Goal: Use online tool/utility: Utilize a website feature to perform a specific function

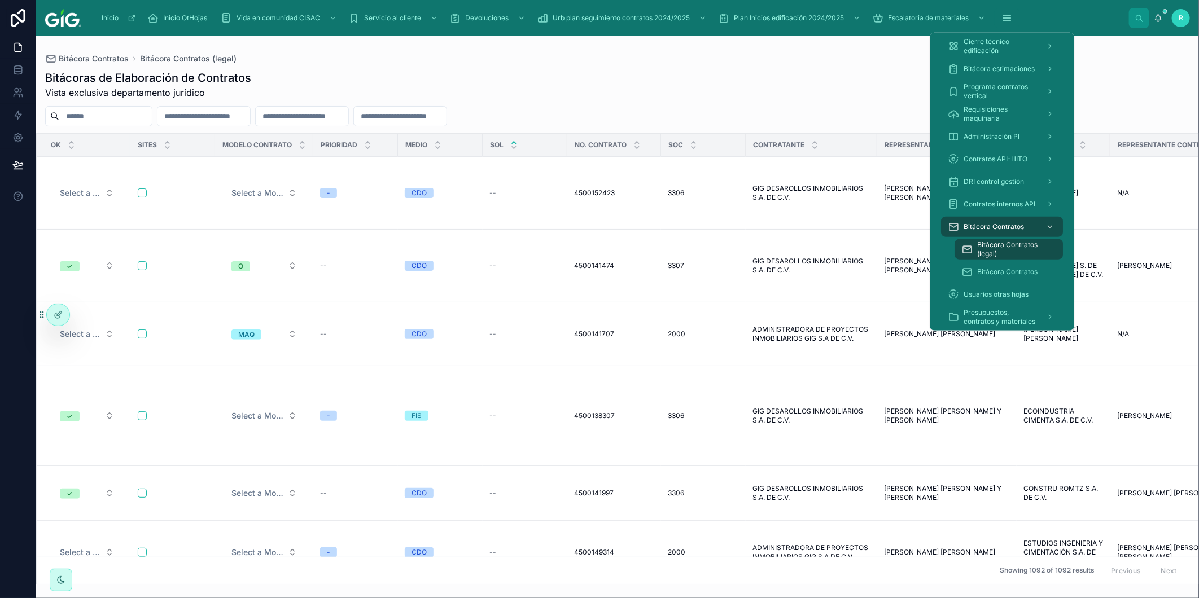
click at [992, 223] on span "Bitácora Contratos" at bounding box center [994, 226] width 60 height 9
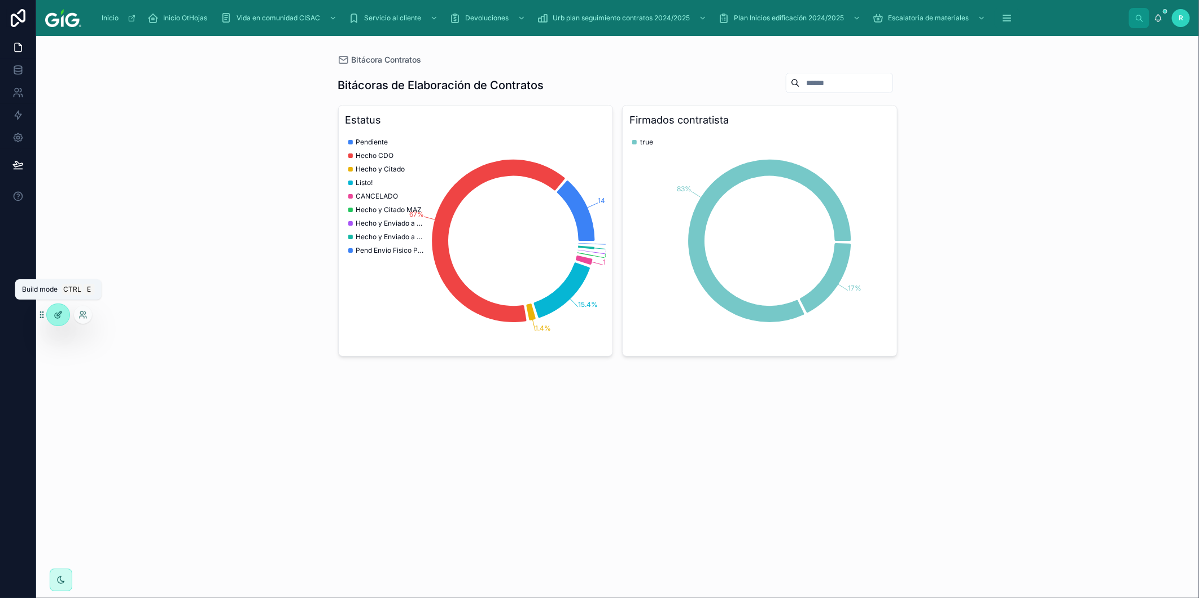
click at [54, 320] on div at bounding box center [58, 314] width 23 height 21
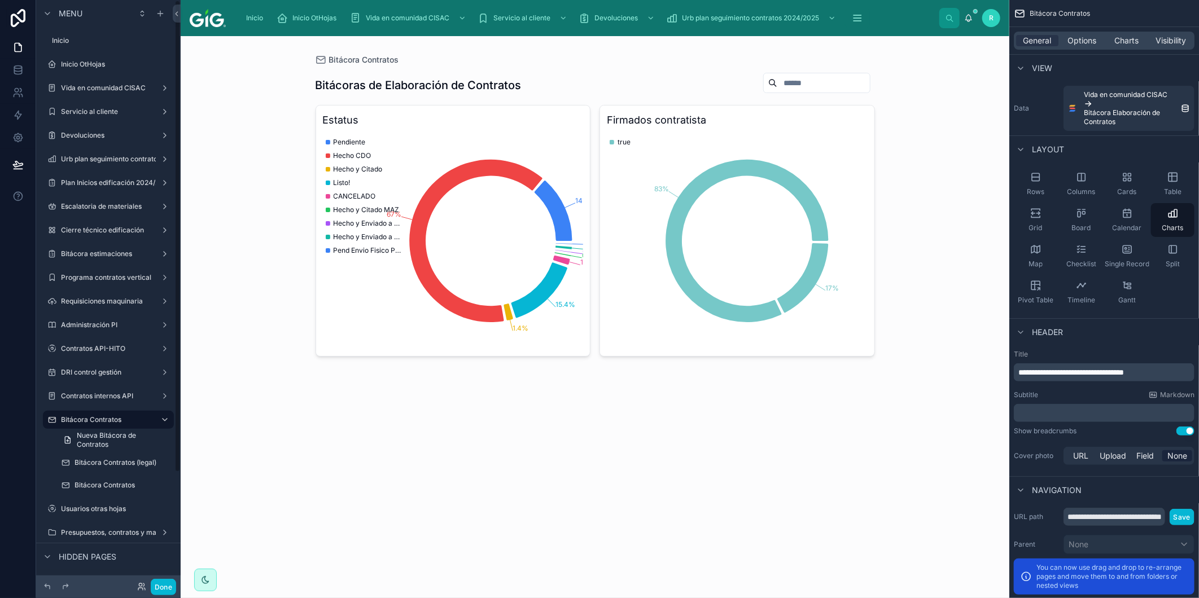
click at [746, 467] on div "Bitácora Contratos Bitácoras de Elaboración de Contratos Estatus 14.1% 67% 1.4%…" at bounding box center [595, 317] width 829 height 562
click at [1131, 40] on span "Charts" at bounding box center [1126, 40] width 24 height 11
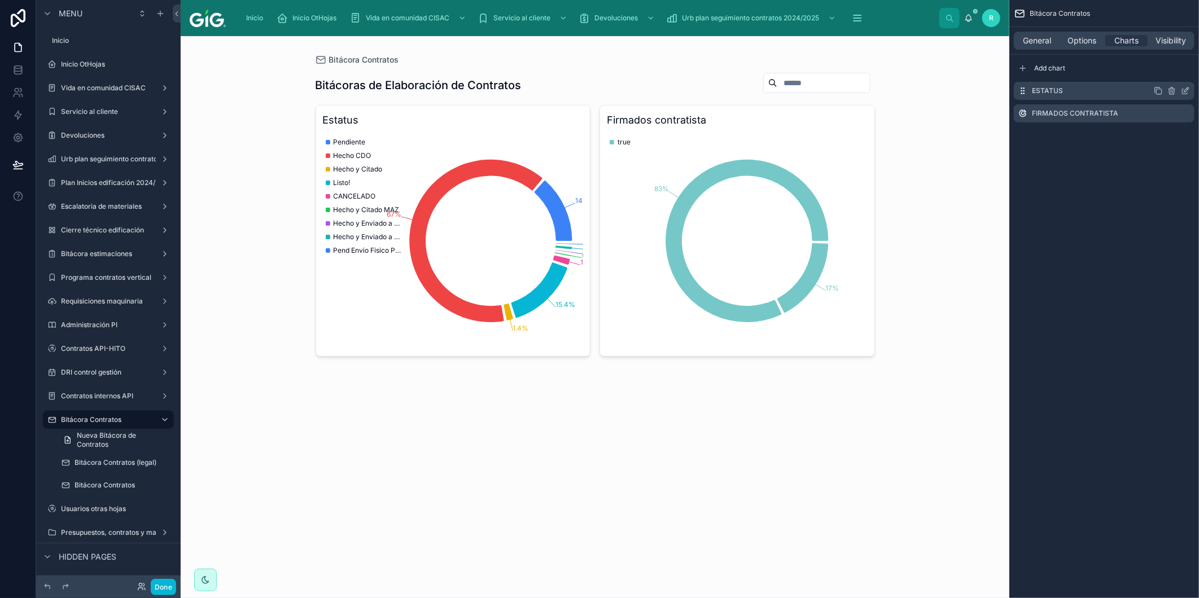
click at [1185, 90] on icon "scrollable content" at bounding box center [1186, 90] width 5 height 5
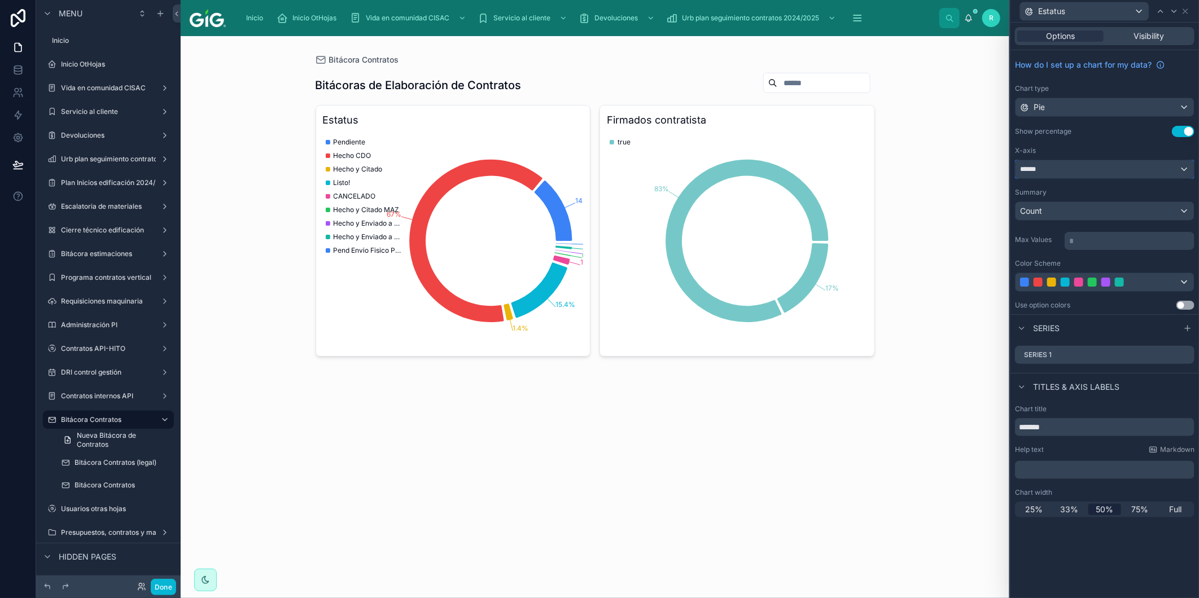
click at [1090, 164] on div "******" at bounding box center [1105, 169] width 178 height 18
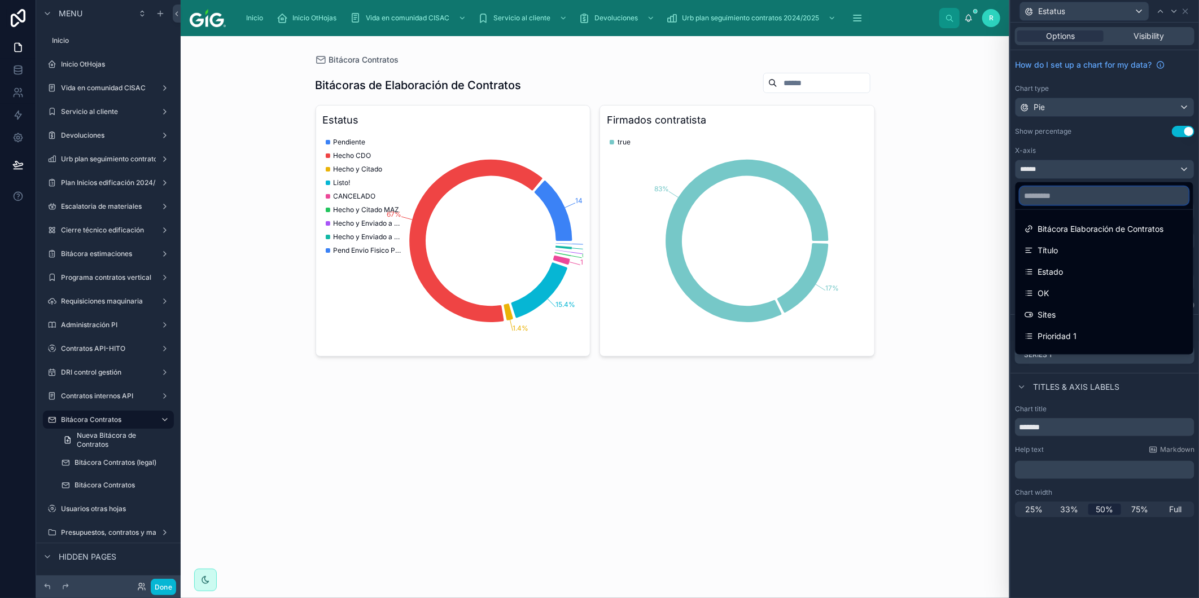
click at [1056, 196] on input "text" at bounding box center [1104, 196] width 169 height 18
type input "*"
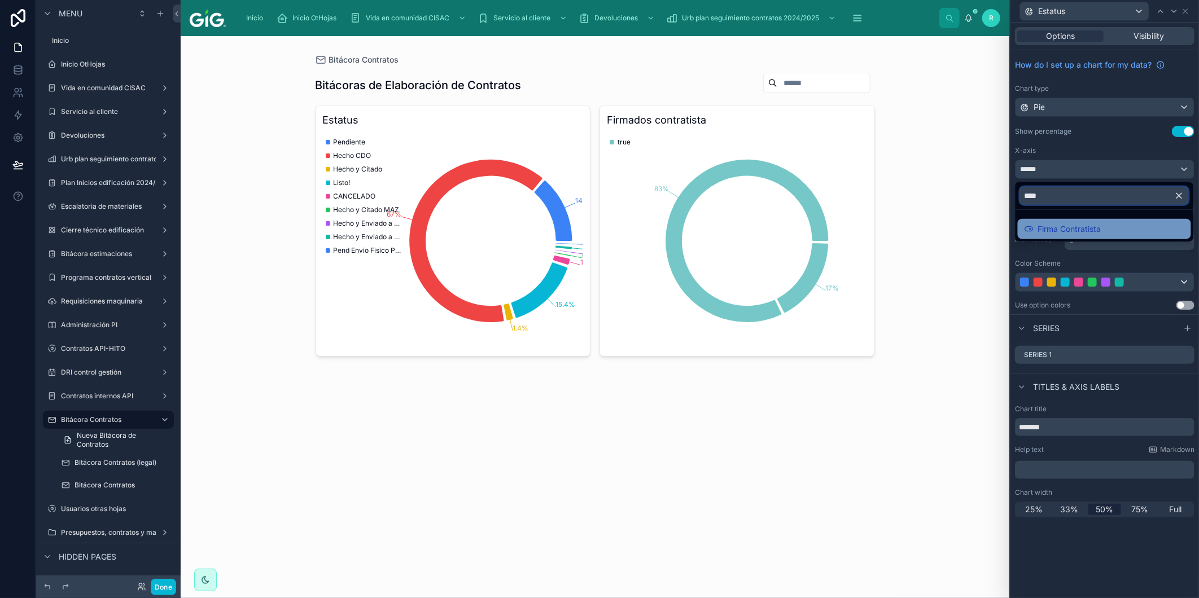
type input "****"
click at [1077, 226] on span "Firma Contratista" at bounding box center [1069, 229] width 63 height 14
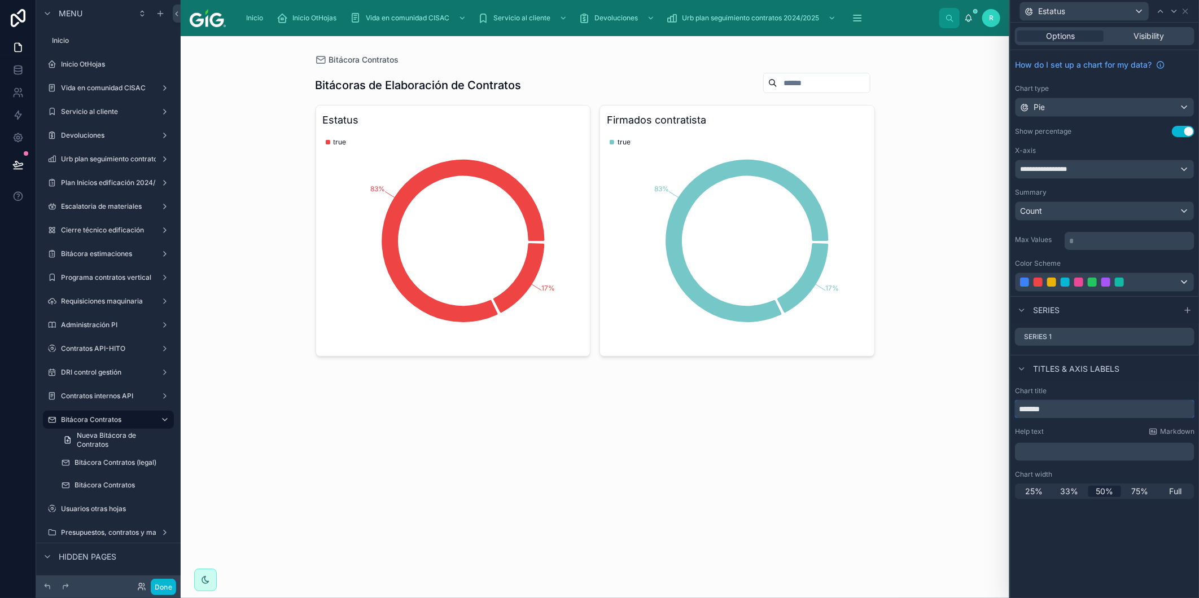
click at [1084, 415] on input "*******" at bounding box center [1105, 409] width 180 height 18
type input "**********"
click at [1068, 392] on div "Chart title" at bounding box center [1105, 391] width 180 height 9
click at [1071, 215] on div "Count" at bounding box center [1105, 211] width 178 height 18
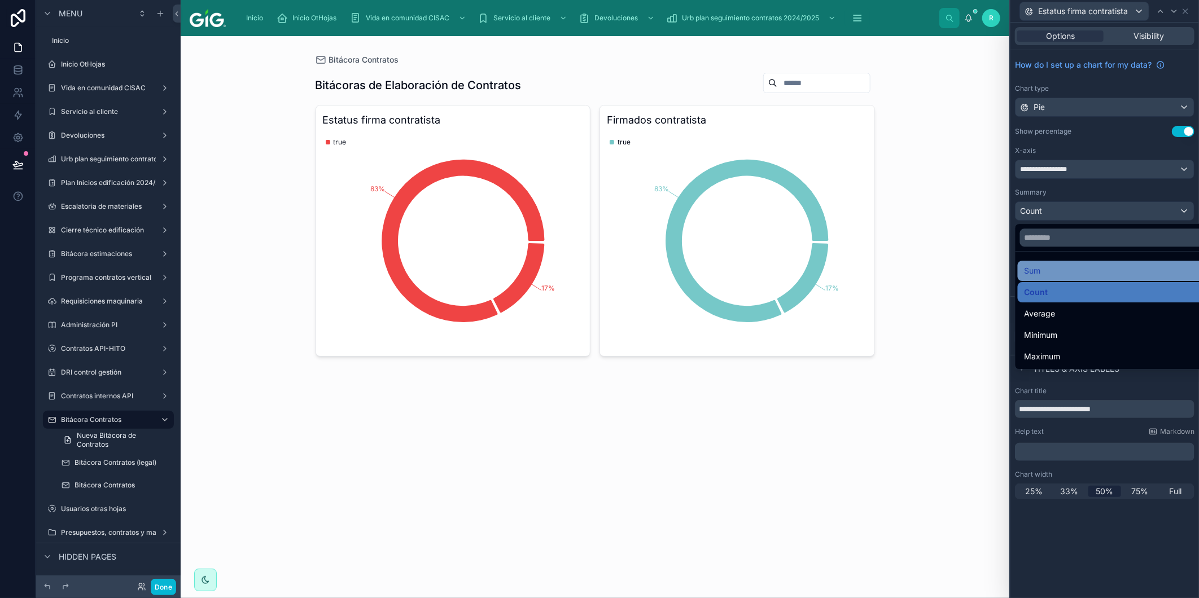
click at [1045, 272] on div "Sum" at bounding box center [1118, 271] width 187 height 14
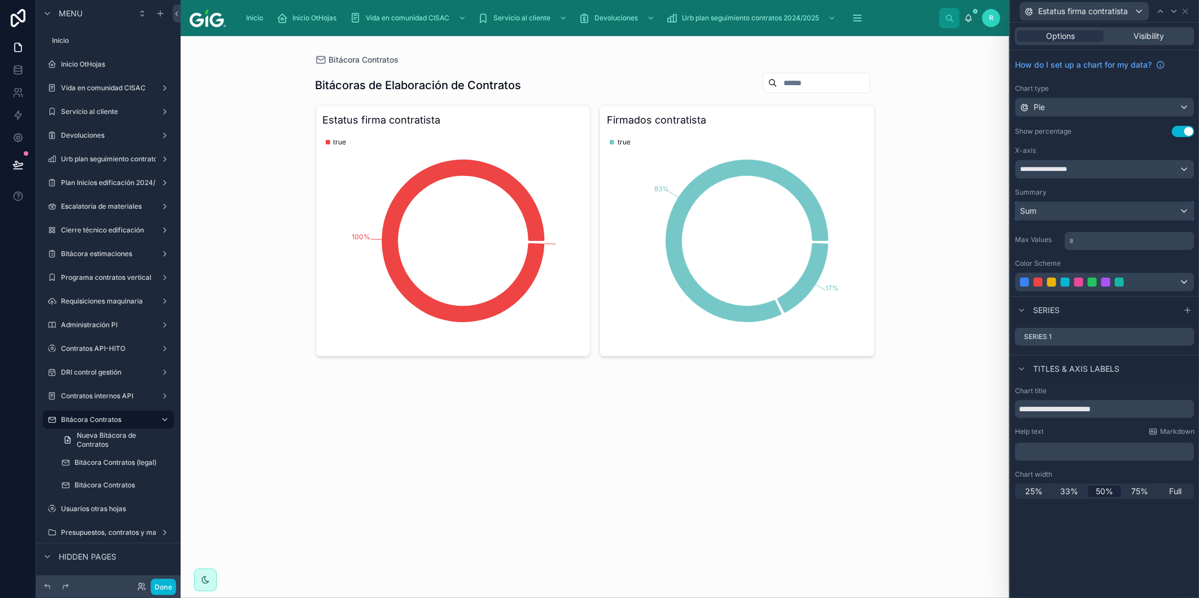
click at [1130, 207] on div "Sum" at bounding box center [1105, 211] width 178 height 18
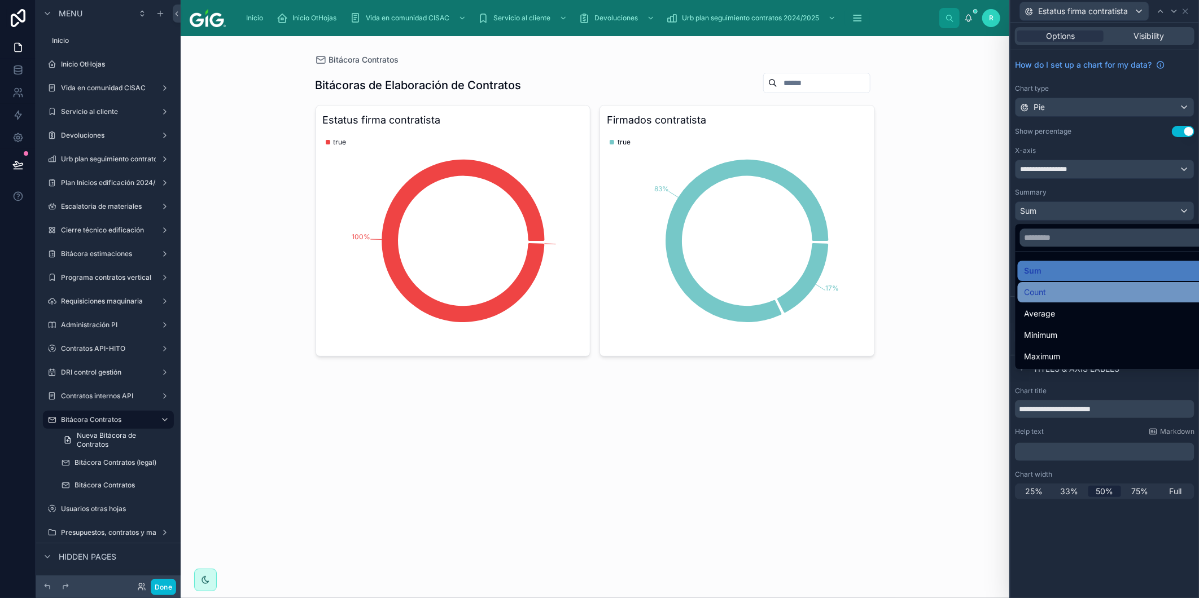
click at [1068, 292] on div "Count" at bounding box center [1118, 293] width 187 height 14
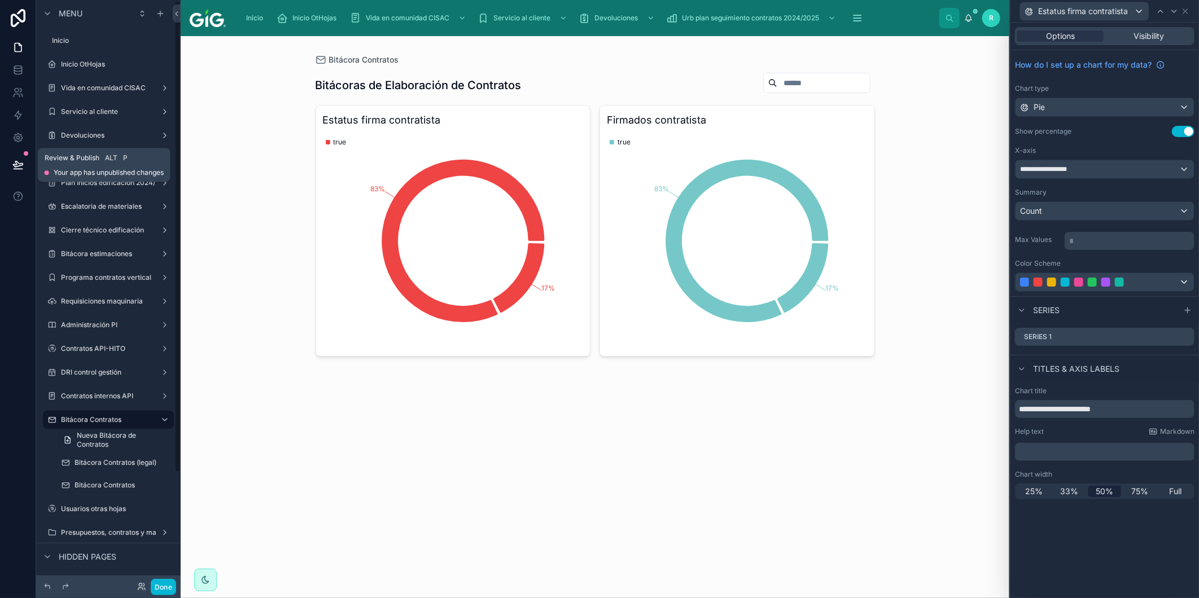
click at [23, 164] on icon at bounding box center [17, 164] width 11 height 11
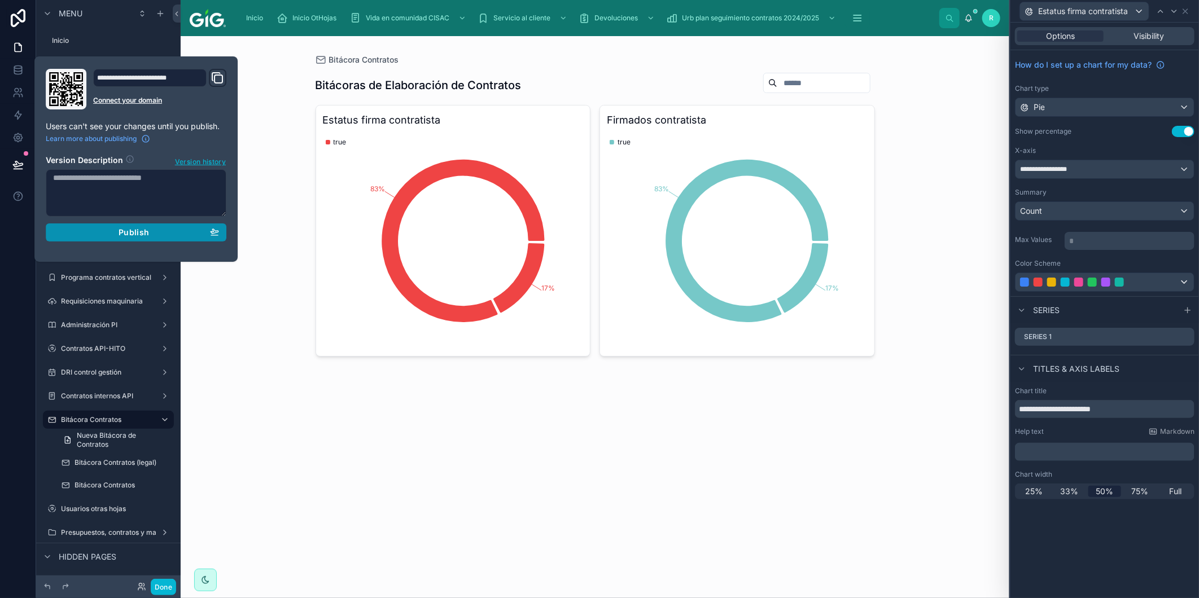
click at [172, 234] on div "Publish" at bounding box center [136, 233] width 166 height 10
click at [170, 587] on button "Done" at bounding box center [163, 587] width 25 height 16
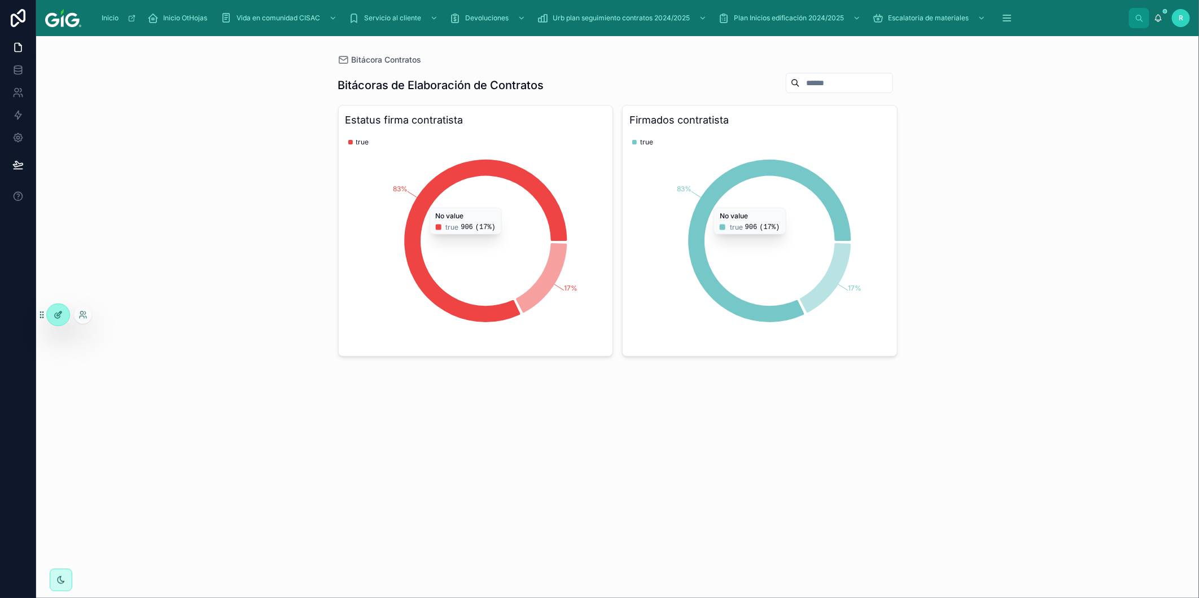
click at [59, 315] on icon at bounding box center [59, 314] width 5 height 5
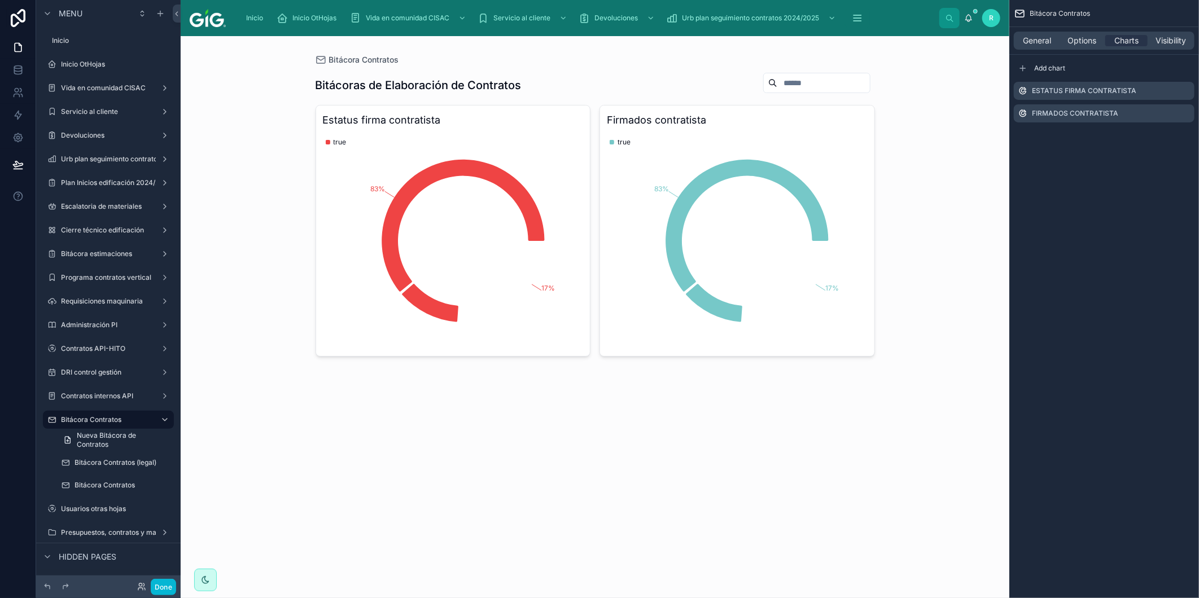
click at [538, 138] on div at bounding box center [596, 214] width 578 height 357
click at [1155, 113] on icon "scrollable content" at bounding box center [1157, 112] width 5 height 5
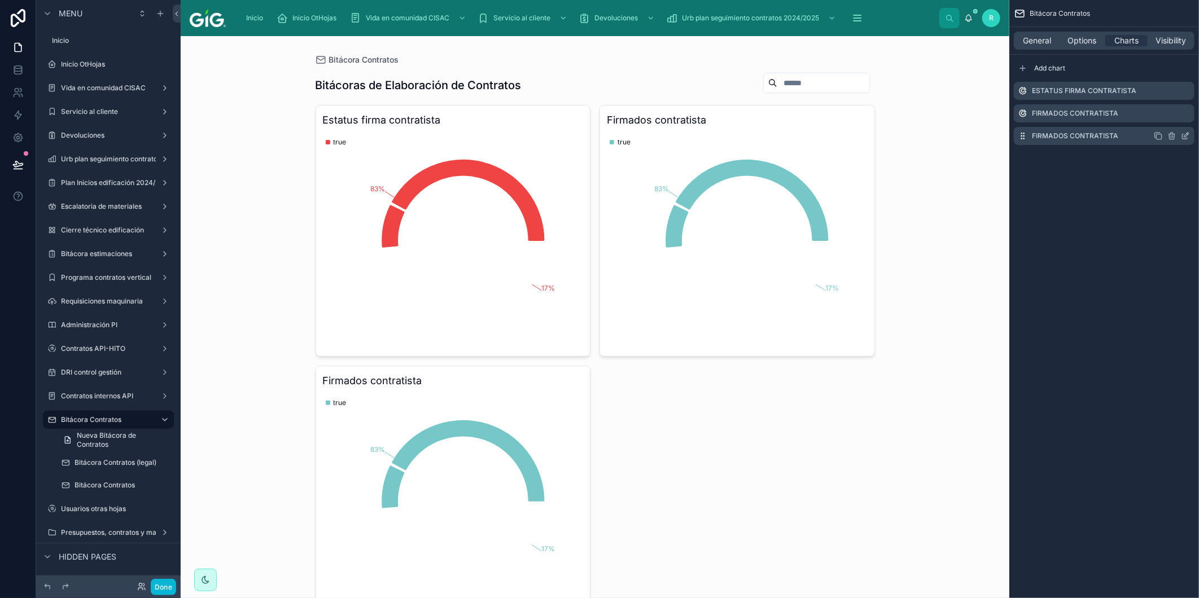
click at [1188, 137] on icon "scrollable content" at bounding box center [1185, 136] width 9 height 9
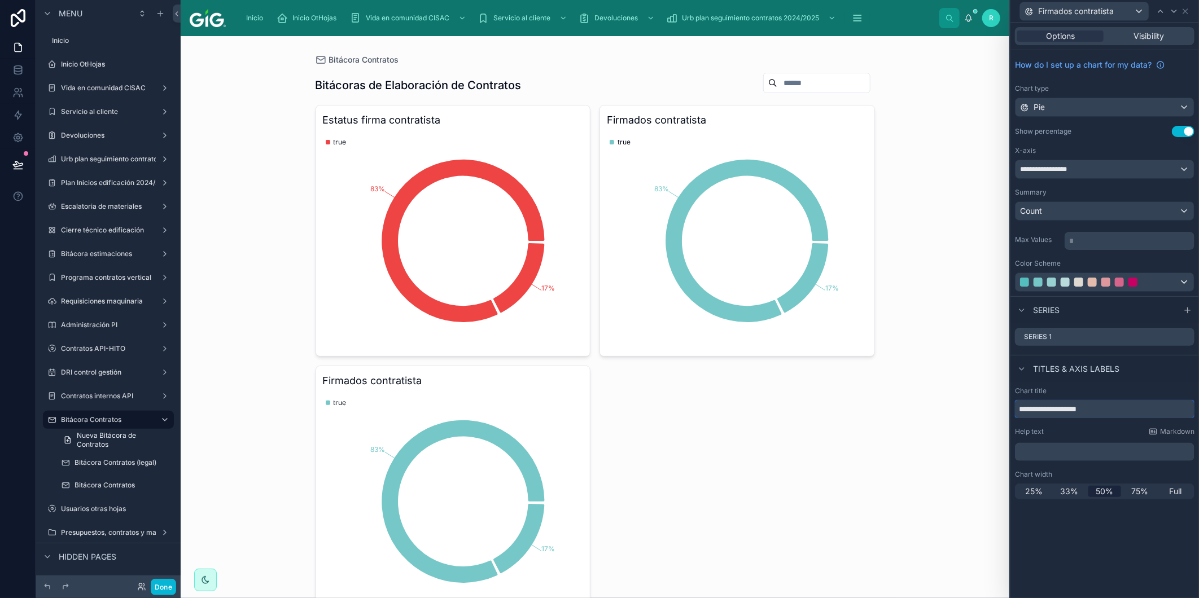
drag, startPoint x: 1109, startPoint y: 403, endPoint x: 1011, endPoint y: 408, distance: 98.3
click at [1011, 408] on div "**********" at bounding box center [1104, 443] width 189 height 122
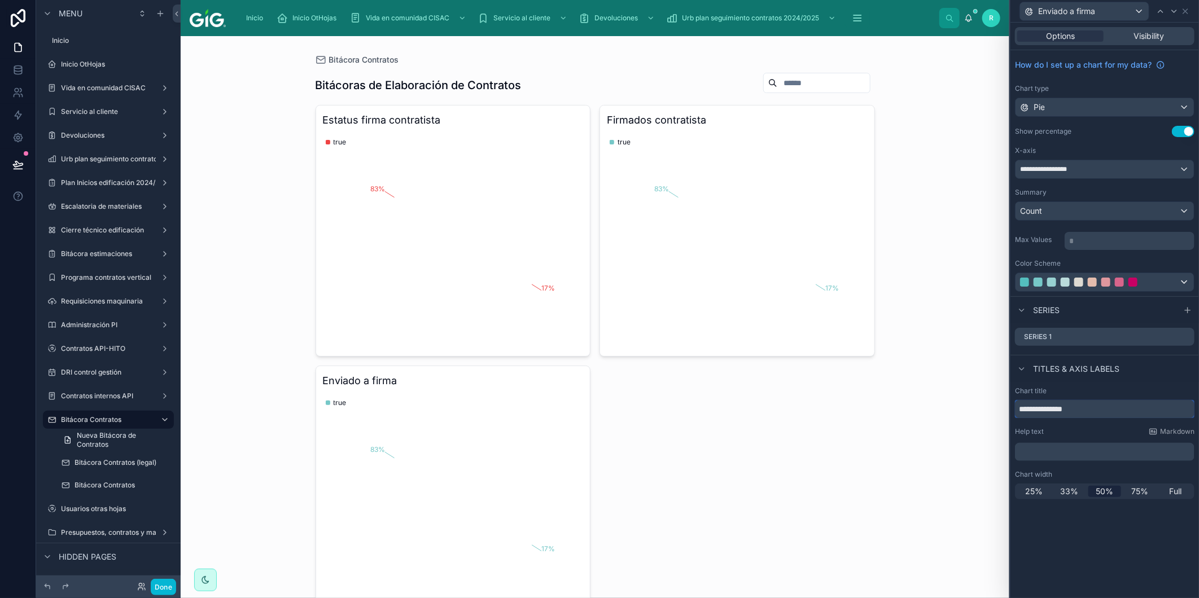
type input "**********"
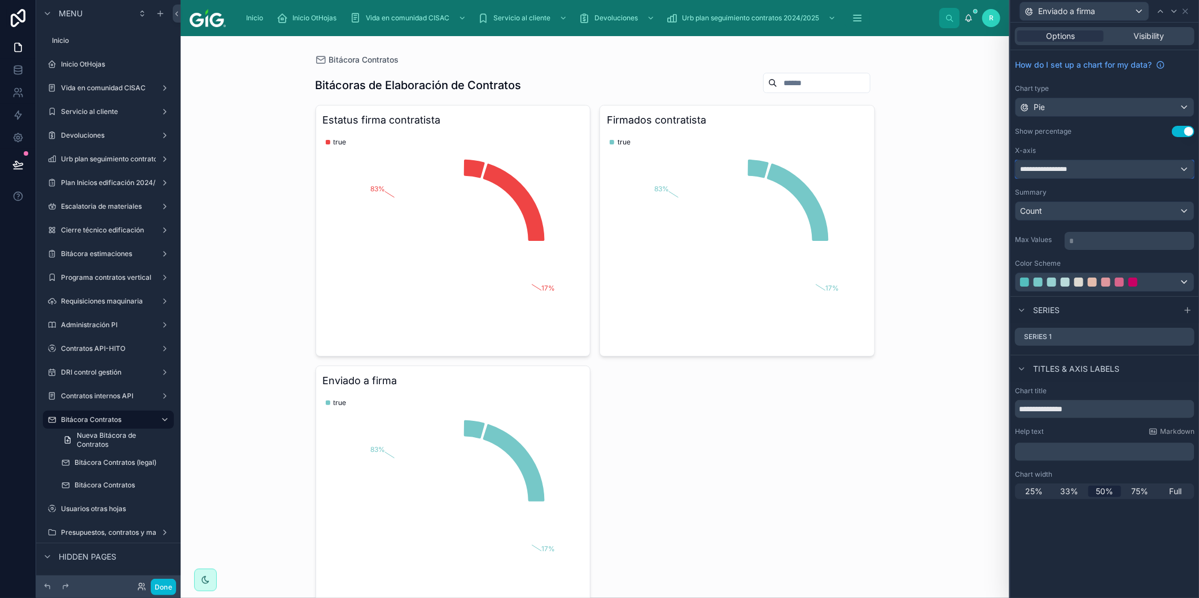
click at [1121, 165] on div "**********" at bounding box center [1105, 169] width 178 height 18
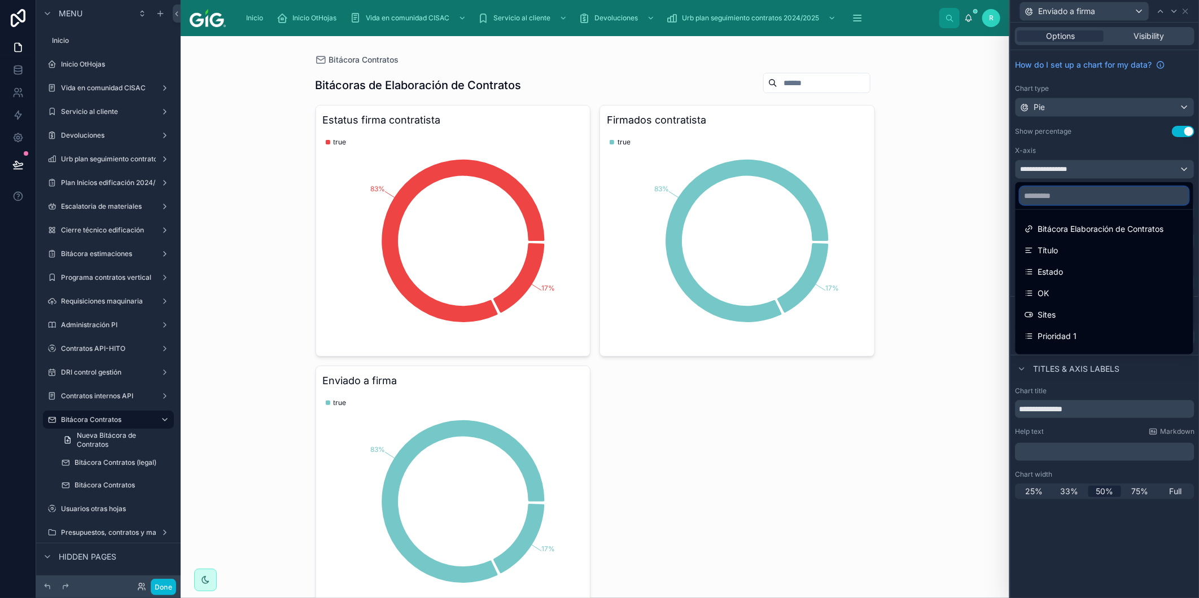
click at [1069, 198] on input "text" at bounding box center [1104, 196] width 169 height 18
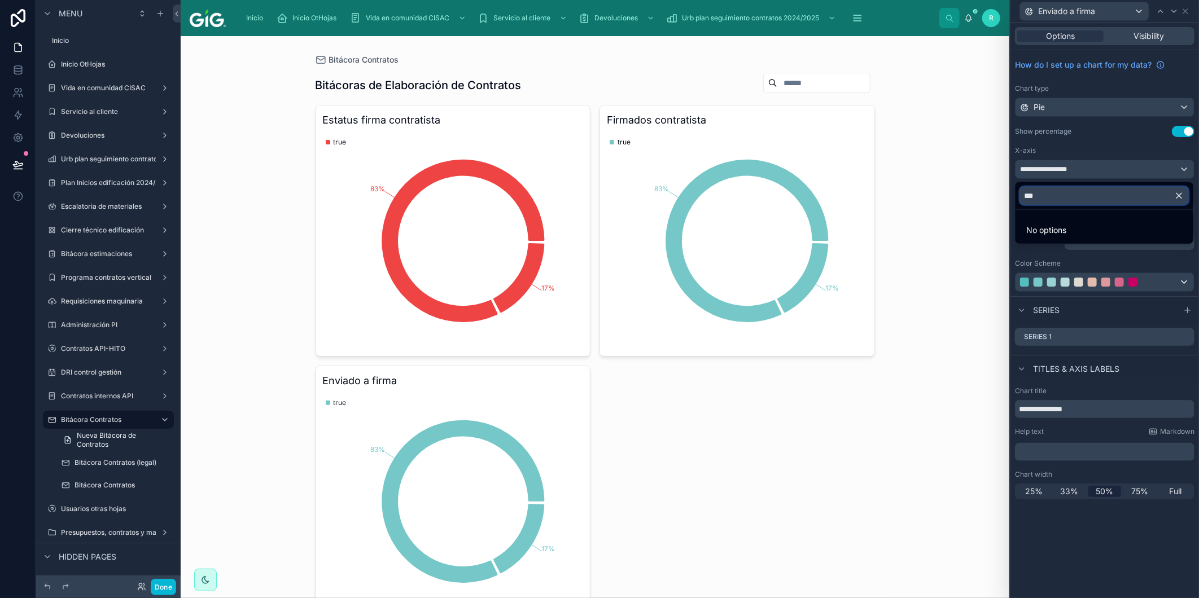
type input "***"
click at [1114, 145] on div at bounding box center [1104, 299] width 189 height 598
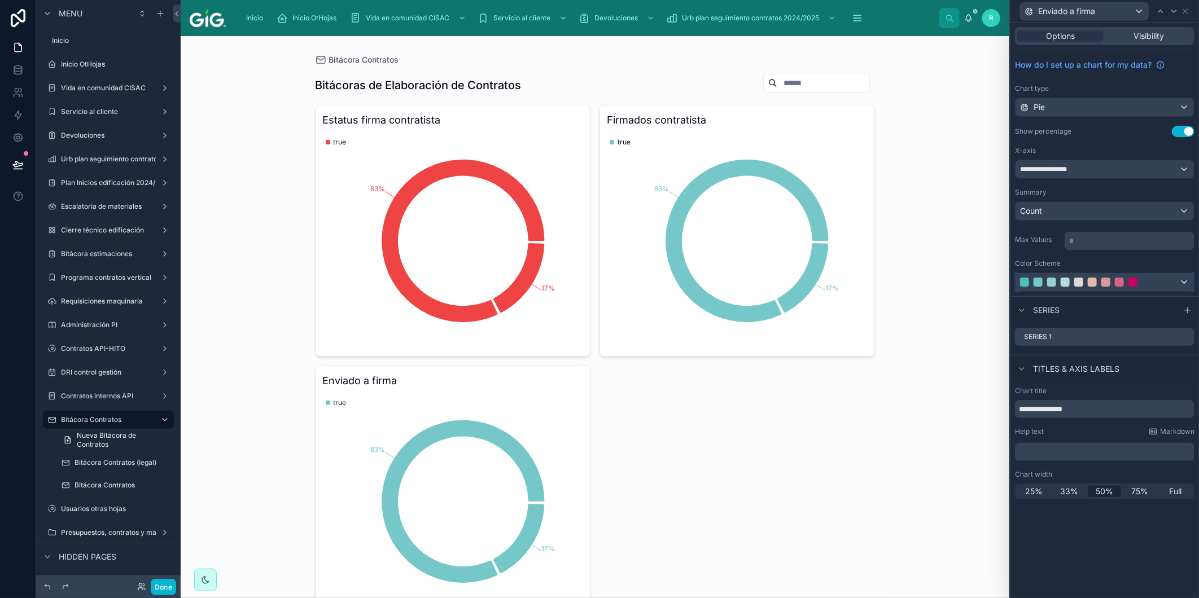
click at [1157, 281] on div at bounding box center [1092, 282] width 145 height 9
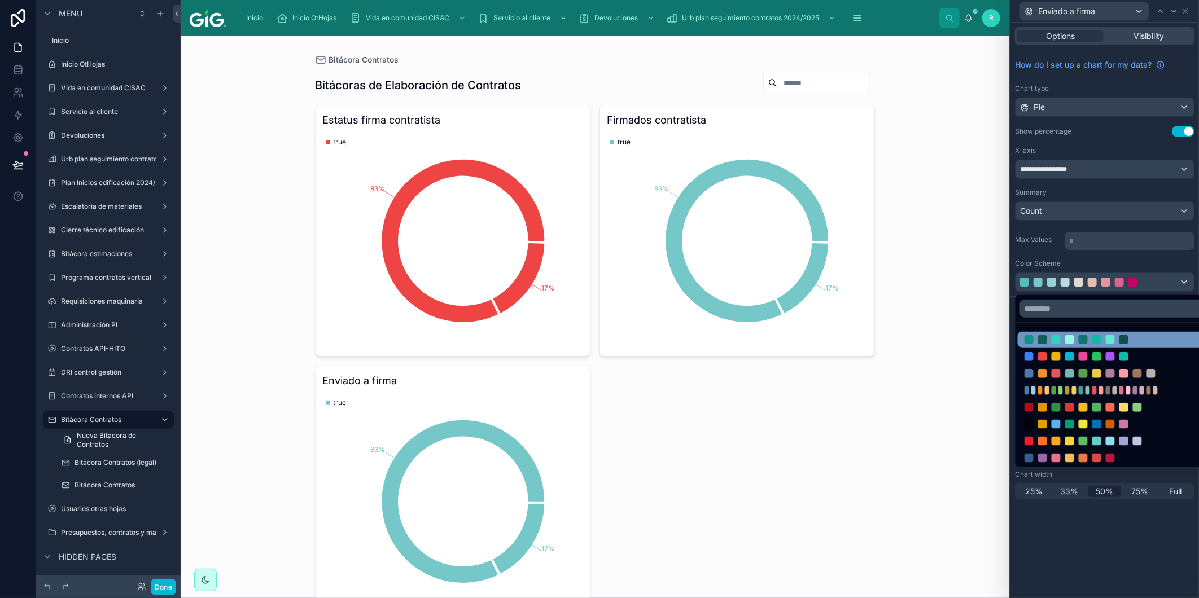
click at [1164, 335] on div at bounding box center [1097, 339] width 145 height 9
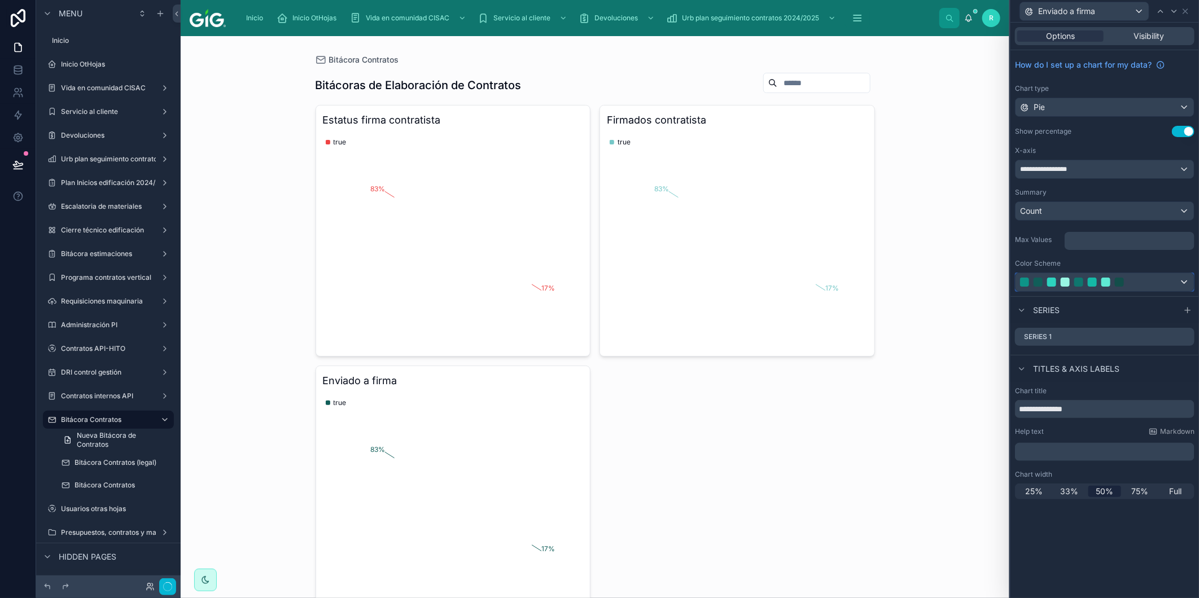
click at [1159, 279] on div at bounding box center [1092, 282] width 145 height 9
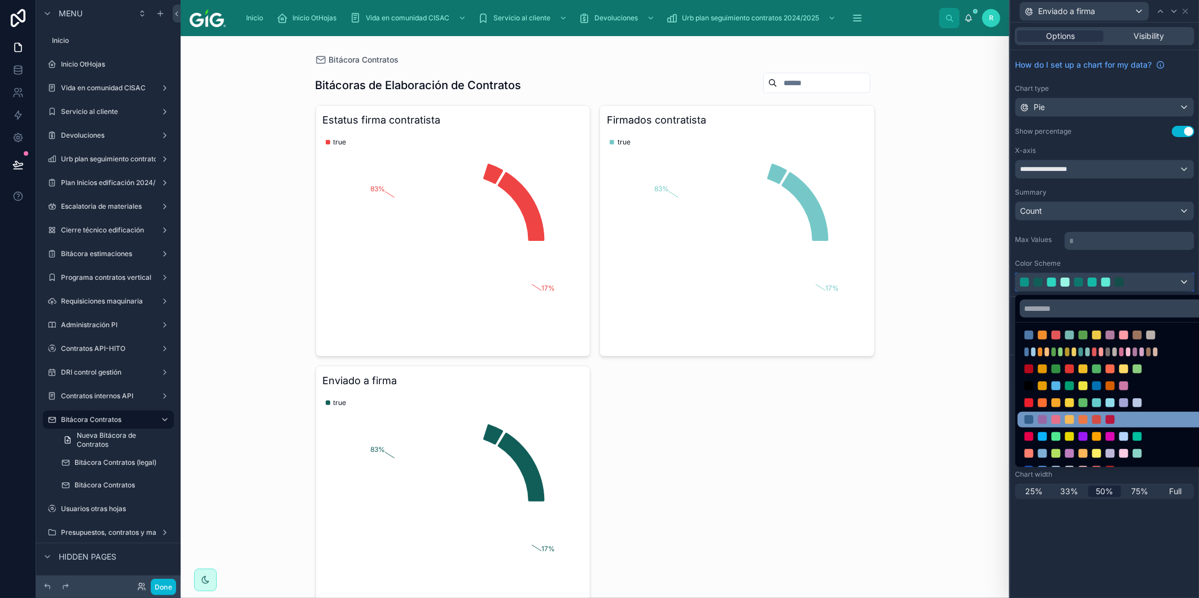
scroll to position [69, 0]
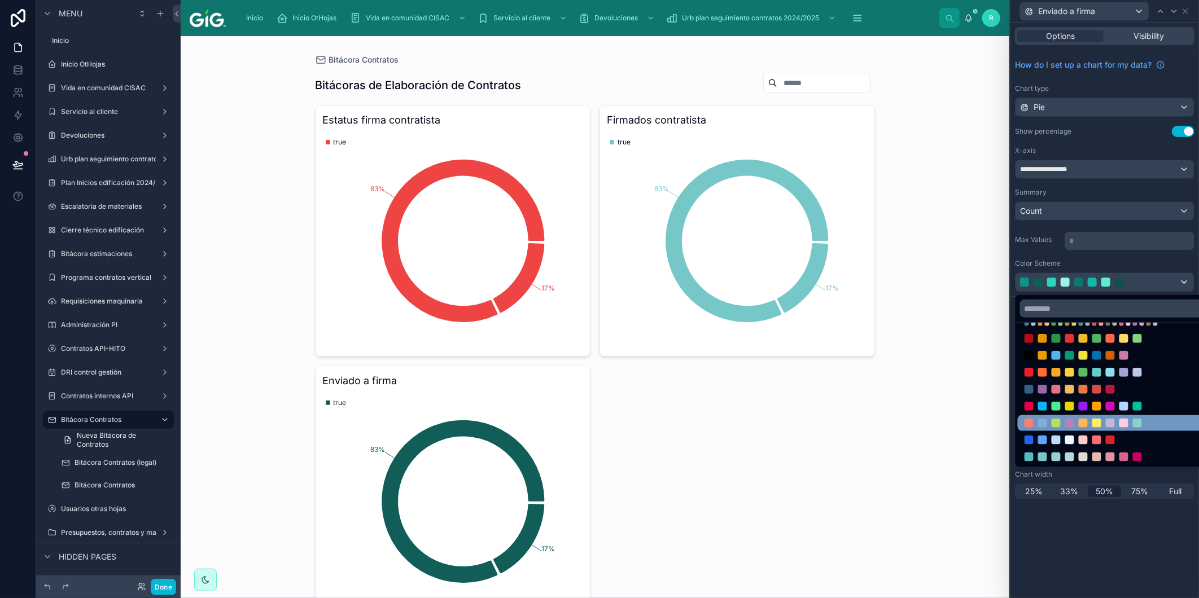
click at [1155, 430] on div at bounding box center [1118, 423] width 200 height 16
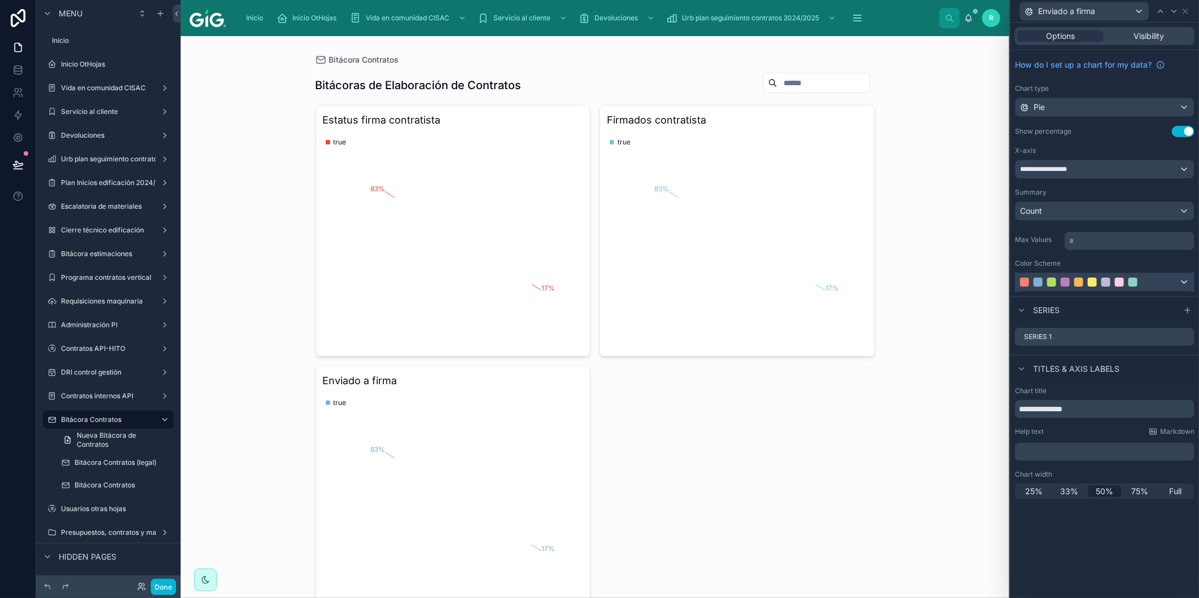
click at [1140, 274] on div at bounding box center [1105, 282] width 178 height 18
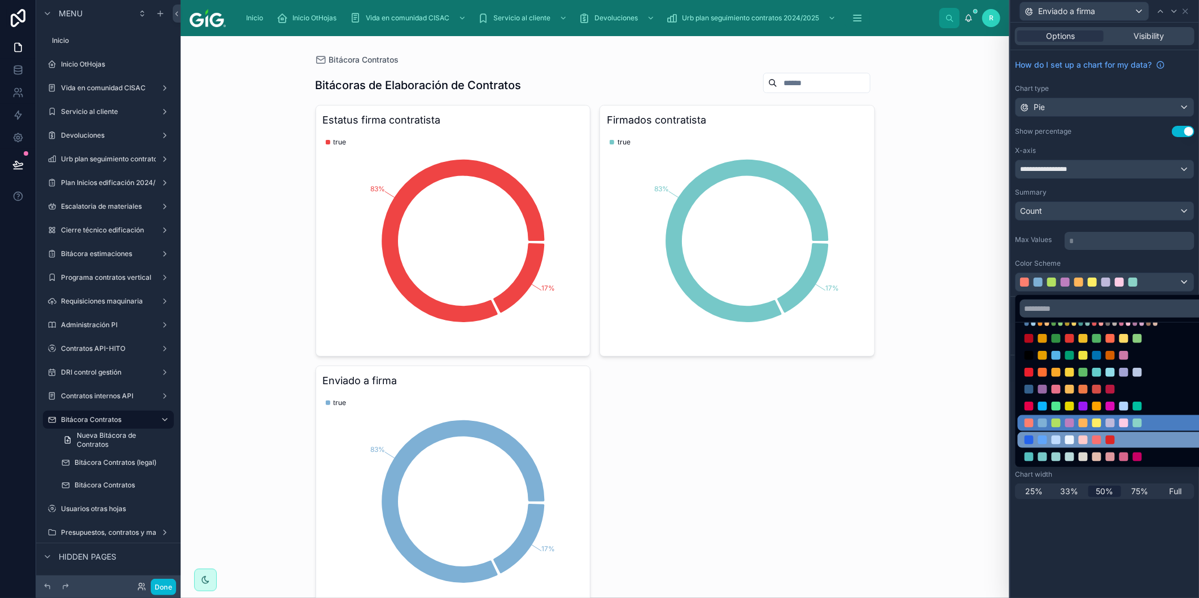
click at [1137, 434] on div at bounding box center [1118, 440] width 200 height 16
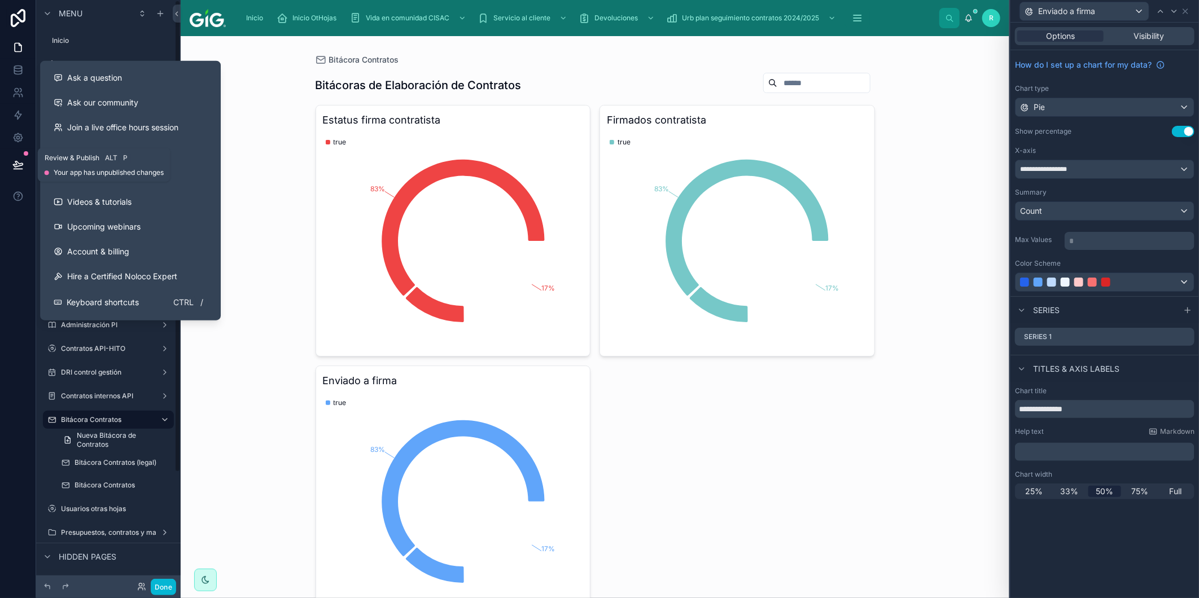
click at [14, 166] on icon at bounding box center [18, 164] width 10 height 6
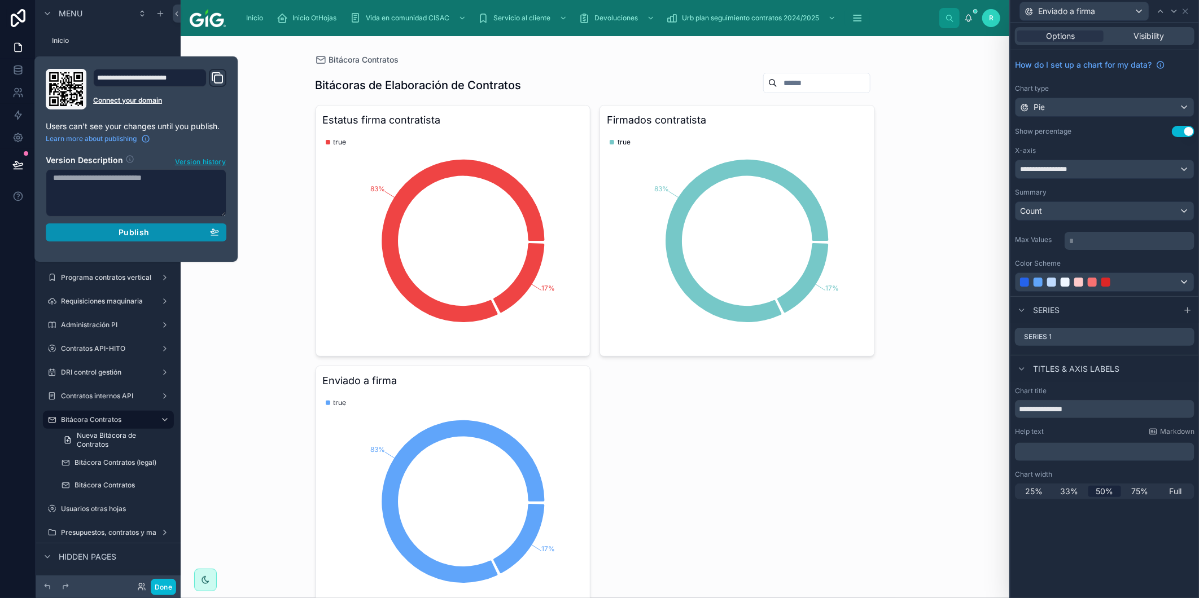
click at [156, 235] on div "Publish" at bounding box center [136, 233] width 166 height 10
click at [159, 590] on button "Done" at bounding box center [163, 587] width 25 height 16
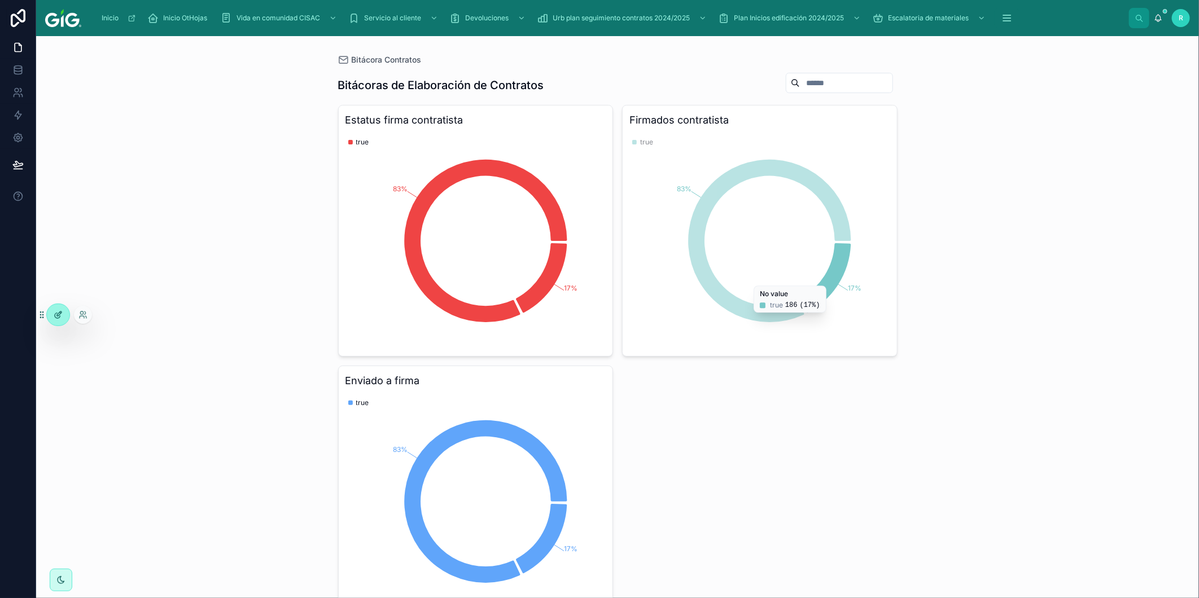
click at [54, 310] on icon at bounding box center [58, 314] width 9 height 9
click at [24, 71] on link at bounding box center [18, 70] width 36 height 23
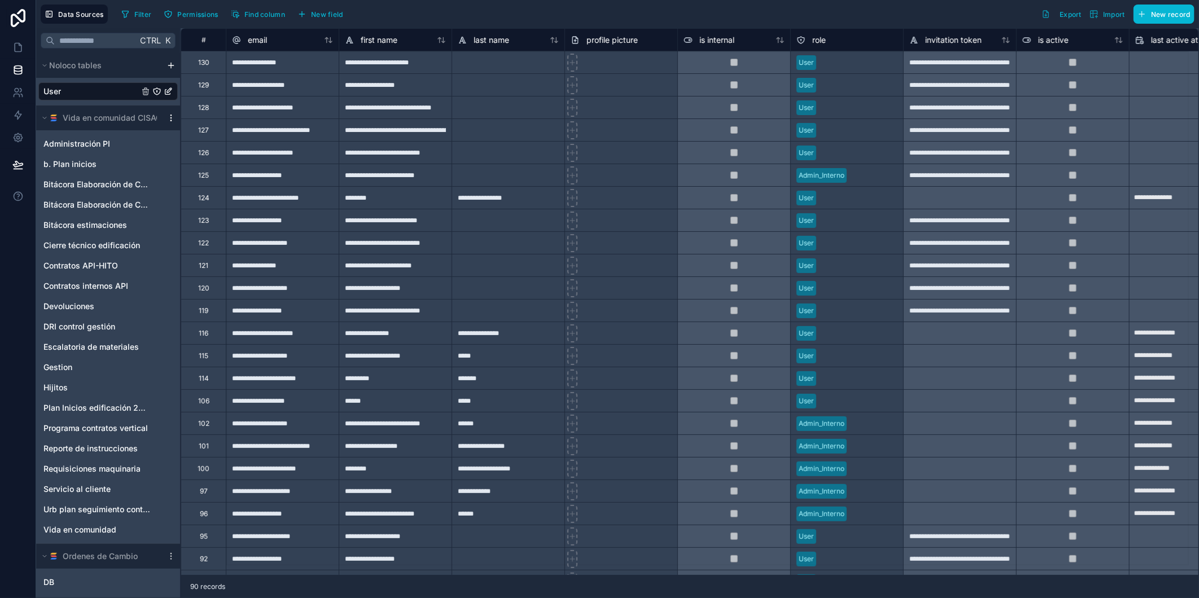
click at [173, 119] on icon "scrollable content" at bounding box center [171, 117] width 9 height 9
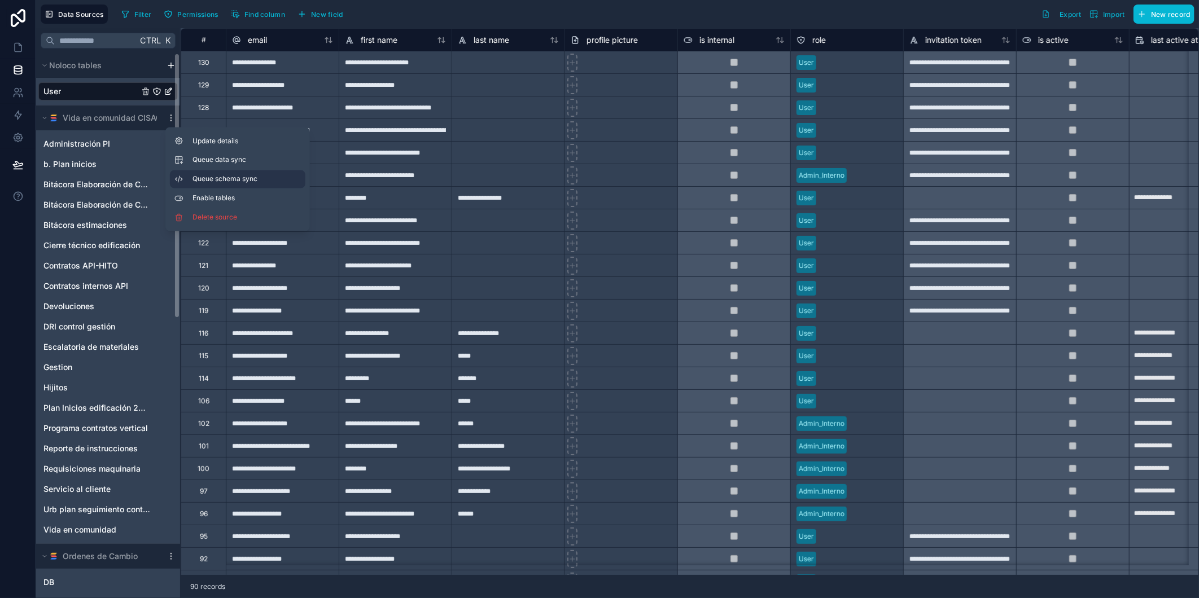
click at [215, 176] on span "Queue schema sync" at bounding box center [233, 179] width 81 height 9
click at [218, 165] on button "Queue data sync" at bounding box center [237, 160] width 135 height 18
click at [20, 46] on icon at bounding box center [20, 44] width 2 height 2
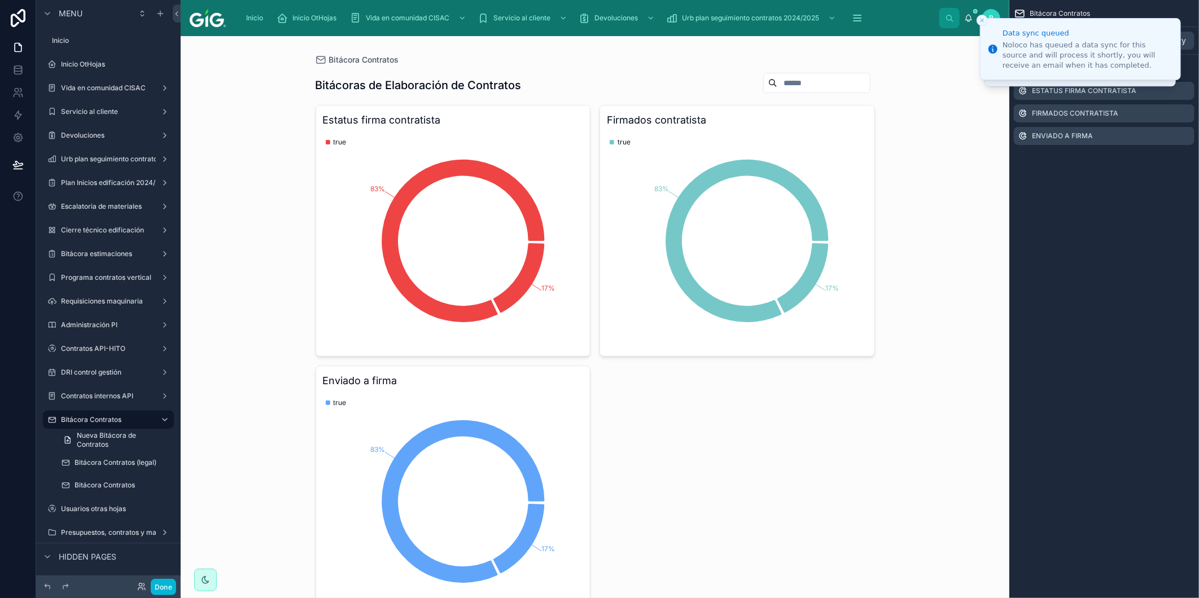
drag, startPoint x: 248, startPoint y: 390, endPoint x: 229, endPoint y: 86, distance: 304.9
click at [229, 86] on div "Bitácora Contratos Bitácoras de Elaboración de Contratos Estatus firma contrati…" at bounding box center [595, 317] width 829 height 562
drag, startPoint x: 229, startPoint y: 115, endPoint x: 233, endPoint y: 82, distance: 32.4
click at [233, 82] on div "Bitácora Contratos Bitácoras de Elaboración de Contratos Estatus firma contrati…" at bounding box center [595, 317] width 829 height 562
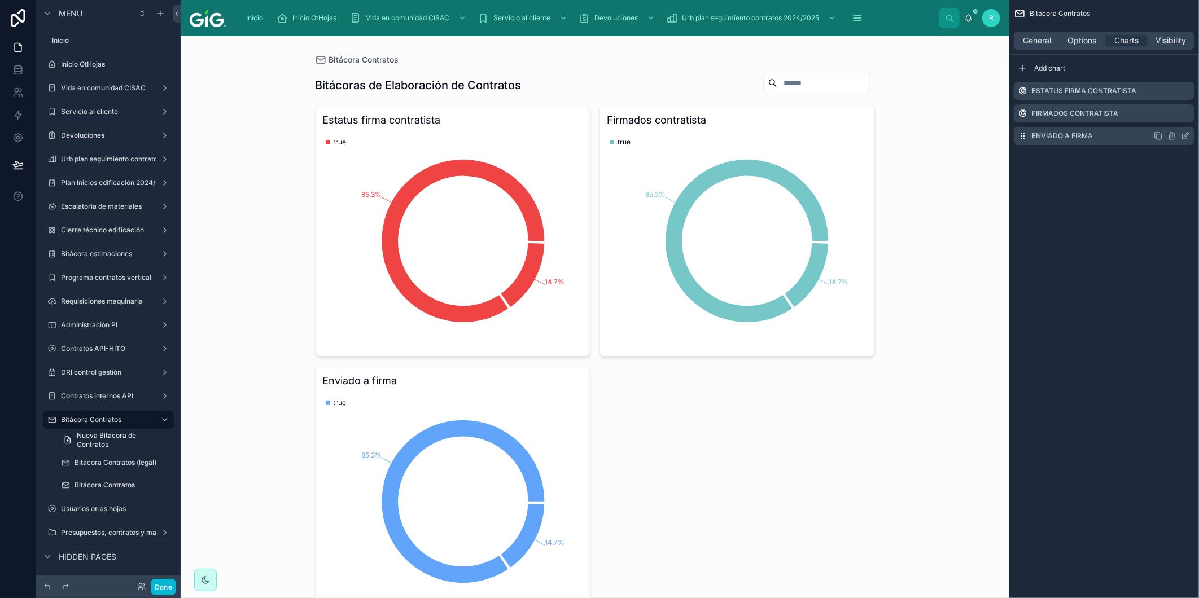
click at [1181, 136] on icon "scrollable content" at bounding box center [1185, 136] width 9 height 9
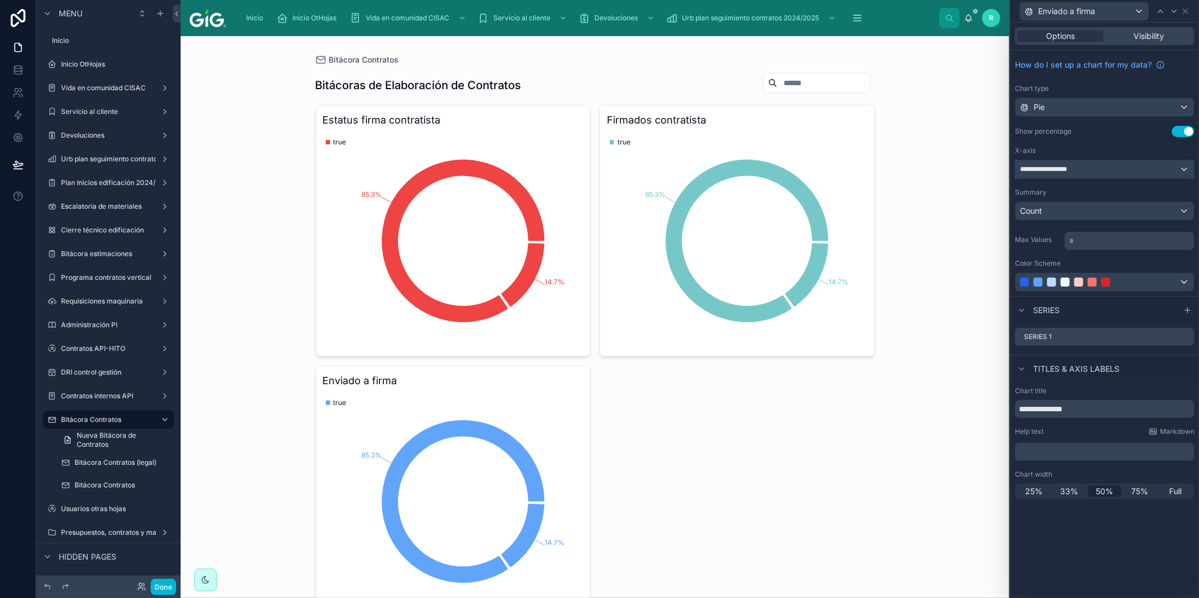
click at [1061, 170] on span "**********" at bounding box center [1047, 169] width 55 height 9
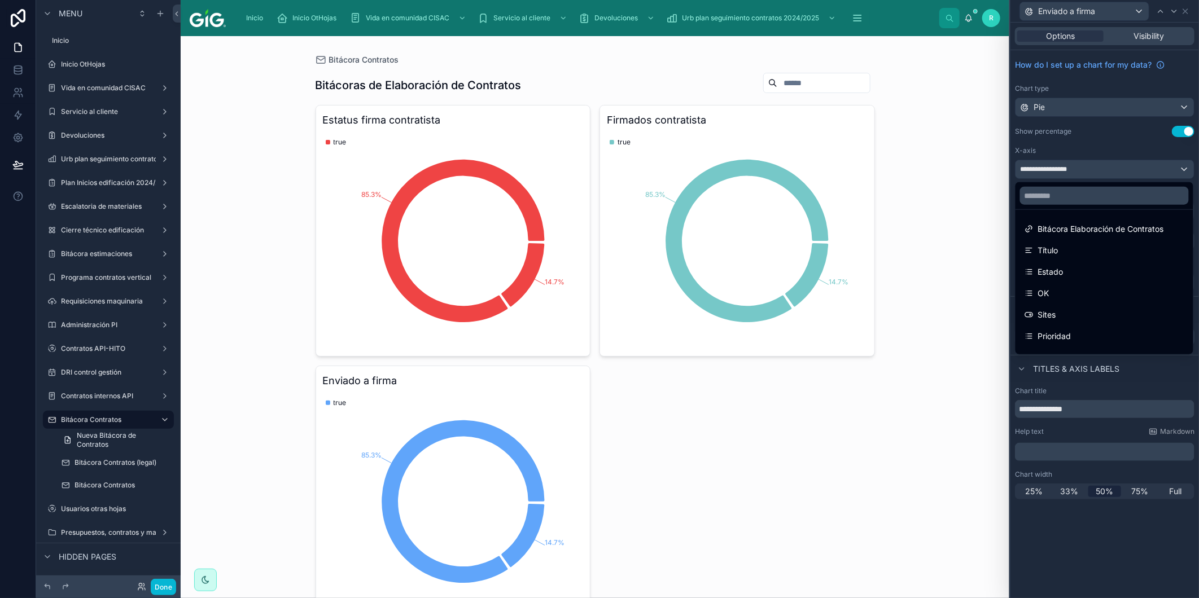
click at [1062, 207] on div at bounding box center [1105, 195] width 178 height 27
click at [1062, 200] on input "text" at bounding box center [1104, 196] width 169 height 18
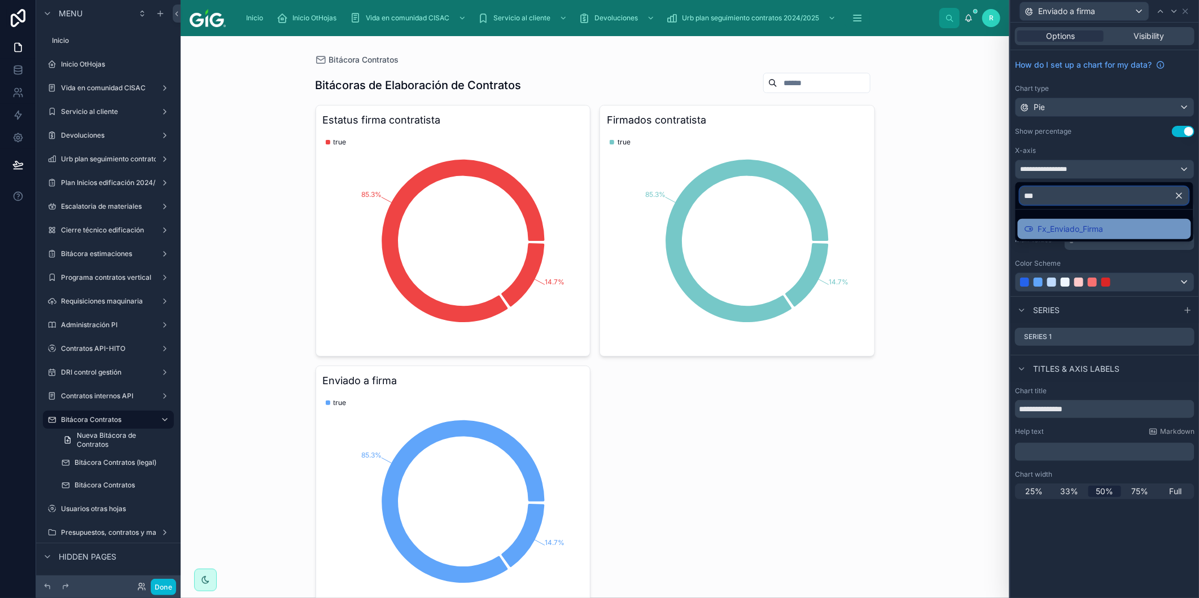
type input "***"
click at [1104, 226] on span "Fx_Enviado_Firma" at bounding box center [1070, 229] width 65 height 14
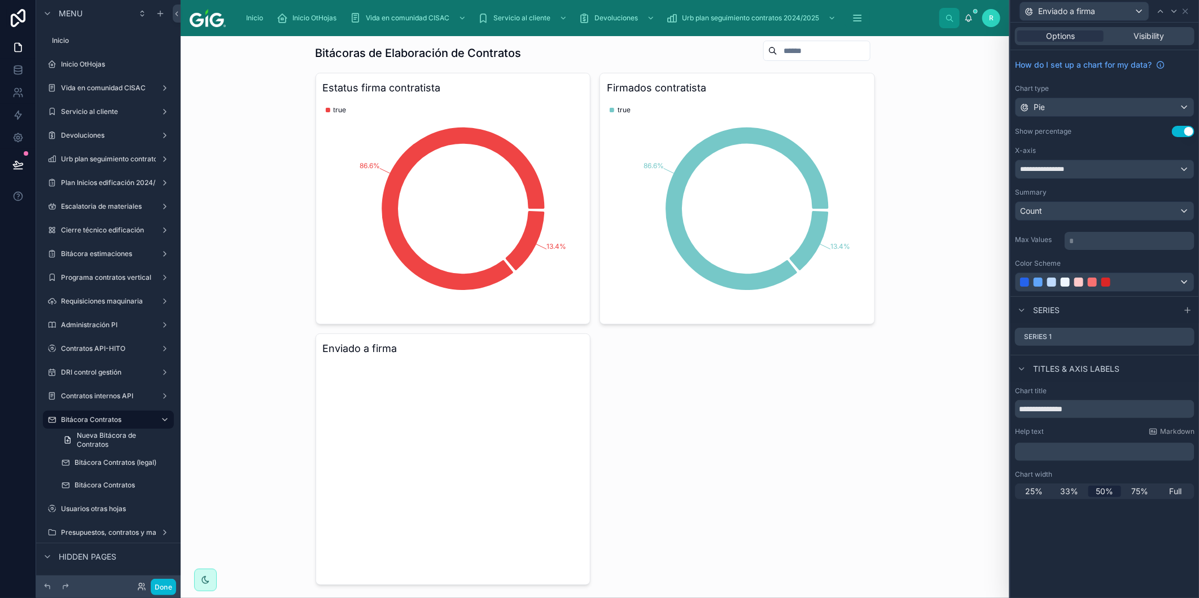
scroll to position [63, 0]
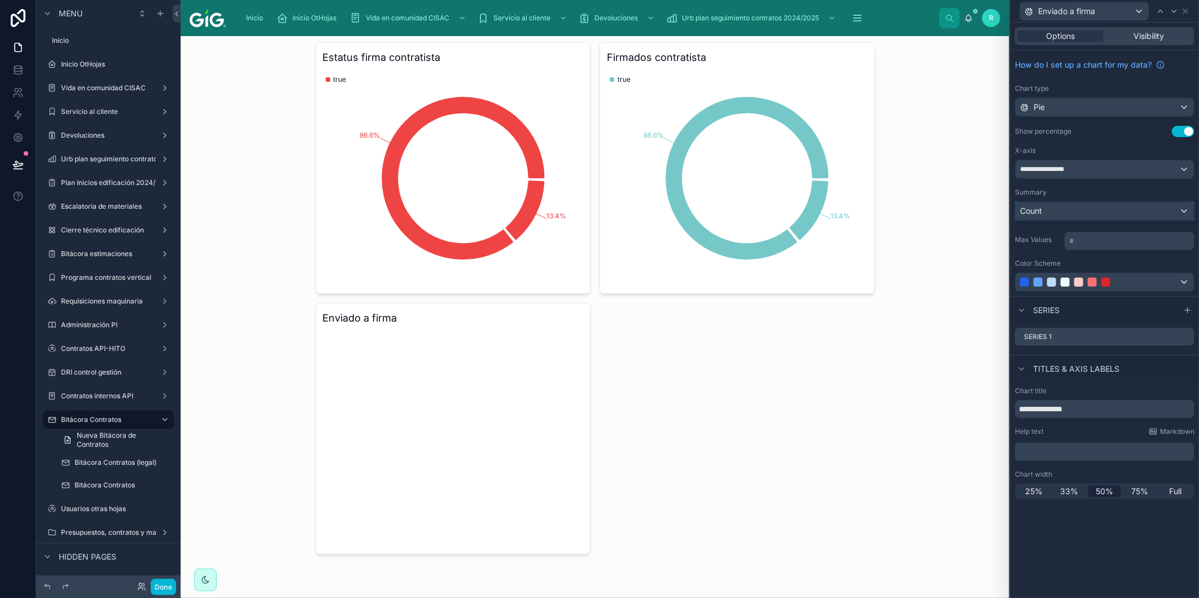
click at [1074, 205] on div "Count" at bounding box center [1105, 211] width 178 height 18
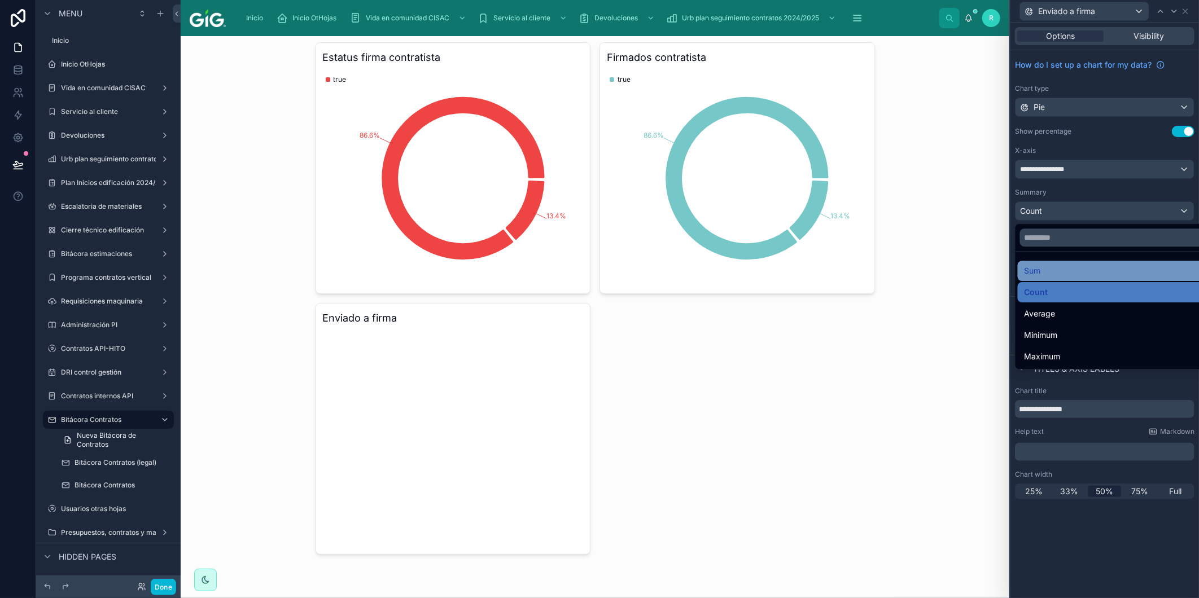
click at [1062, 268] on div "Sum" at bounding box center [1118, 271] width 187 height 14
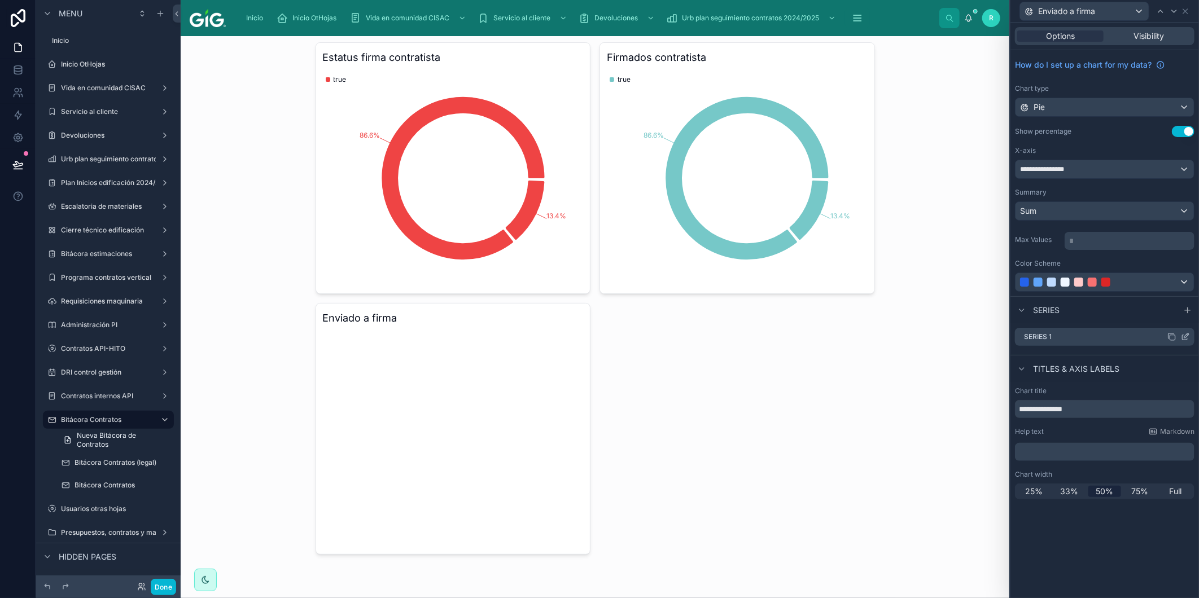
click at [1186, 337] on icon at bounding box center [1186, 336] width 5 height 5
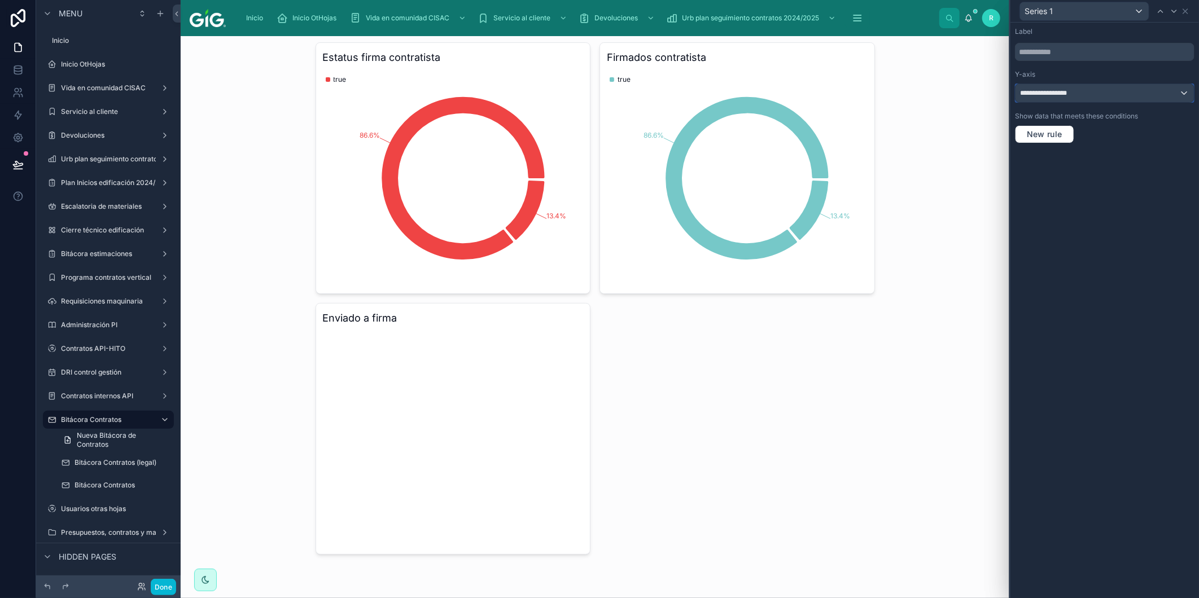
click at [1062, 93] on span "**********" at bounding box center [1047, 93] width 55 height 9
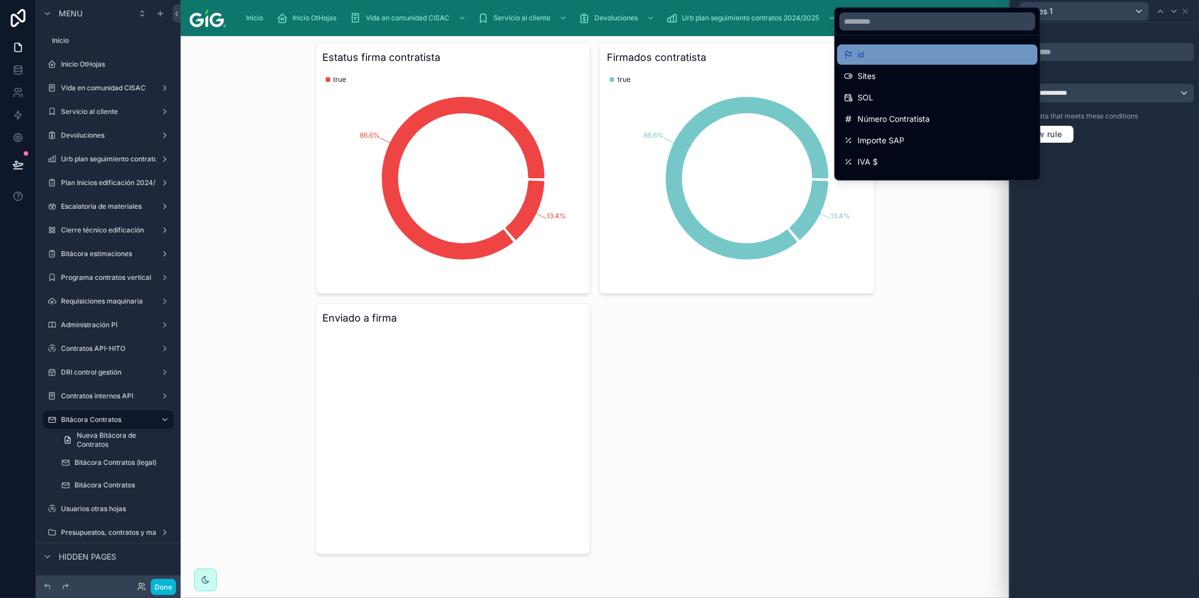
click at [908, 58] on div "id" at bounding box center [937, 55] width 187 height 14
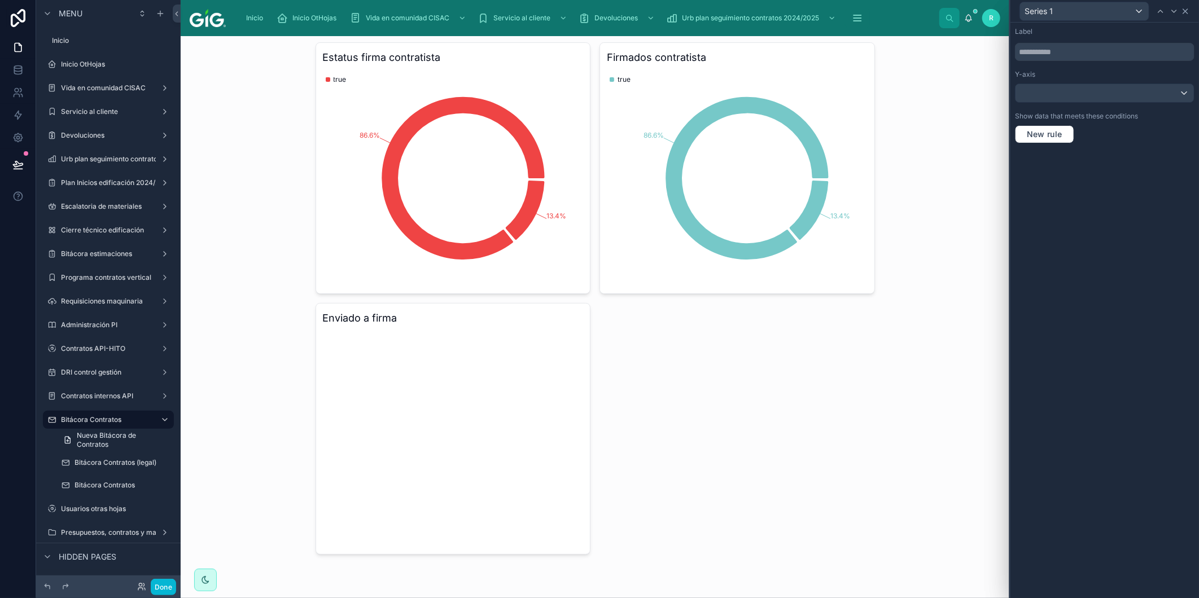
click at [1183, 7] on icon at bounding box center [1185, 11] width 9 height 9
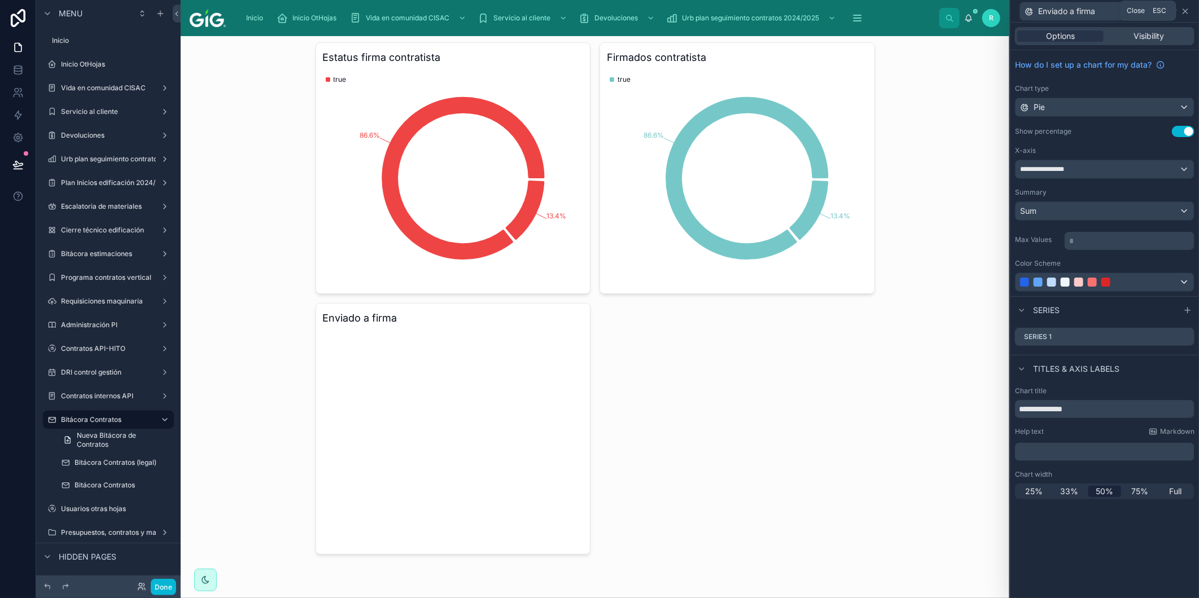
click at [1188, 8] on icon at bounding box center [1185, 11] width 9 height 9
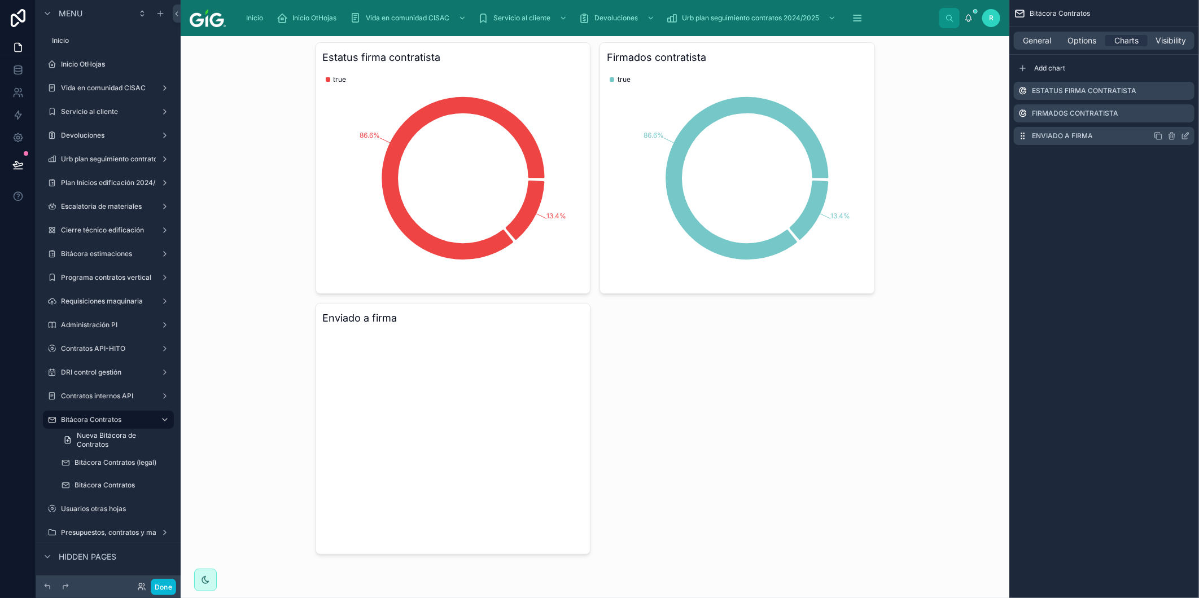
click at [1188, 135] on icon "scrollable content" at bounding box center [1185, 136] width 9 height 9
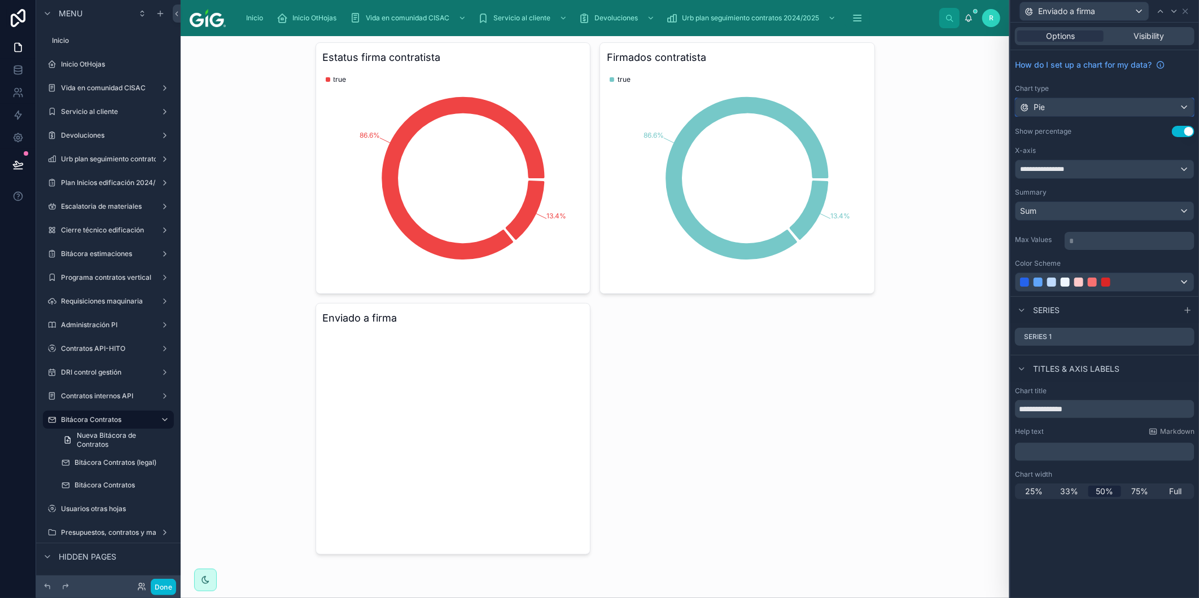
click at [1126, 108] on div "Pie" at bounding box center [1105, 107] width 178 height 18
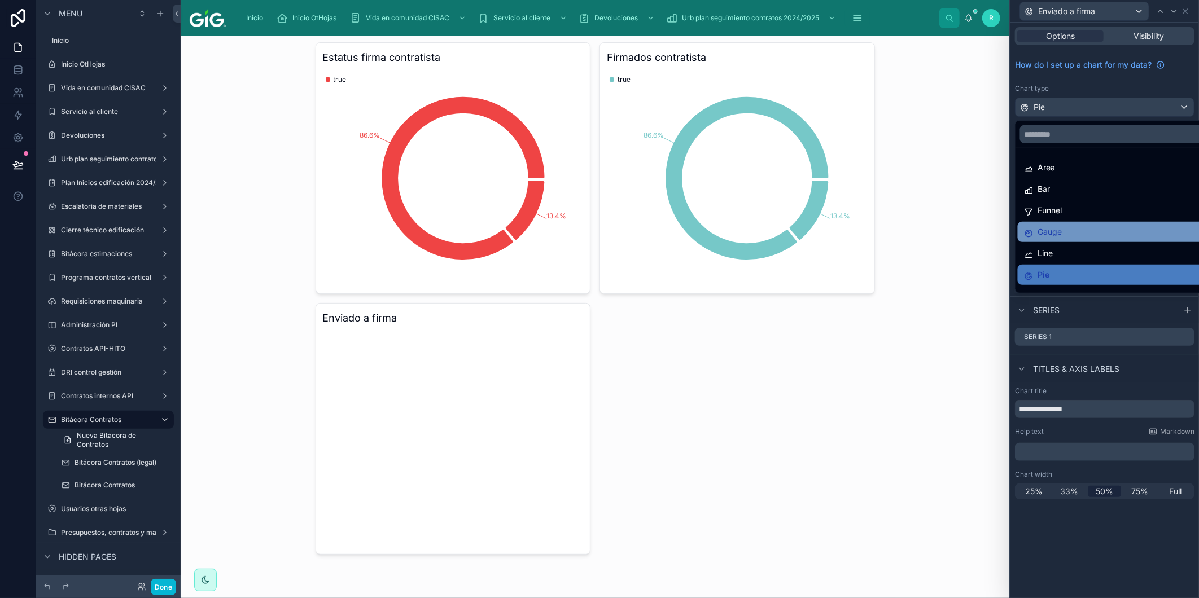
click at [1071, 235] on div "Gauge" at bounding box center [1118, 232] width 187 height 14
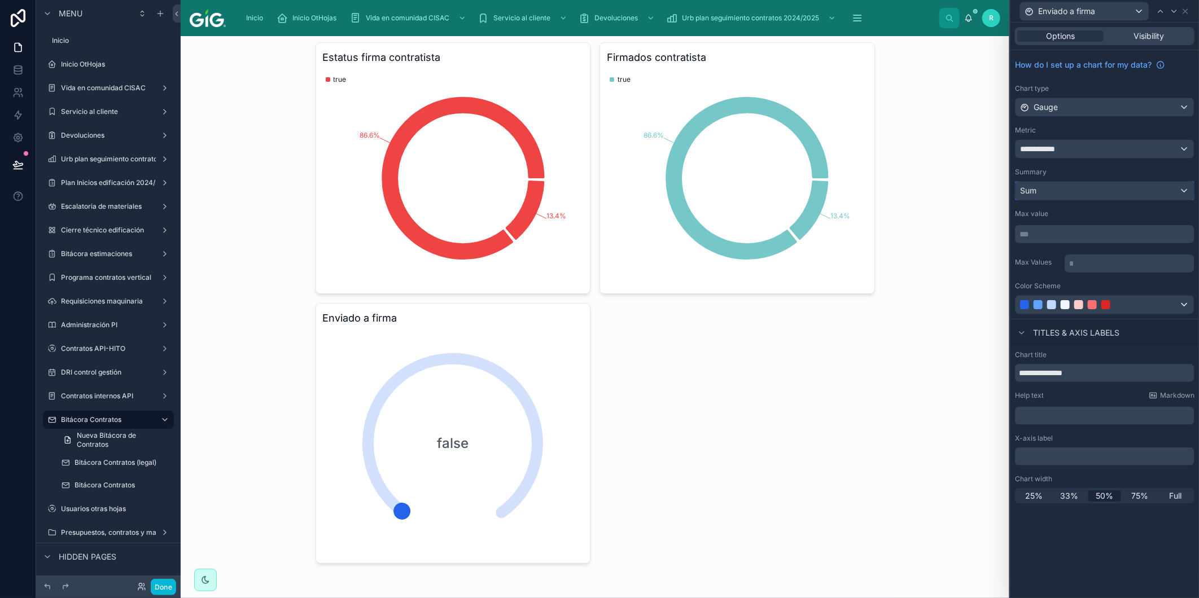
click at [1108, 190] on div "Sum" at bounding box center [1105, 191] width 178 height 18
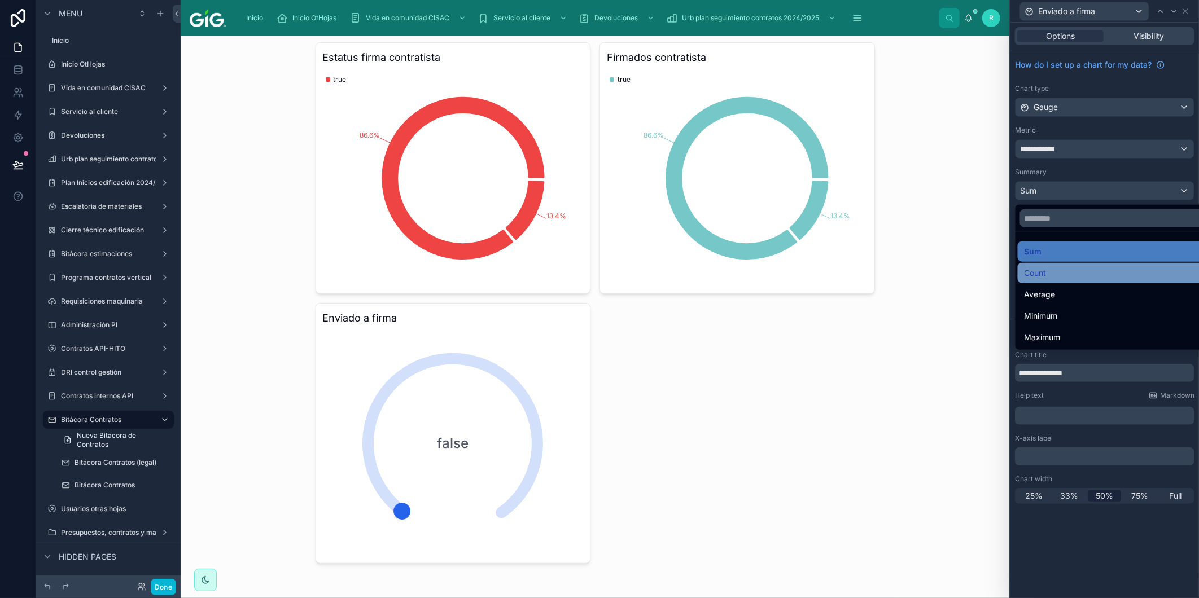
click at [1070, 272] on div "Count" at bounding box center [1118, 273] width 187 height 14
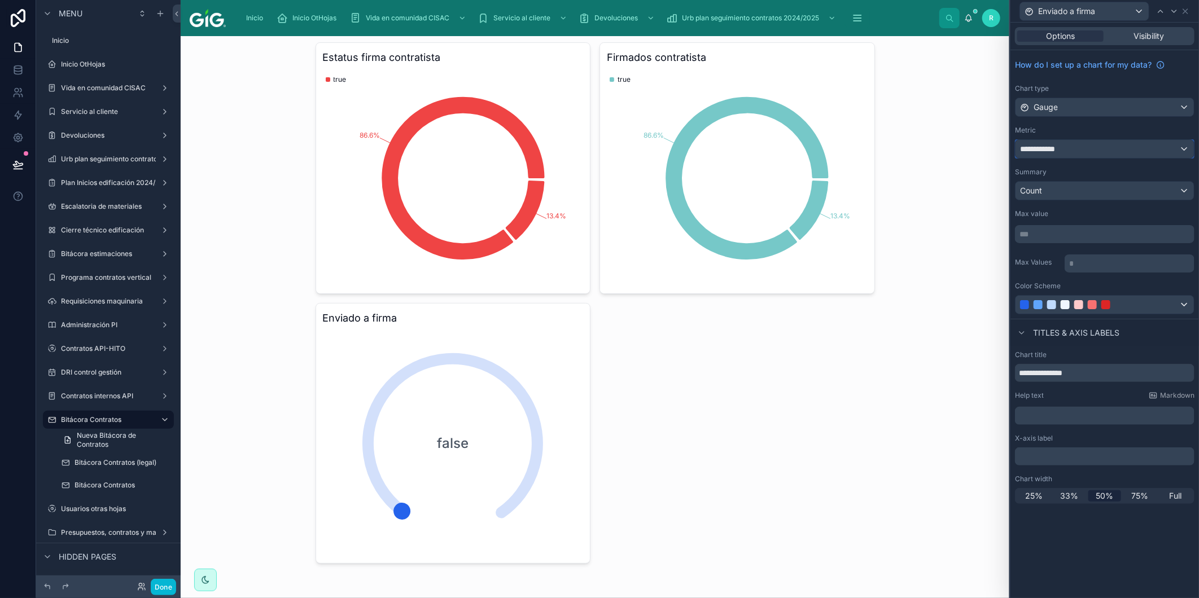
click at [1090, 150] on div "**********" at bounding box center [1105, 149] width 178 height 18
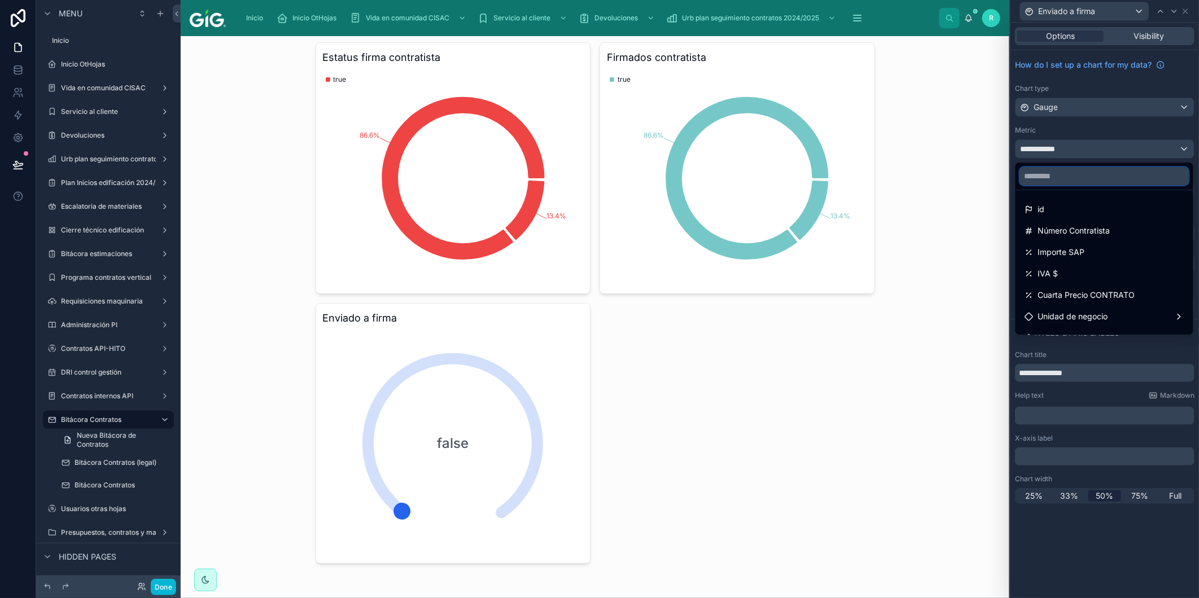
click at [1078, 176] on input "text" at bounding box center [1104, 176] width 169 height 18
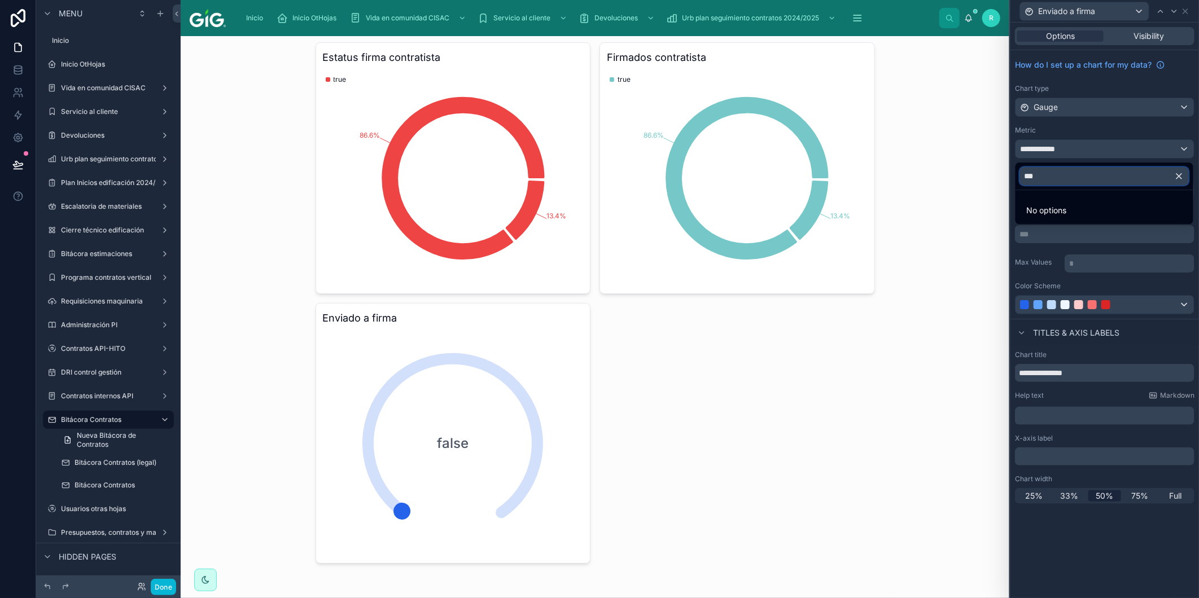
type input "***"
click at [1085, 102] on div at bounding box center [1104, 299] width 189 height 598
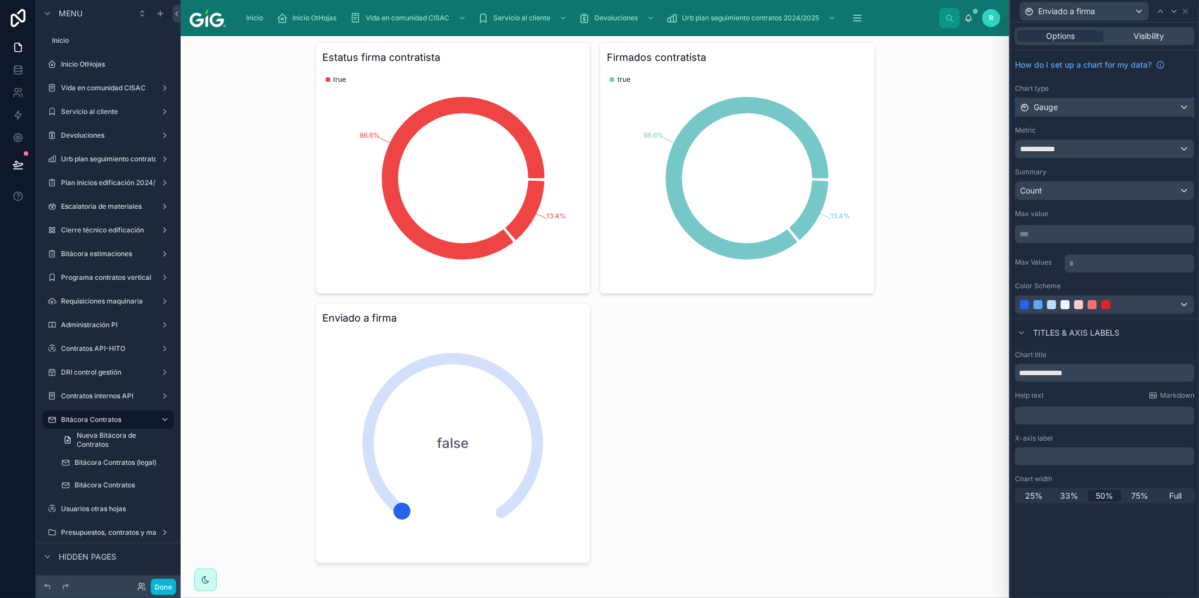
click at [1086, 108] on div "Gauge" at bounding box center [1105, 107] width 178 height 18
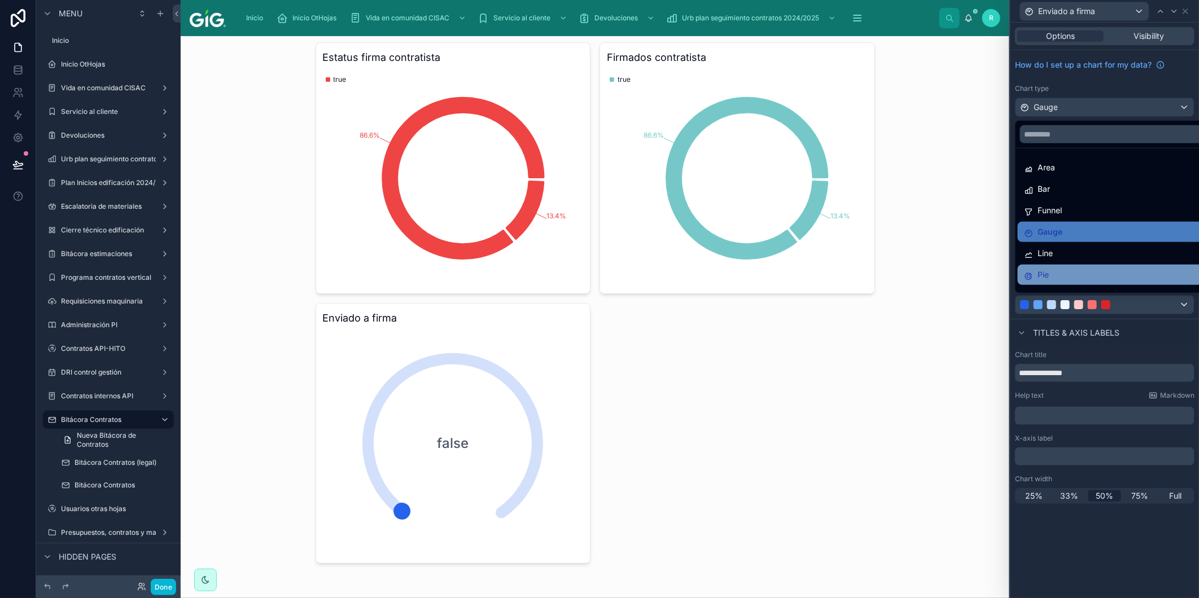
click at [1063, 272] on div "Pie" at bounding box center [1118, 275] width 187 height 14
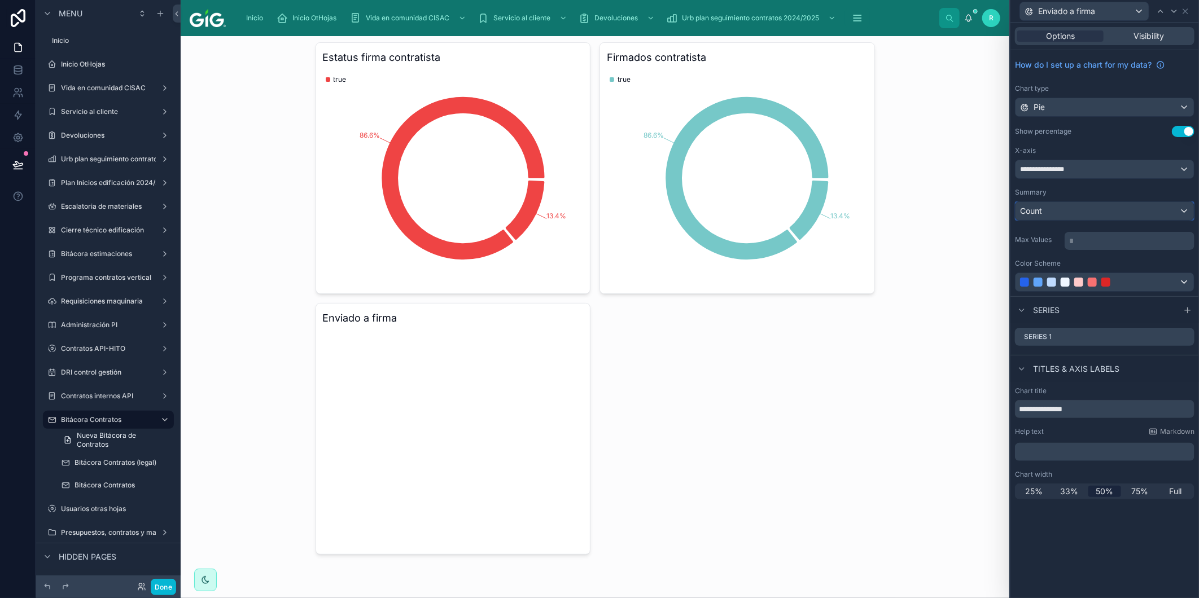
click at [1091, 210] on div "Count" at bounding box center [1105, 211] width 178 height 18
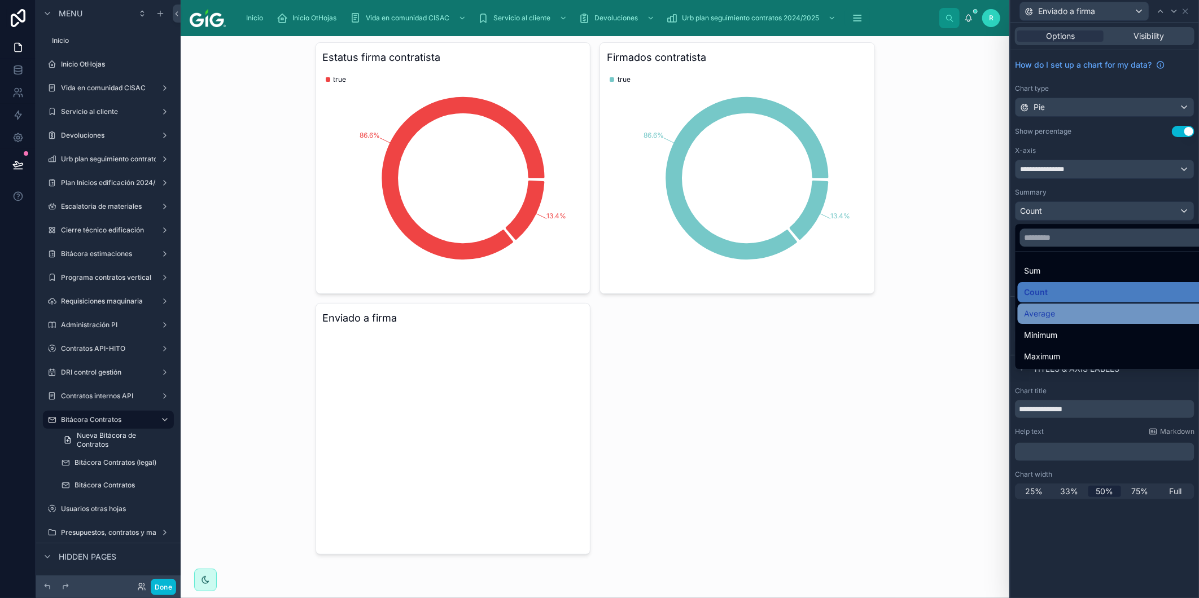
click at [1070, 312] on div "Average" at bounding box center [1118, 314] width 187 height 14
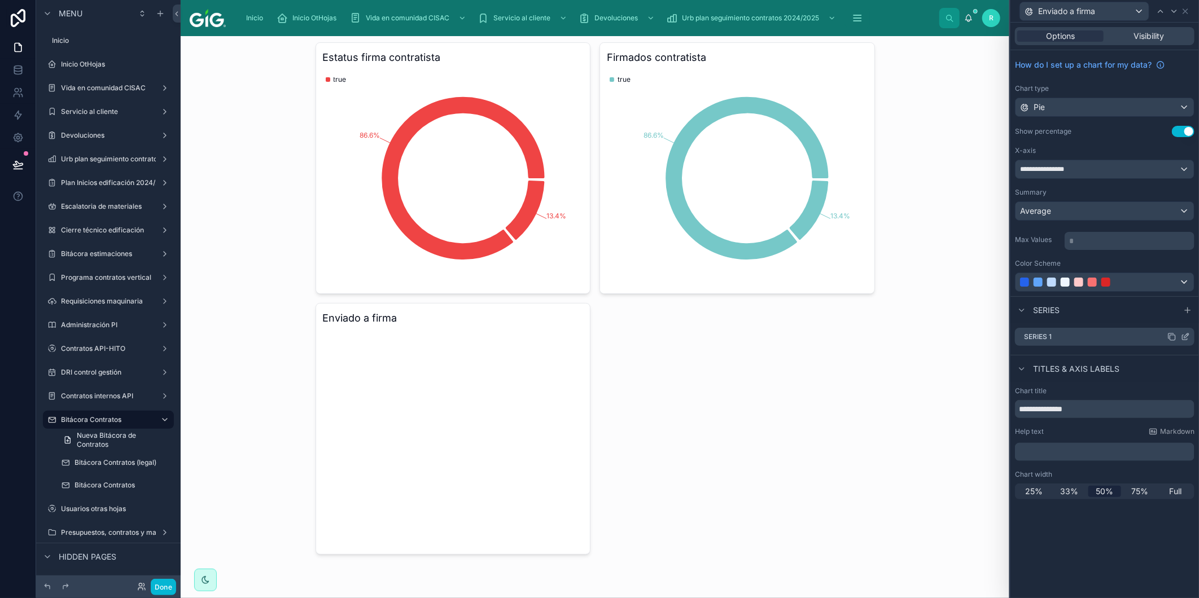
click at [1184, 337] on icon at bounding box center [1186, 336] width 5 height 5
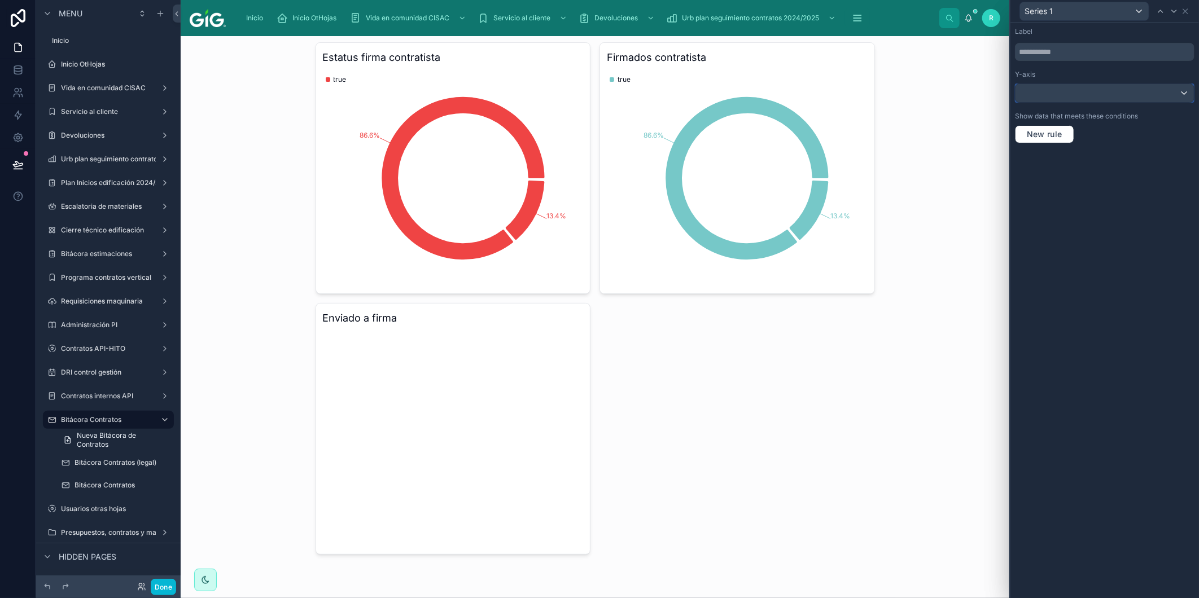
click at [1057, 97] on div at bounding box center [1105, 93] width 178 height 18
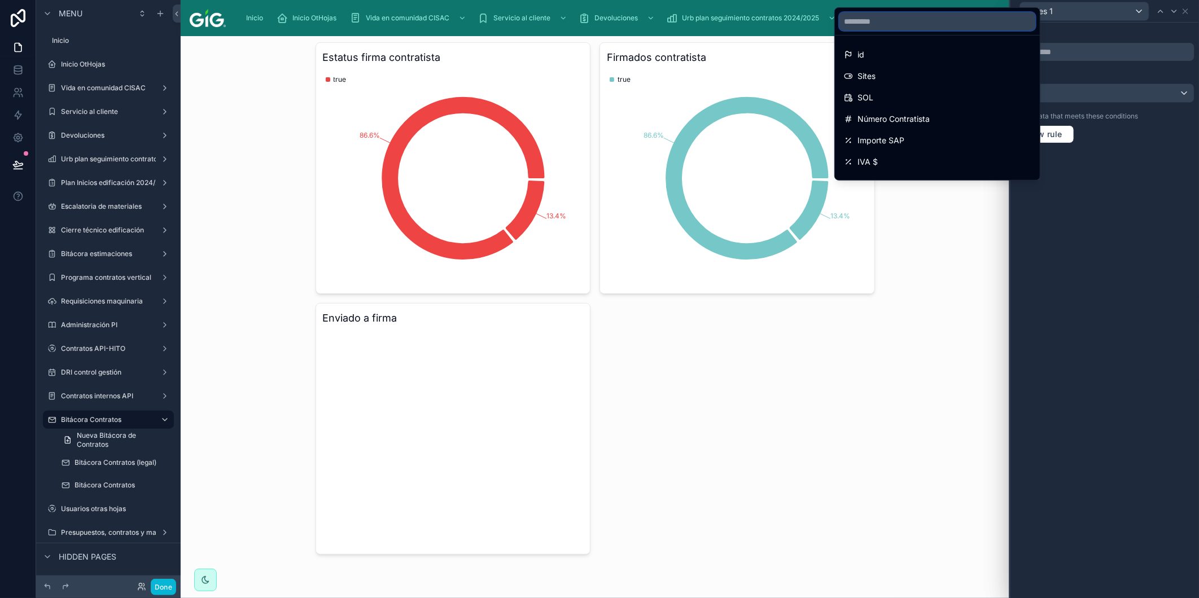
click at [913, 15] on input "text" at bounding box center [937, 21] width 196 height 18
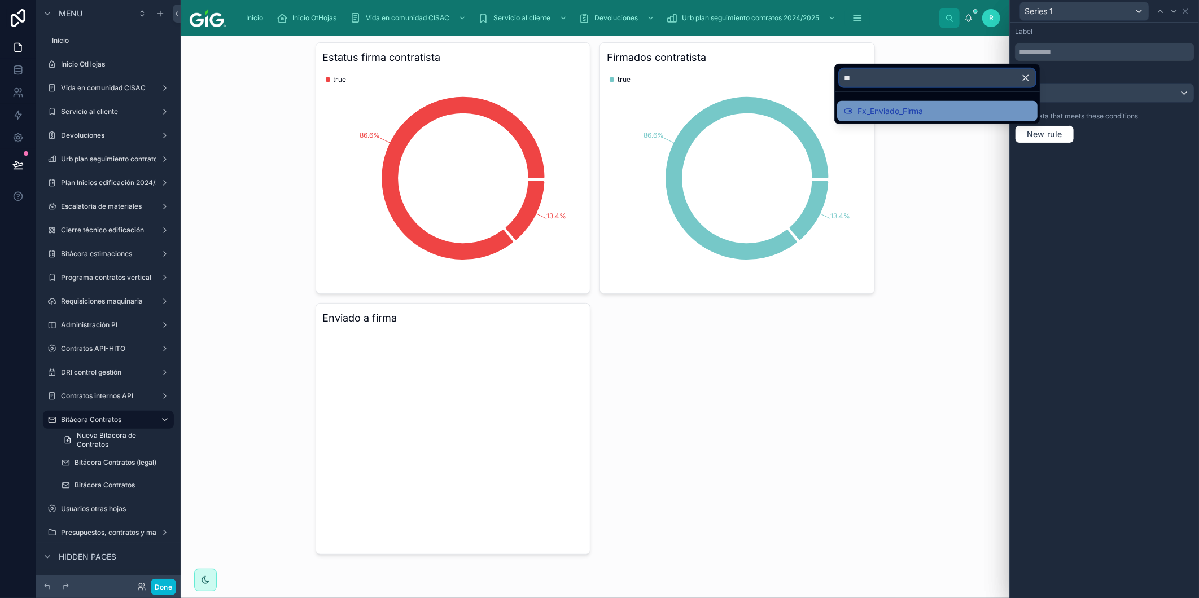
type input "**"
click at [899, 106] on span "Fx_Enviado_Firma" at bounding box center [890, 111] width 65 height 14
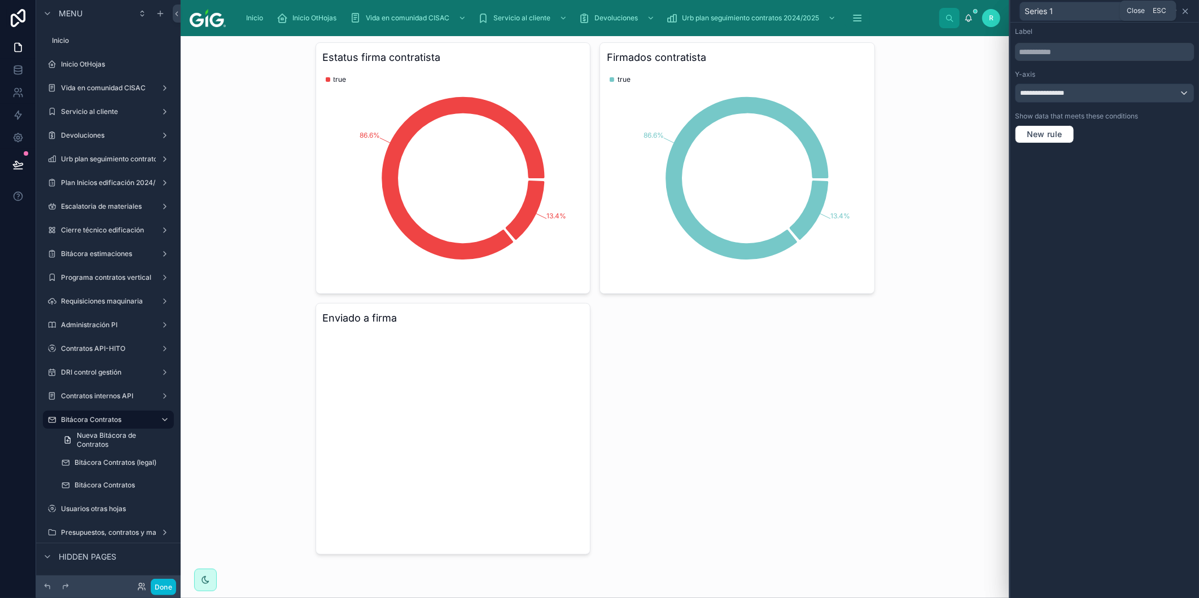
click at [1184, 13] on icon at bounding box center [1185, 11] width 9 height 9
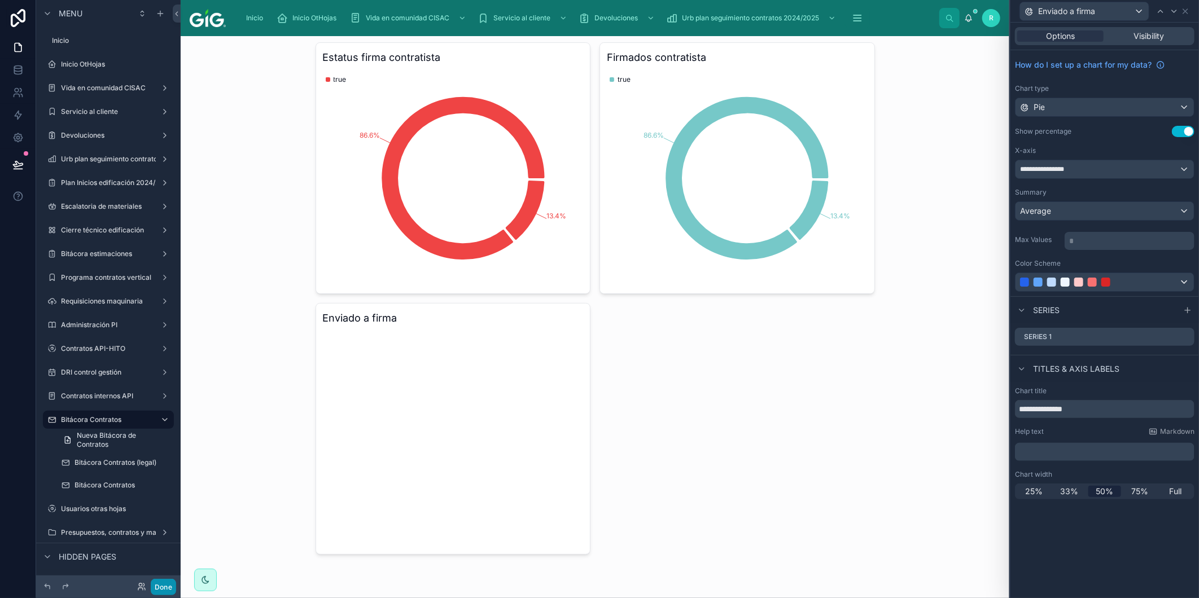
click at [165, 591] on button "Done" at bounding box center [163, 587] width 25 height 16
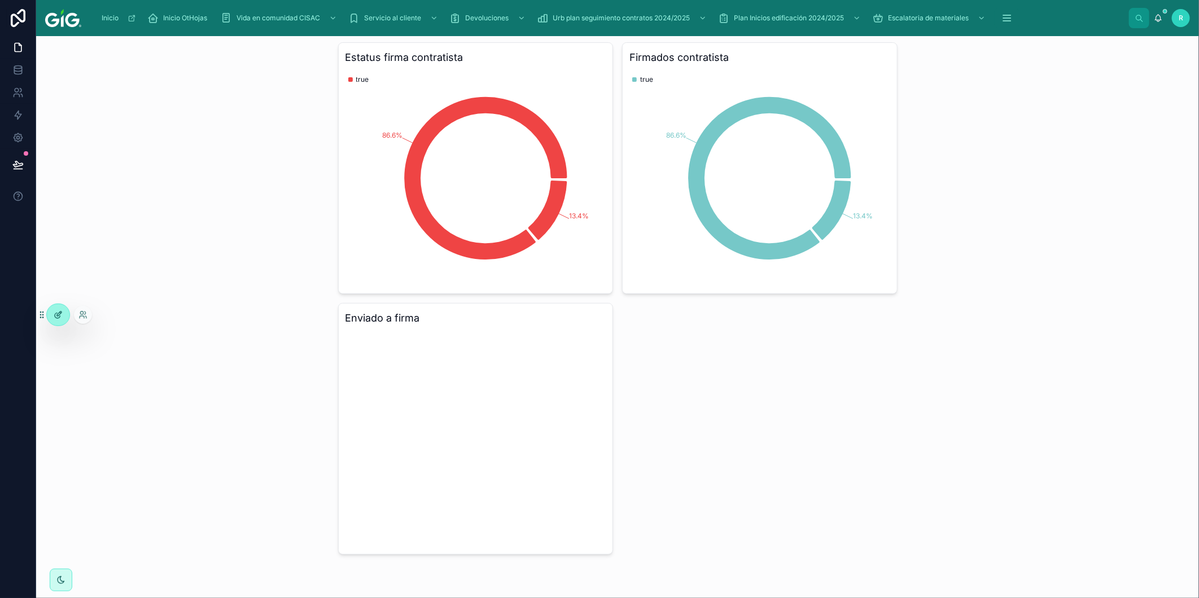
click at [59, 317] on icon at bounding box center [58, 314] width 9 height 9
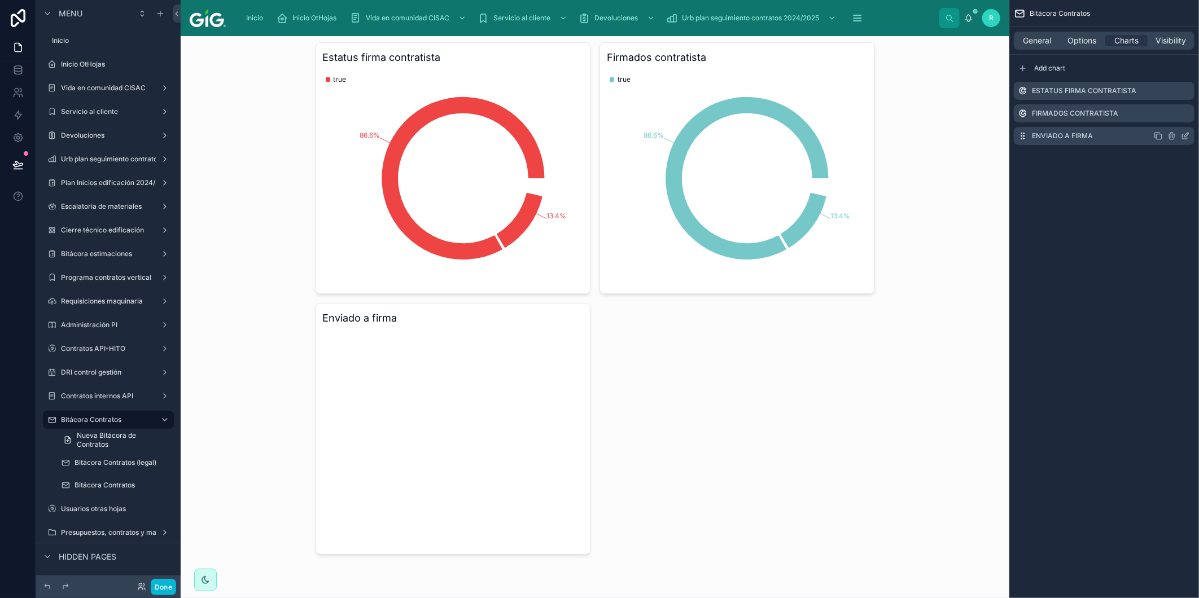
click at [1186, 137] on icon "scrollable content" at bounding box center [1186, 135] width 5 height 5
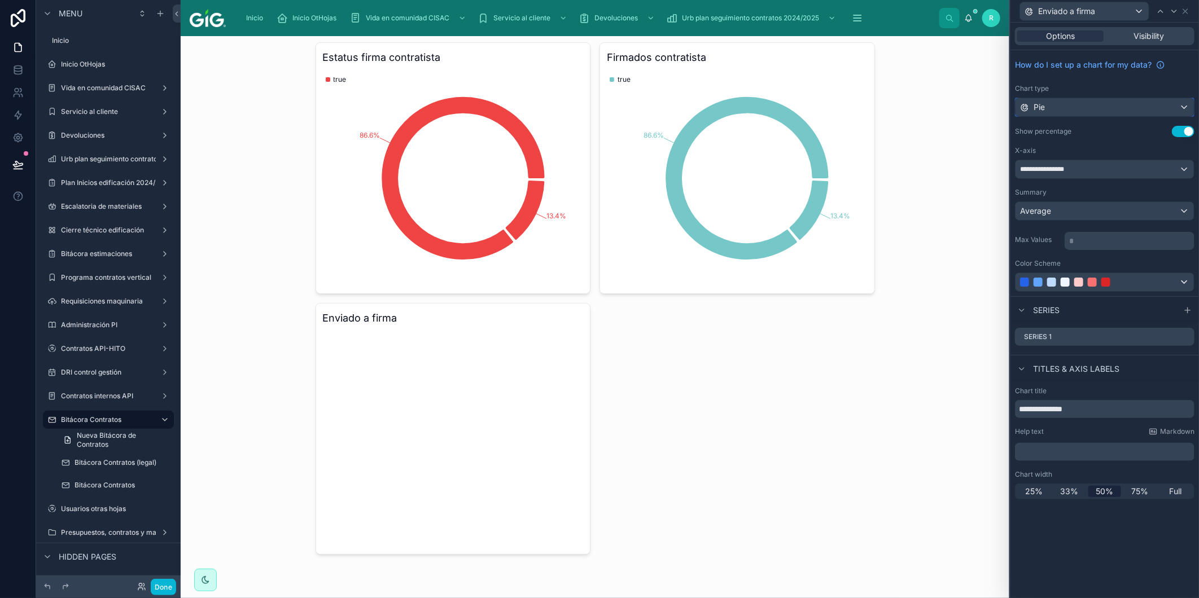
click at [1062, 113] on div "Pie" at bounding box center [1105, 107] width 178 height 18
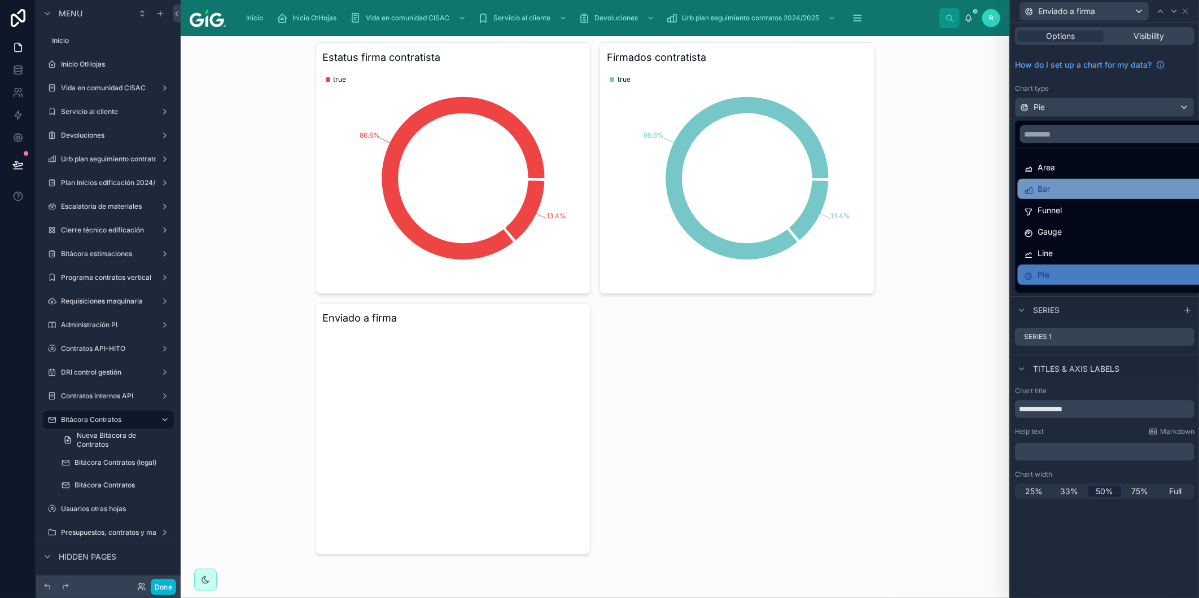
click at [1070, 185] on div "Bar" at bounding box center [1118, 189] width 187 height 14
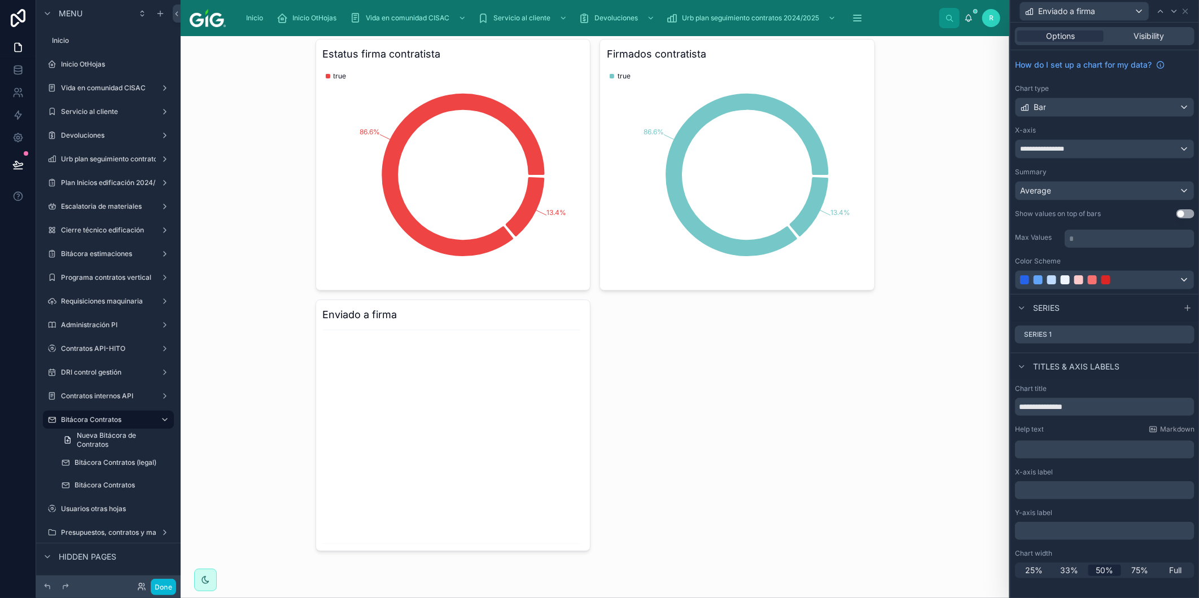
scroll to position [69, 0]
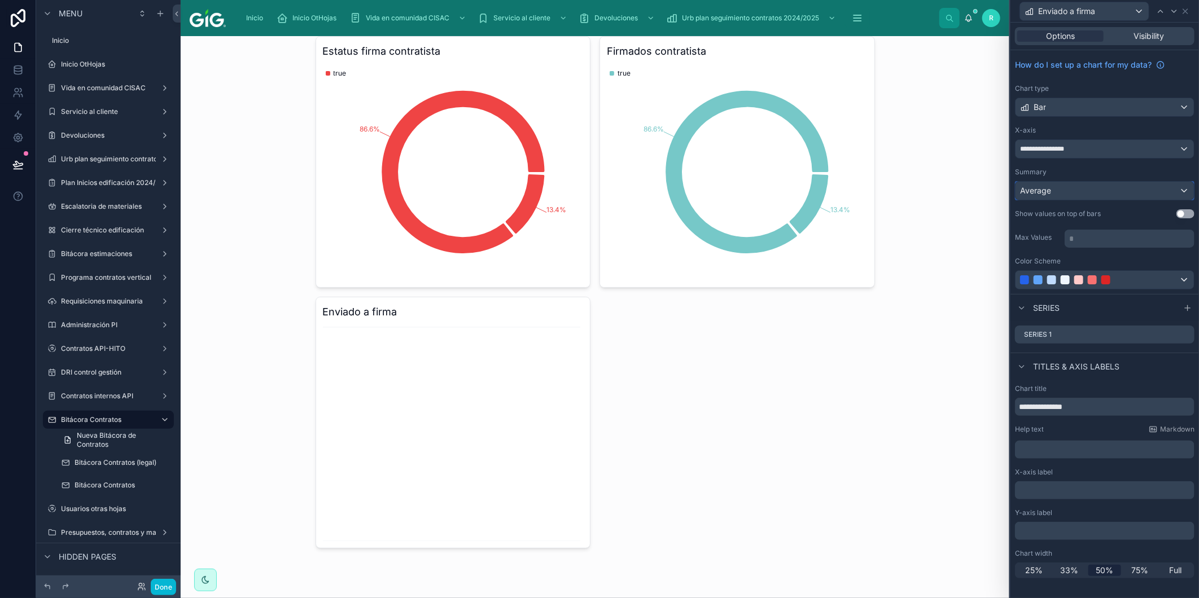
click at [1080, 195] on div "Average" at bounding box center [1105, 191] width 178 height 18
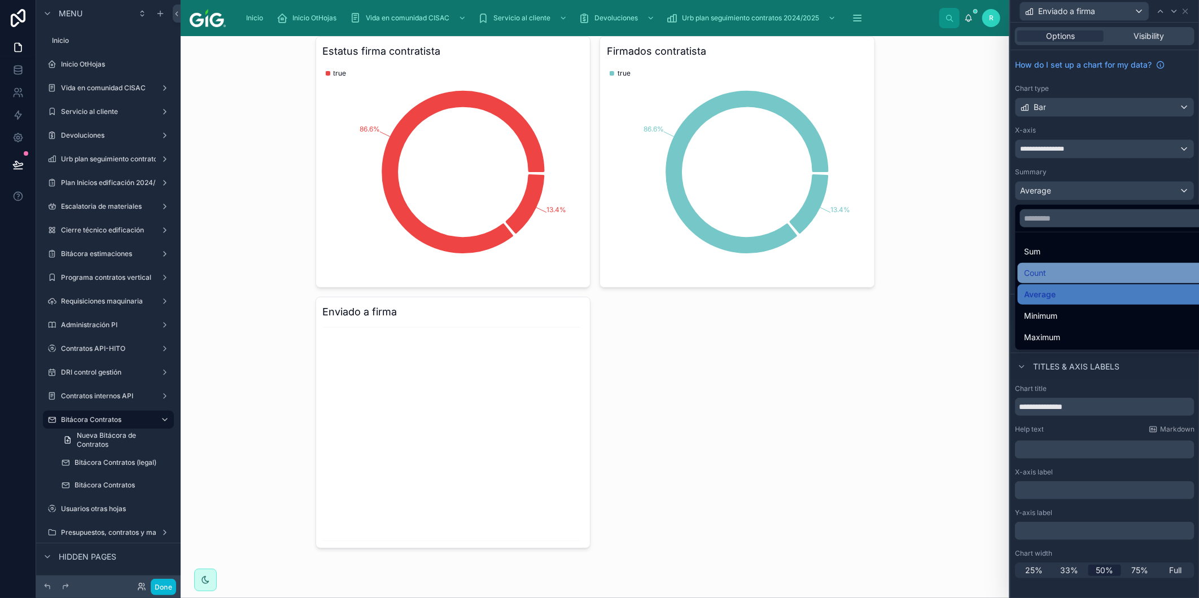
click at [1065, 275] on div "Count" at bounding box center [1118, 273] width 187 height 14
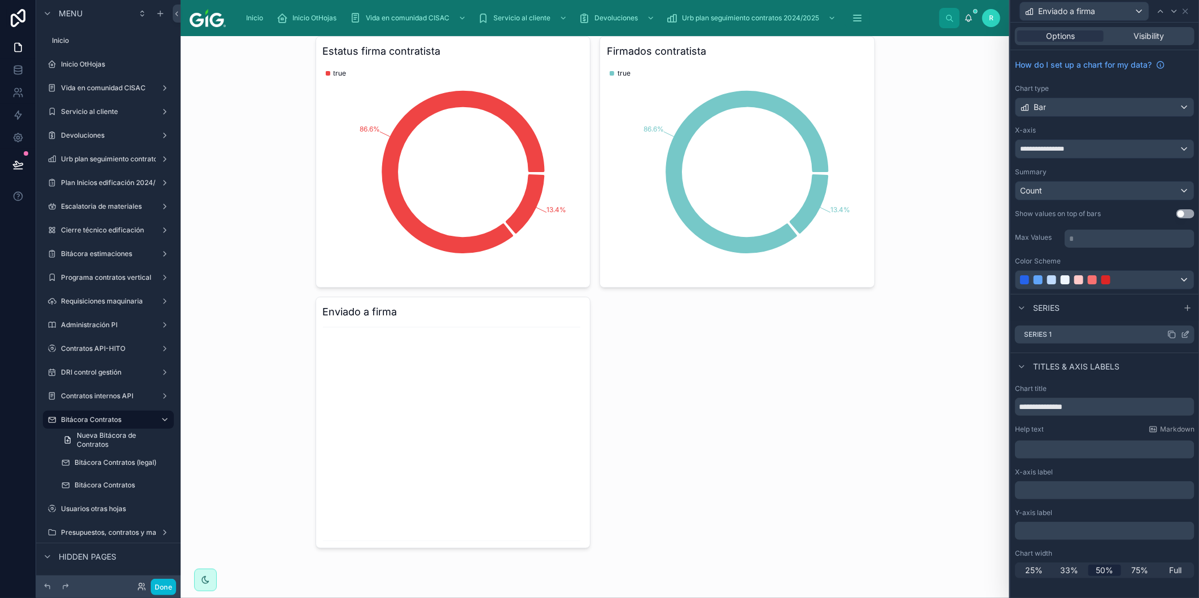
click at [1184, 339] on icon at bounding box center [1185, 334] width 9 height 9
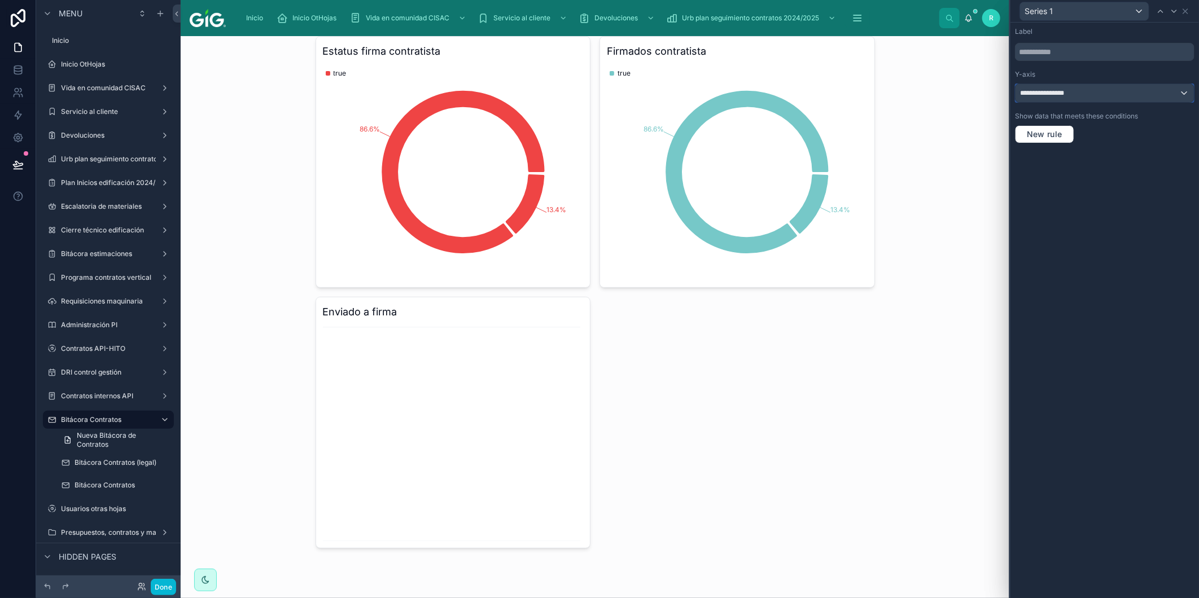
click at [1087, 98] on div "**********" at bounding box center [1105, 93] width 178 height 18
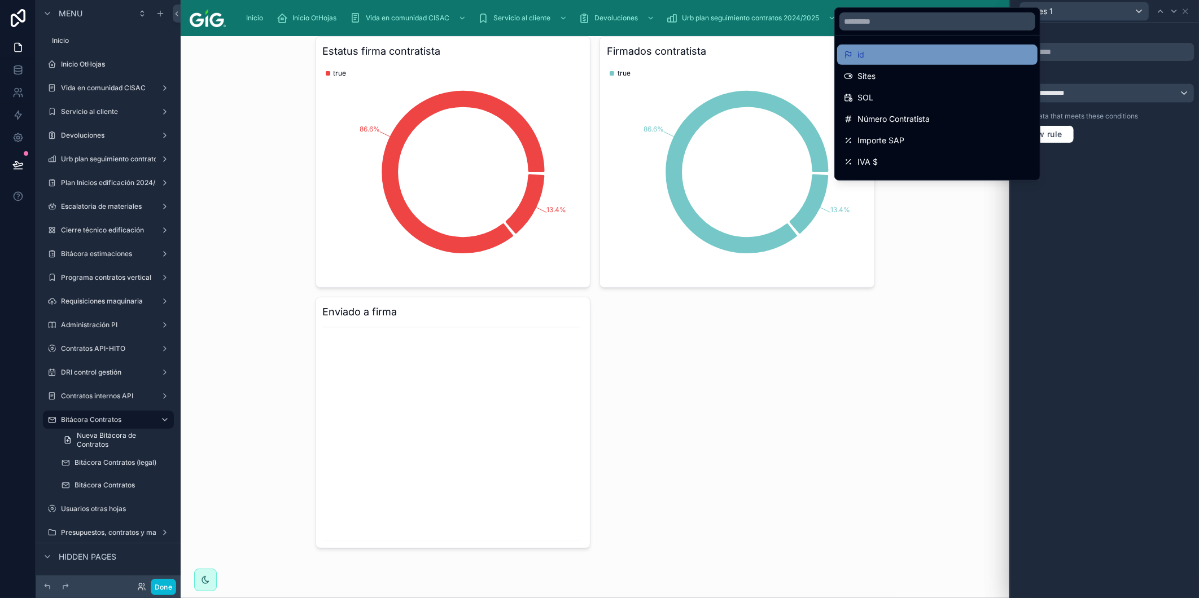
click at [943, 48] on div "id" at bounding box center [937, 55] width 187 height 14
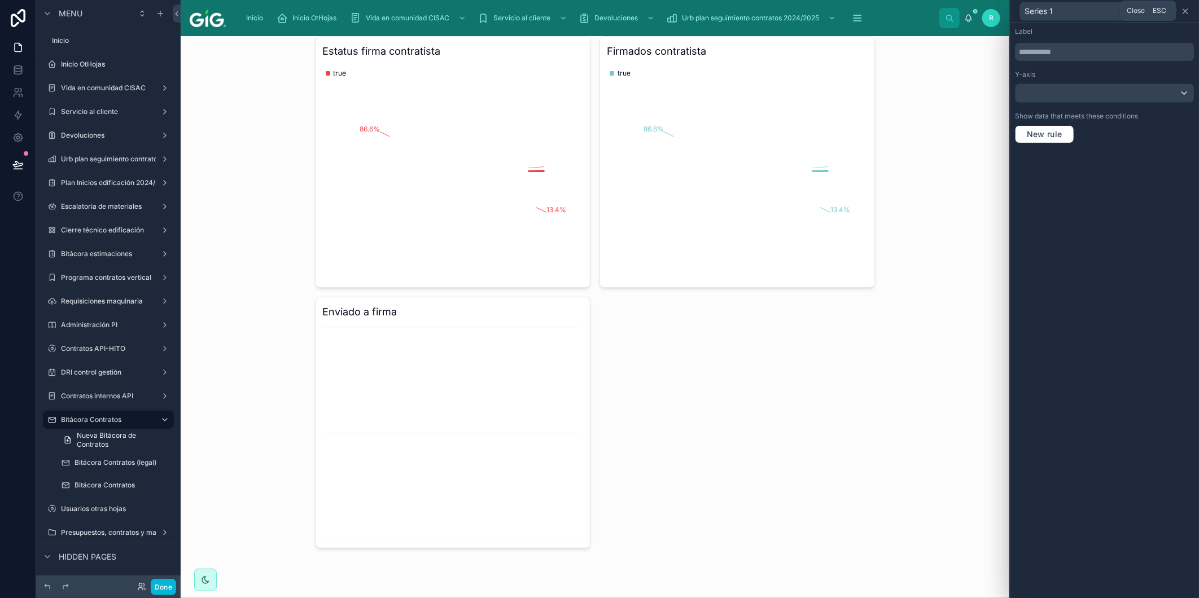
click at [1187, 10] on icon at bounding box center [1185, 11] width 9 height 9
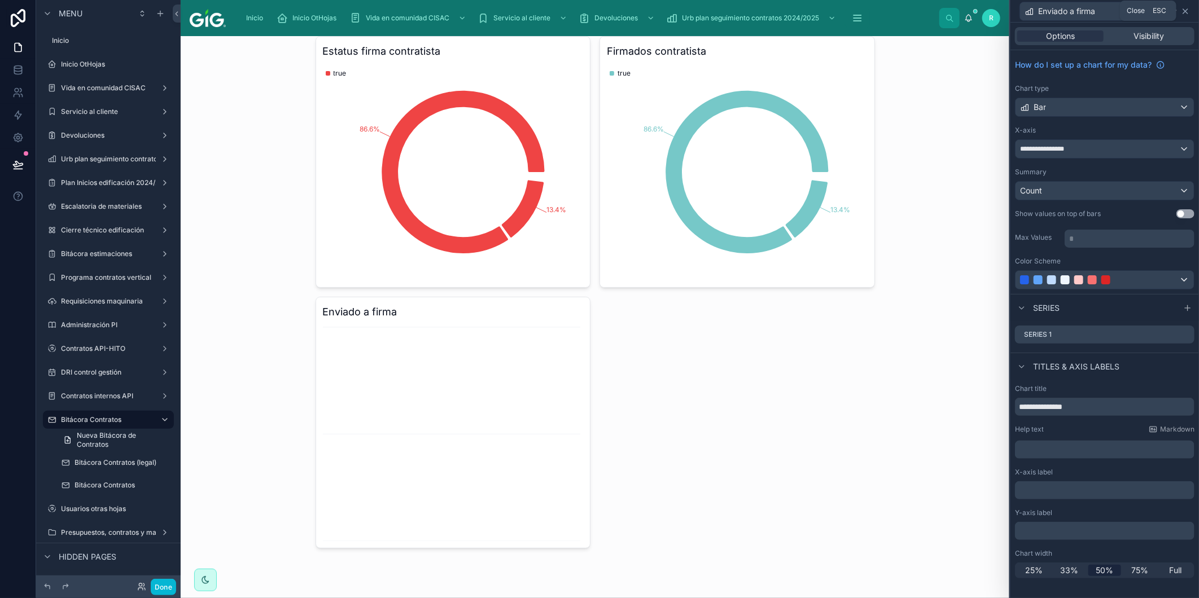
click at [1187, 8] on icon at bounding box center [1185, 11] width 9 height 9
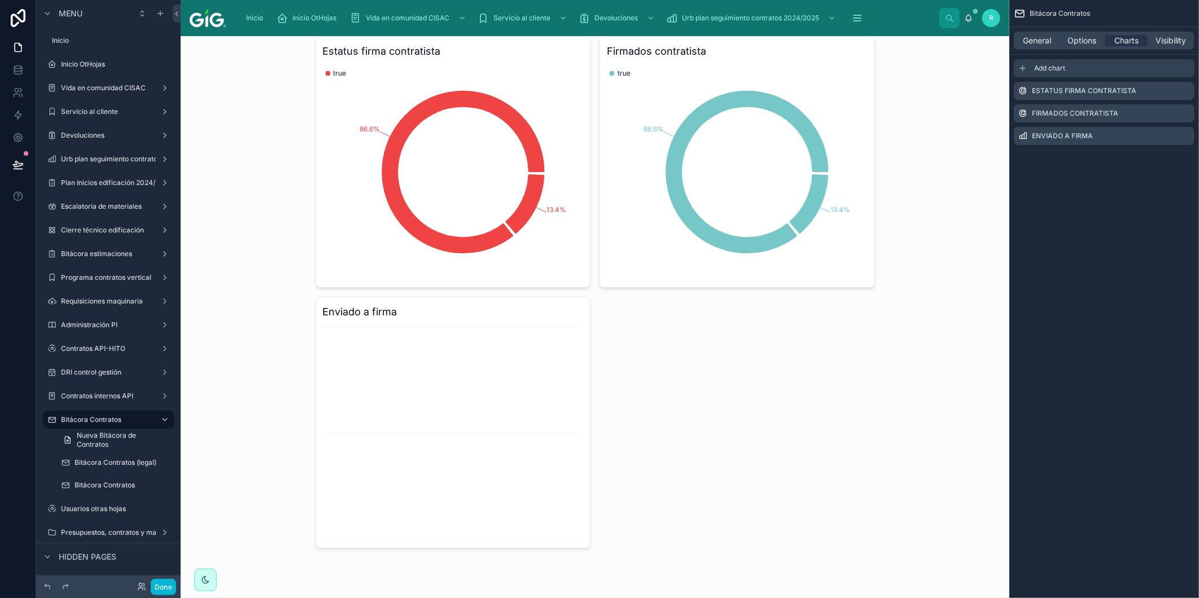
click at [1165, 70] on div "Add chart" at bounding box center [1104, 68] width 181 height 18
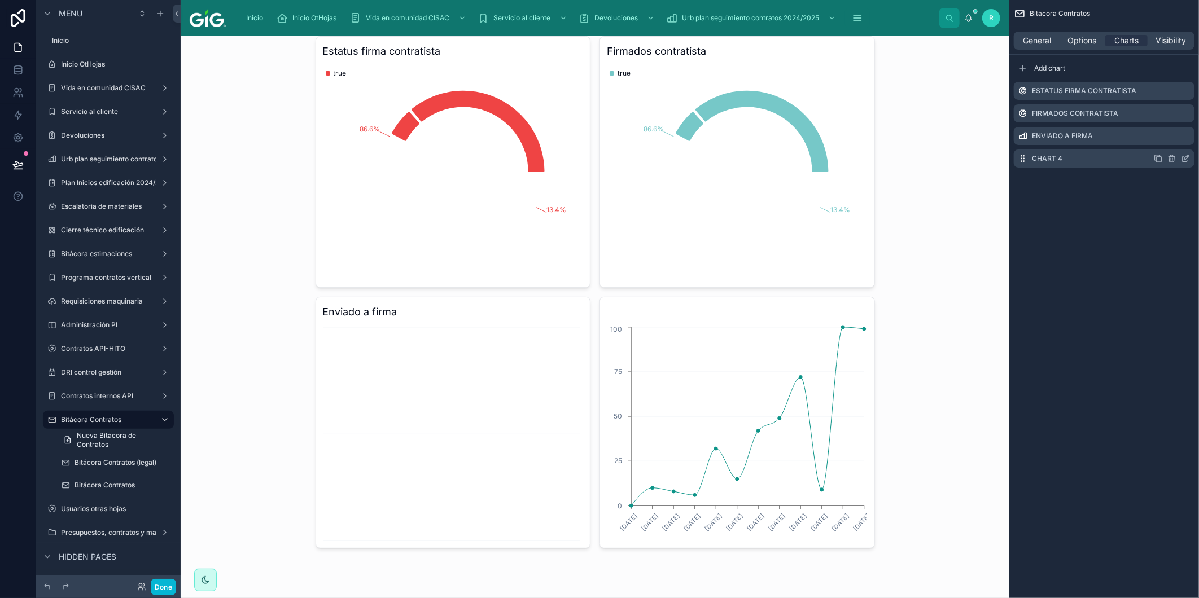
click at [1187, 159] on icon "scrollable content" at bounding box center [1186, 157] width 5 height 5
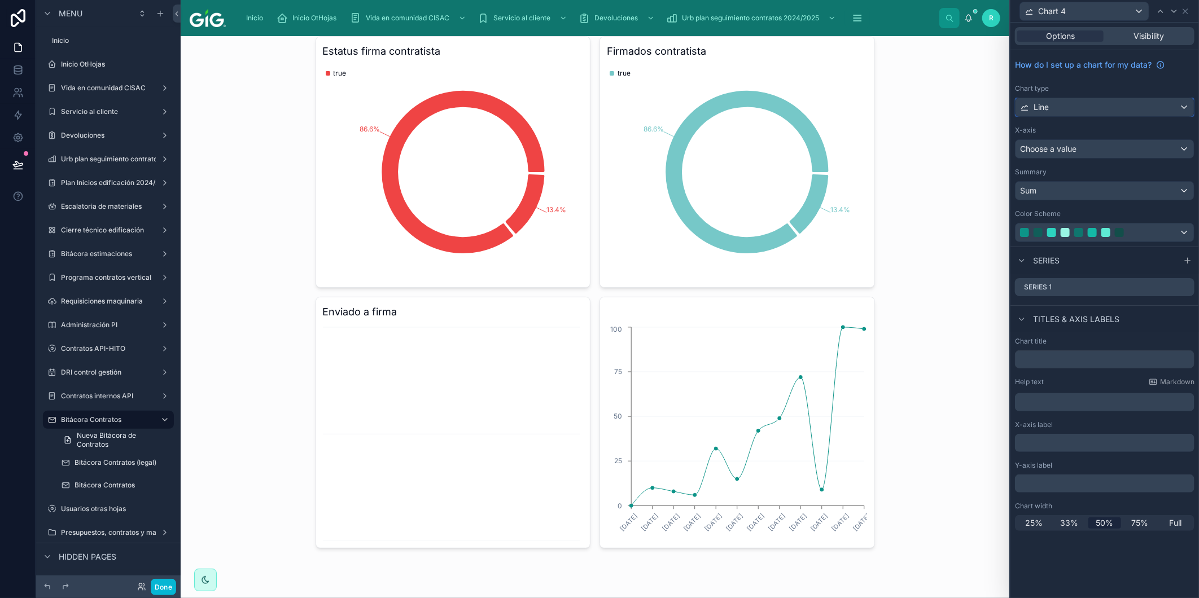
click at [1076, 112] on div "Line" at bounding box center [1105, 107] width 178 height 18
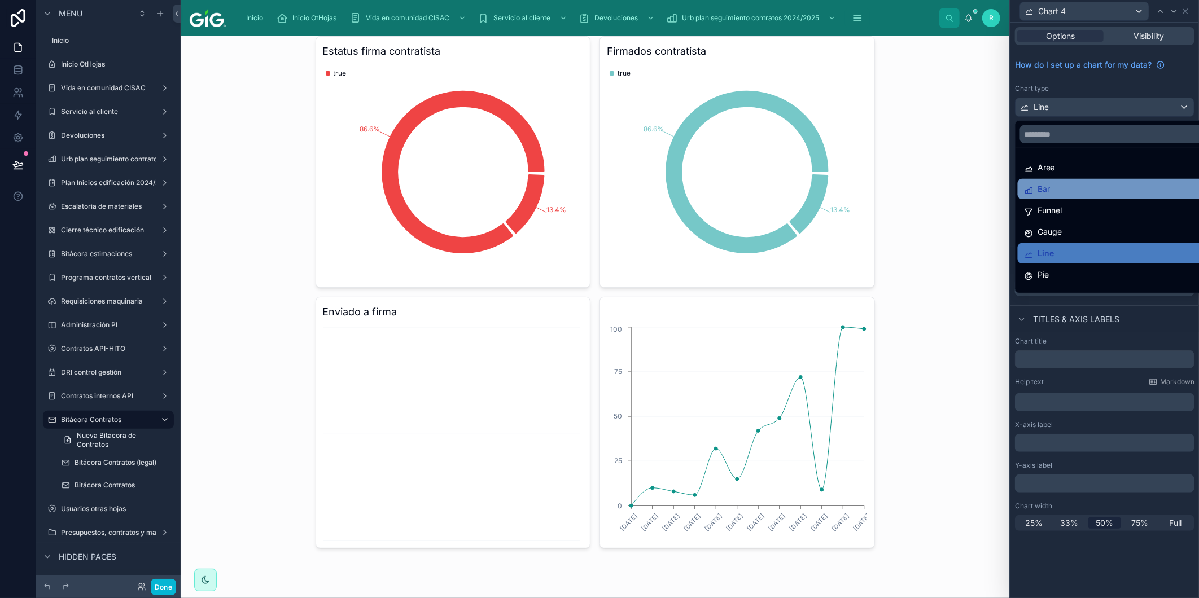
click at [1093, 187] on div "Bar" at bounding box center [1118, 189] width 187 height 14
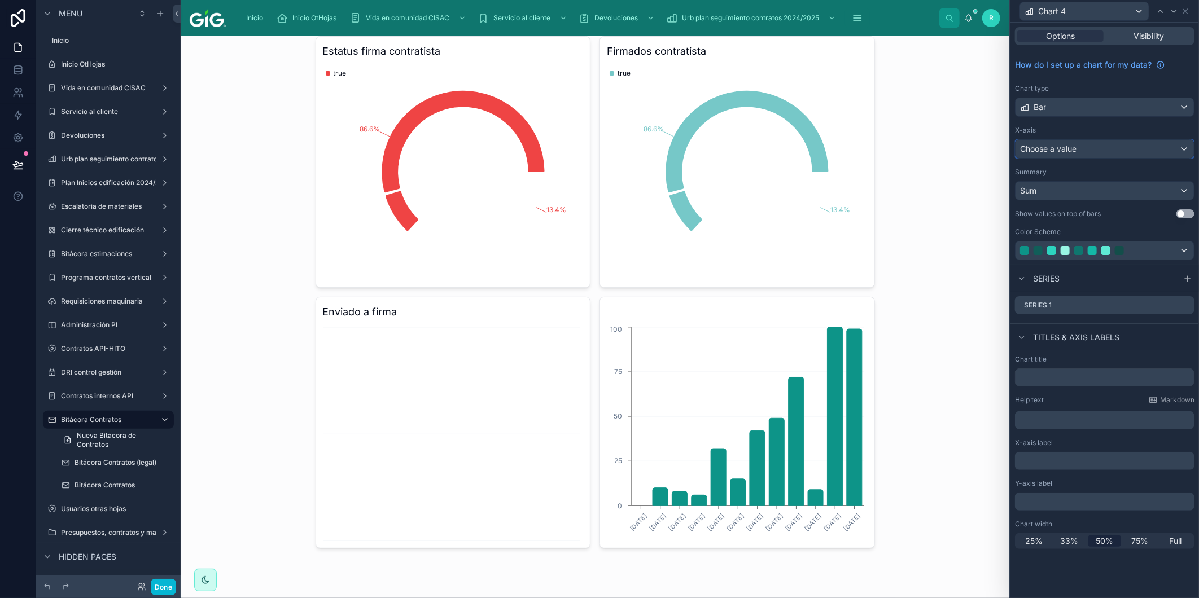
click at [1121, 151] on div "Choose a value" at bounding box center [1105, 149] width 178 height 18
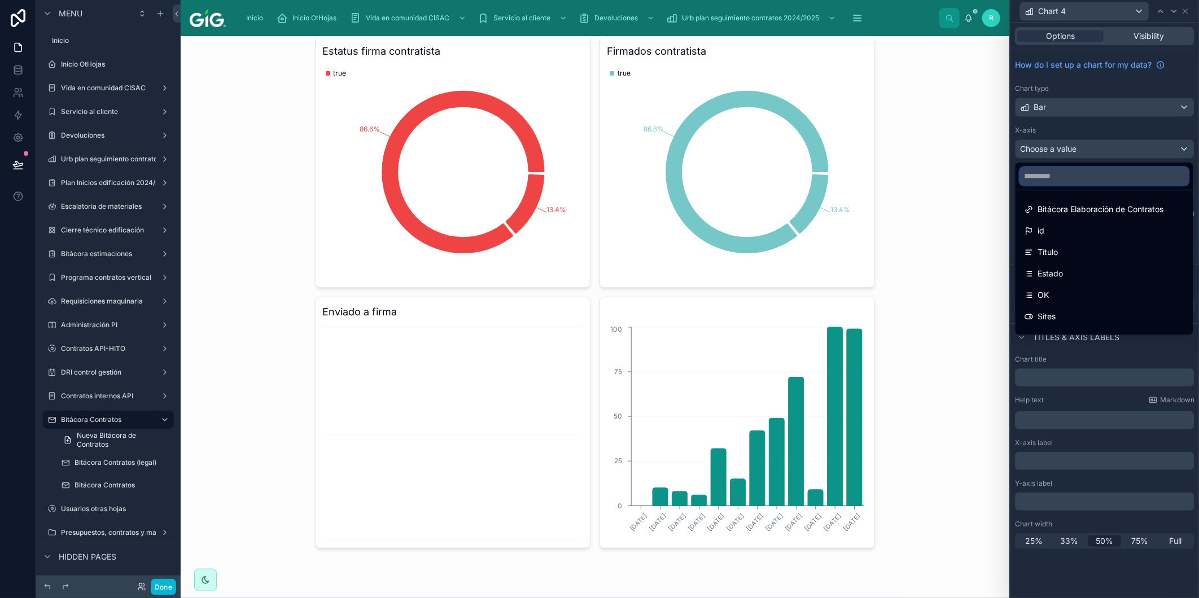
click at [1077, 183] on input "text" at bounding box center [1104, 176] width 169 height 18
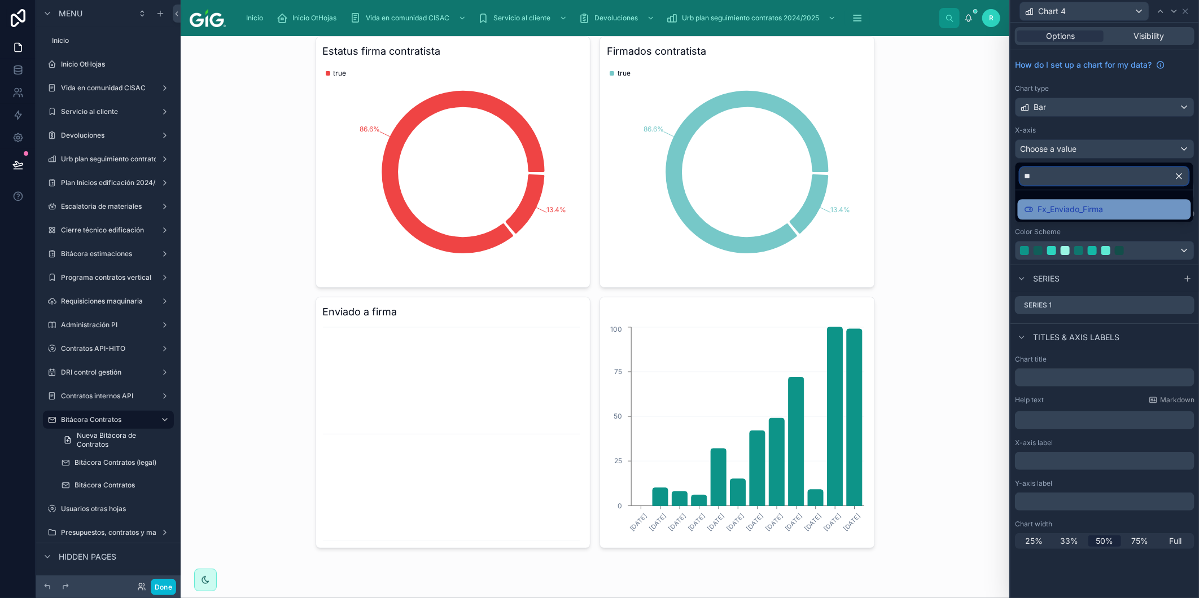
type input "**"
click at [1084, 204] on span "Fx_Enviado_Firma" at bounding box center [1070, 210] width 65 height 14
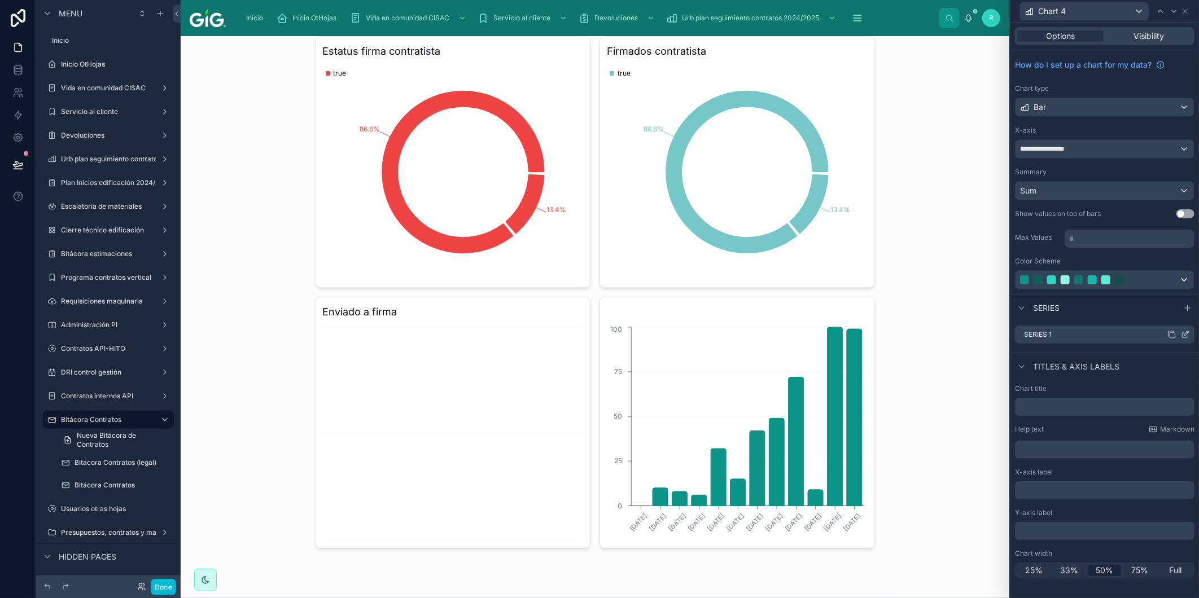
click at [1184, 337] on icon at bounding box center [1185, 334] width 9 height 9
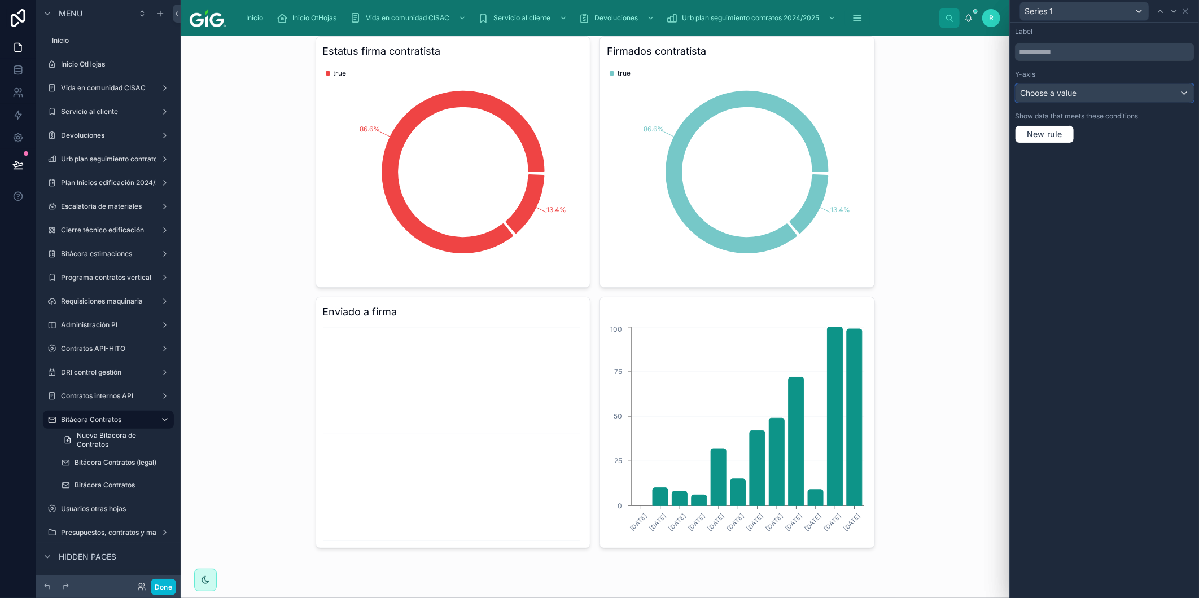
click at [1069, 90] on span "Choose a value" at bounding box center [1048, 93] width 56 height 10
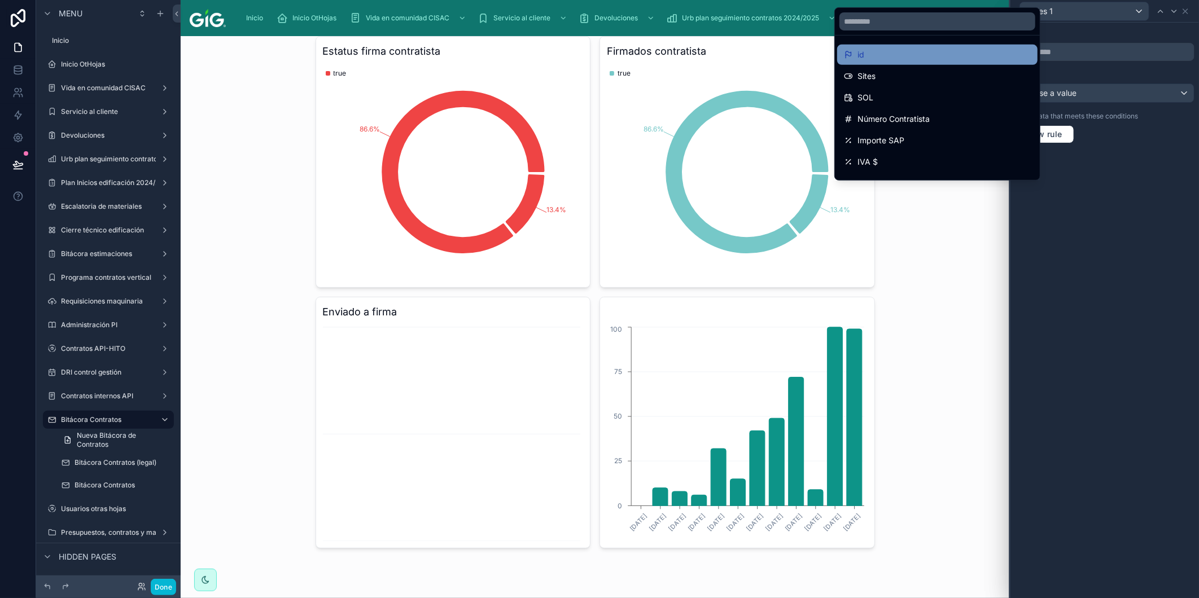
click at [947, 49] on div "id" at bounding box center [937, 55] width 187 height 14
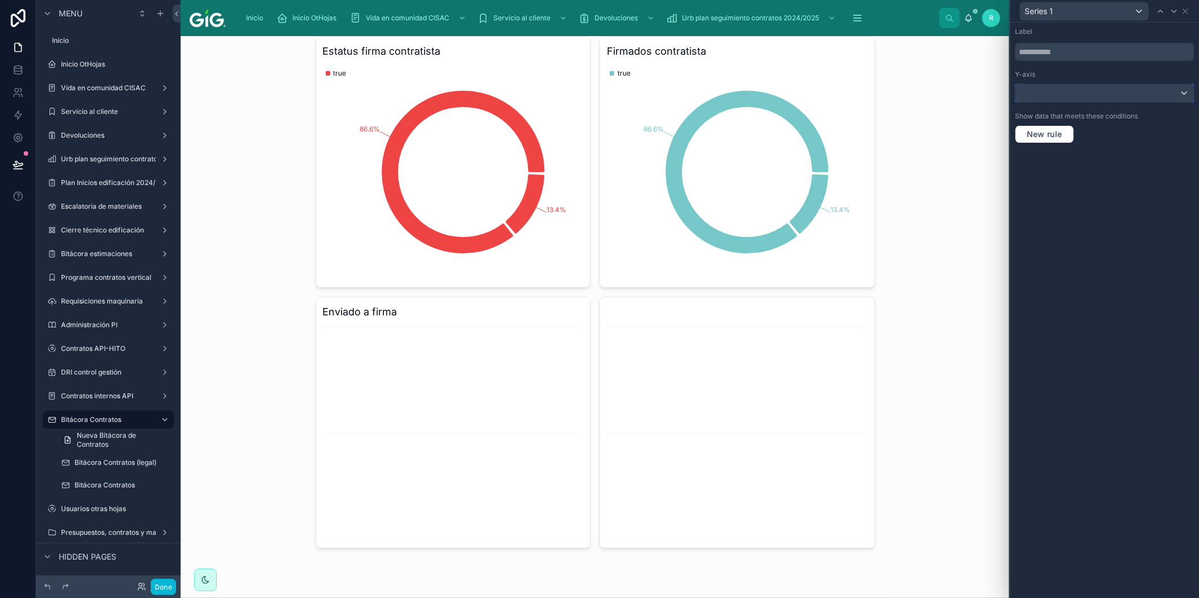
click at [1109, 94] on div at bounding box center [1105, 93] width 178 height 18
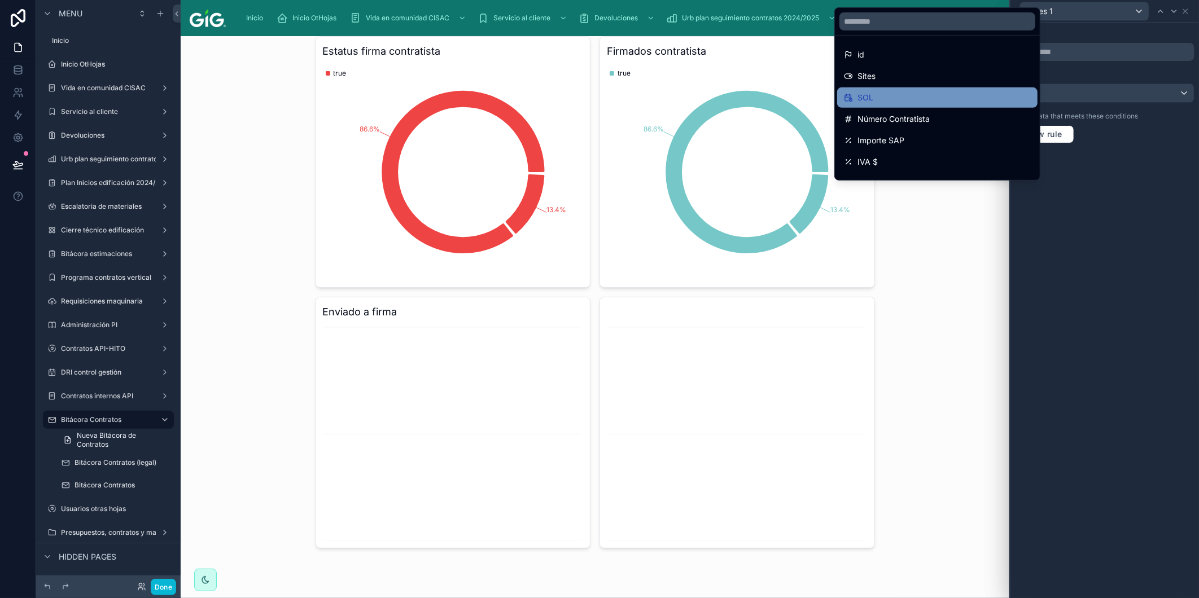
click at [924, 100] on div "SOL" at bounding box center [937, 98] width 187 height 14
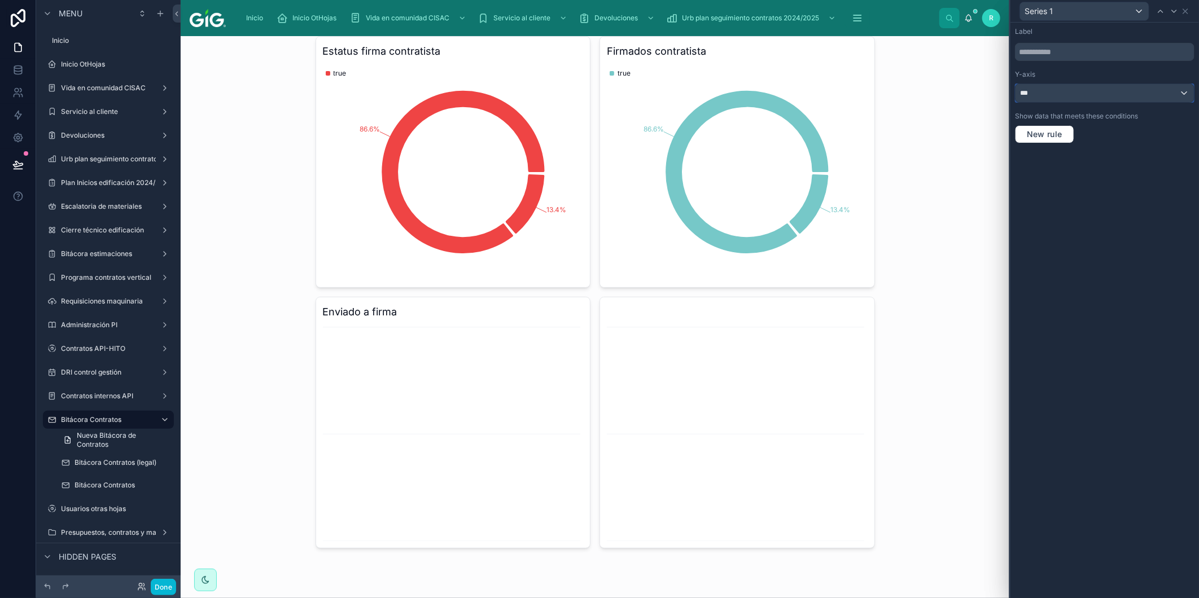
click at [1086, 102] on button "***" at bounding box center [1105, 93] width 180 height 19
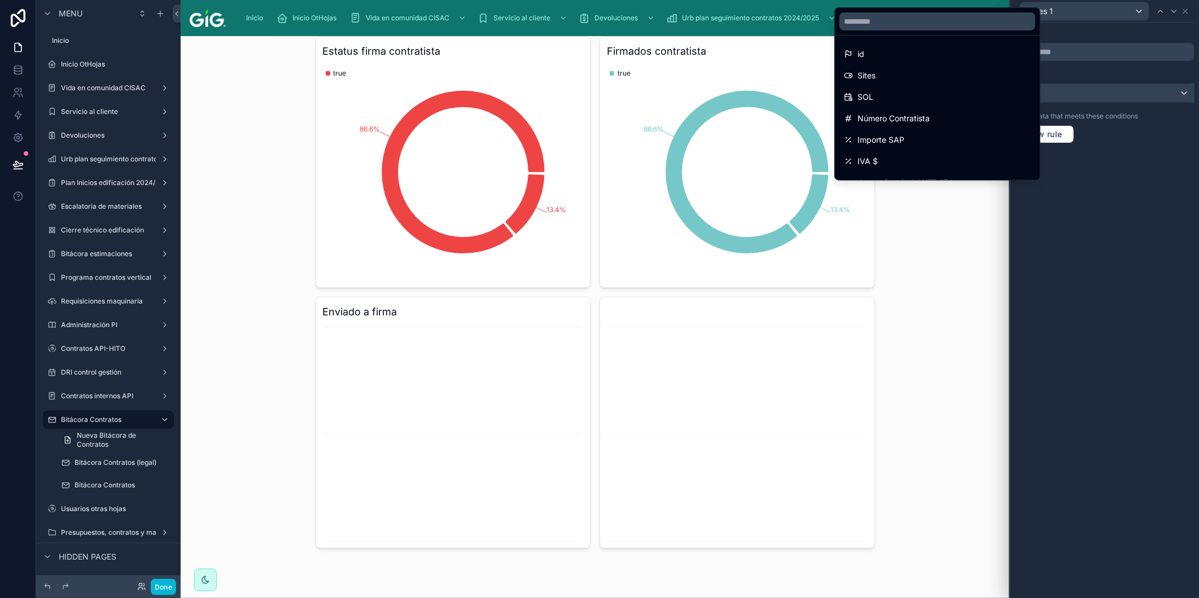
scroll to position [0, 0]
click at [946, 102] on div "SOL" at bounding box center [937, 98] width 187 height 14
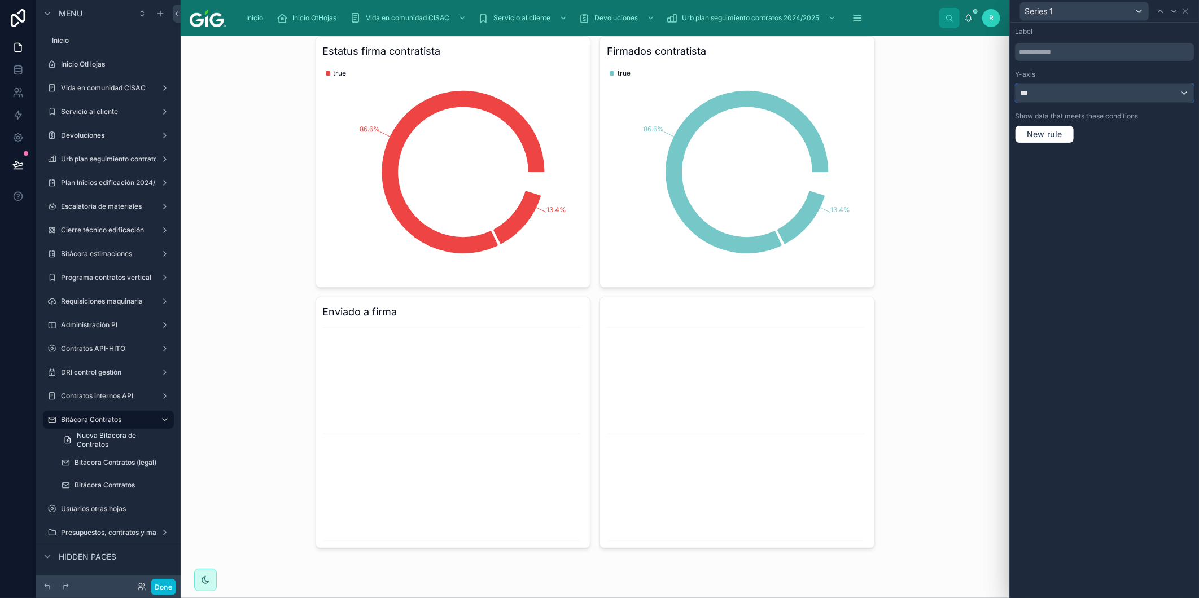
click at [1130, 96] on div "***" at bounding box center [1105, 93] width 178 height 18
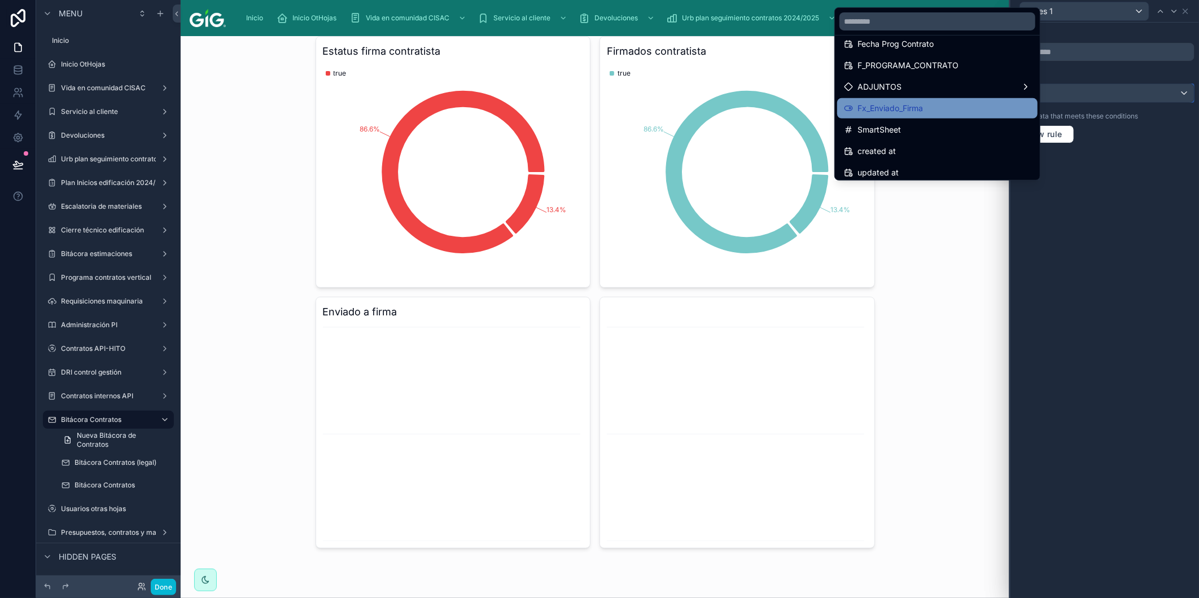
scroll to position [466, 0]
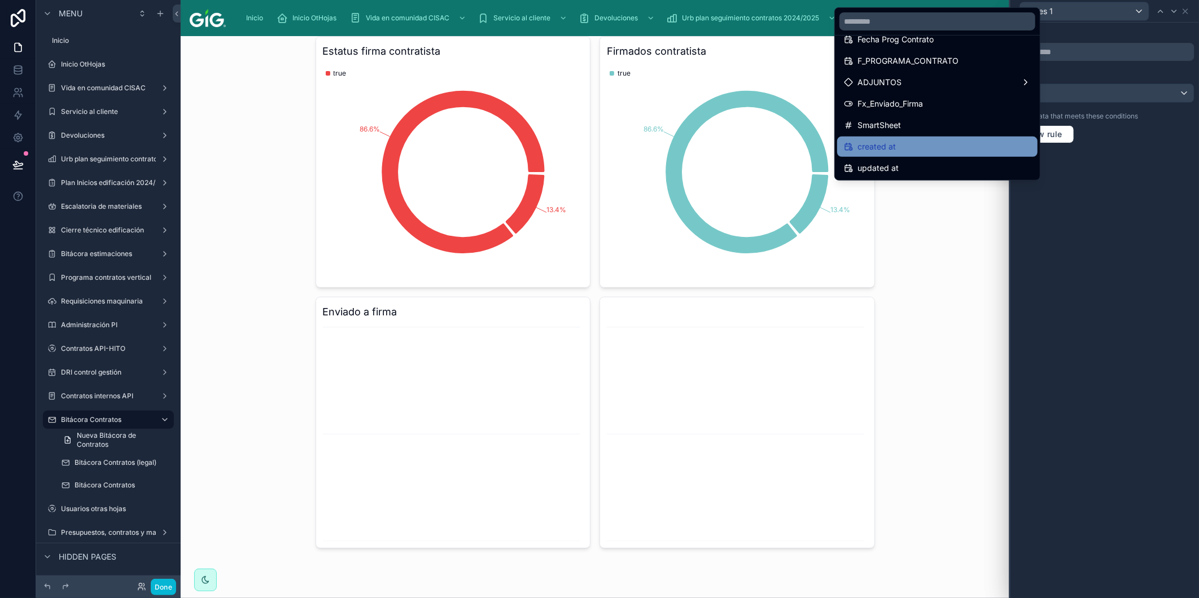
click at [889, 143] on span "created at" at bounding box center [877, 147] width 38 height 14
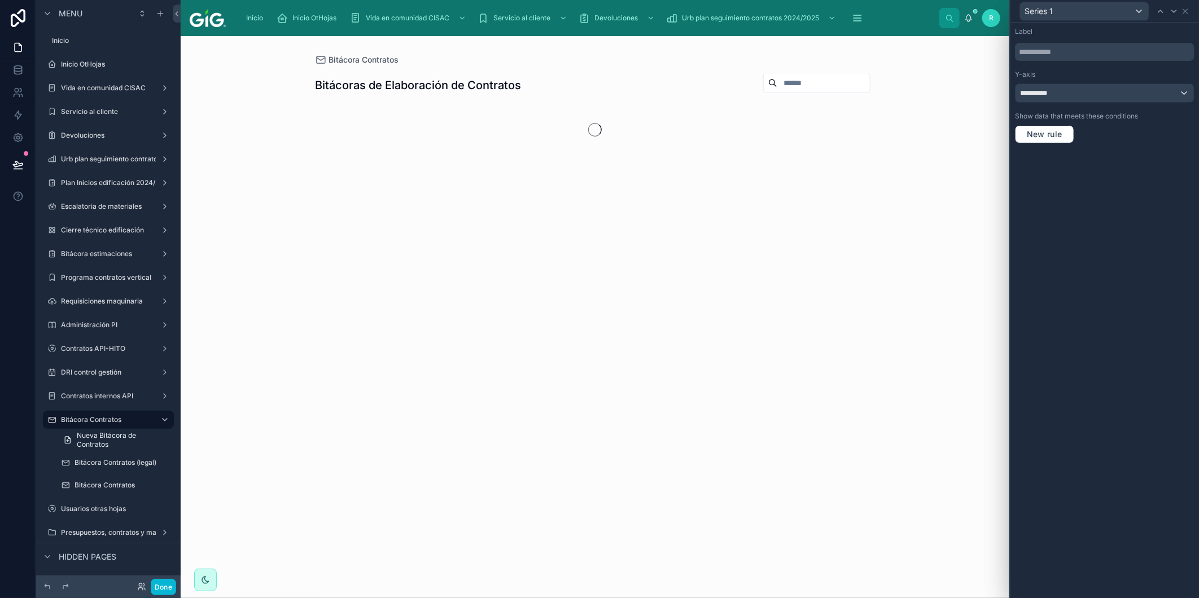
scroll to position [0, 0]
click at [1119, 94] on div "**********" at bounding box center [1105, 93] width 178 height 18
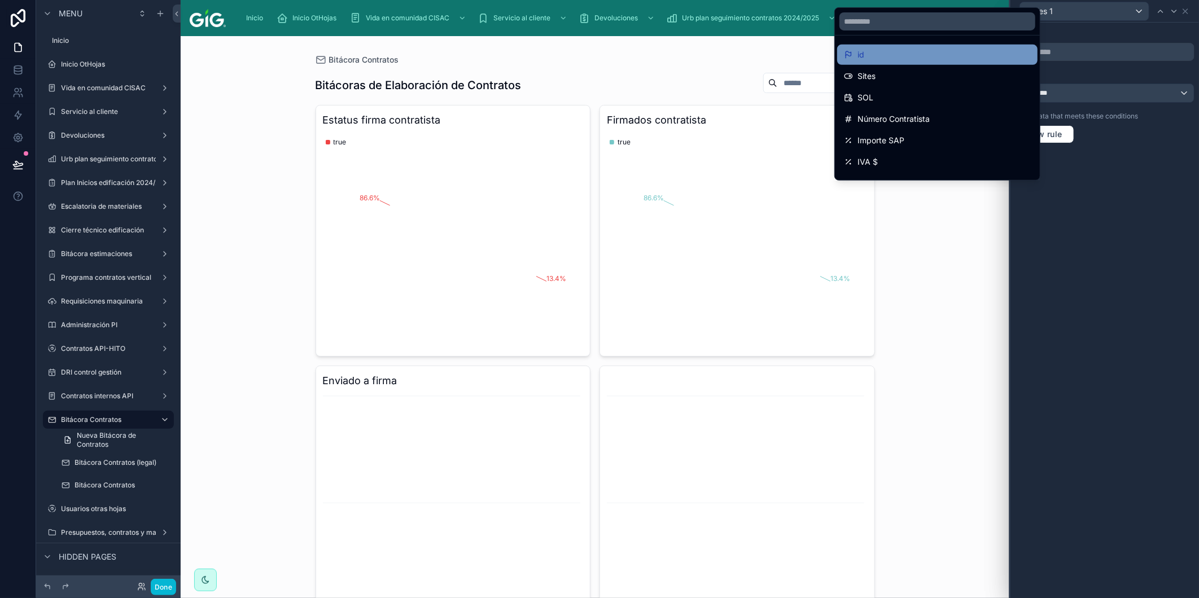
click at [943, 46] on div "id" at bounding box center [937, 55] width 200 height 20
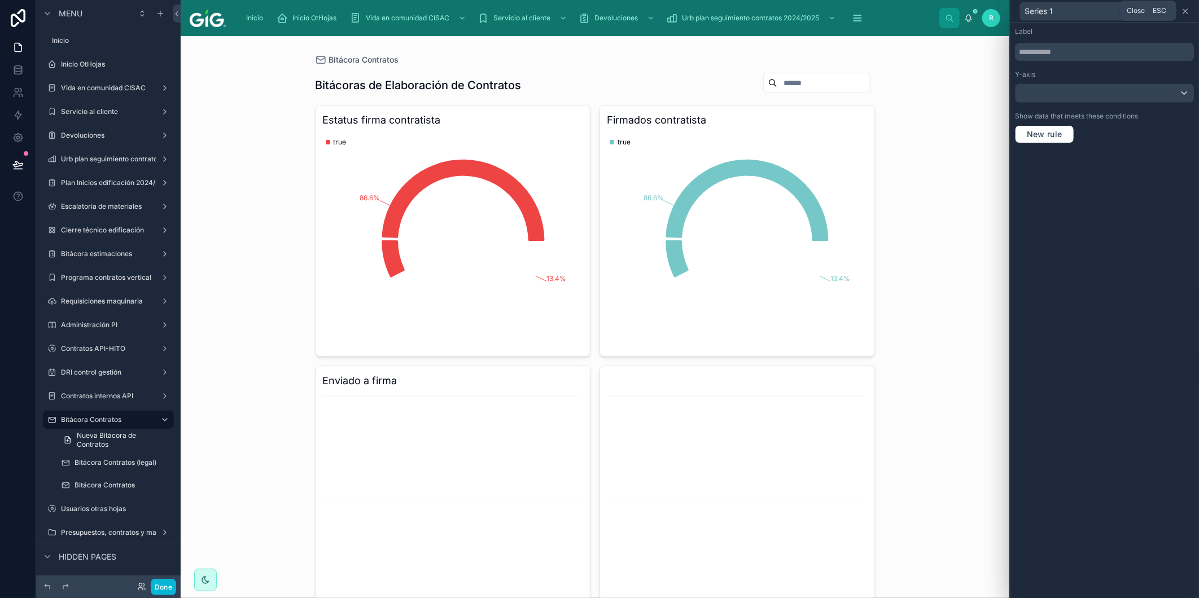
click at [1184, 10] on icon at bounding box center [1185, 11] width 9 height 9
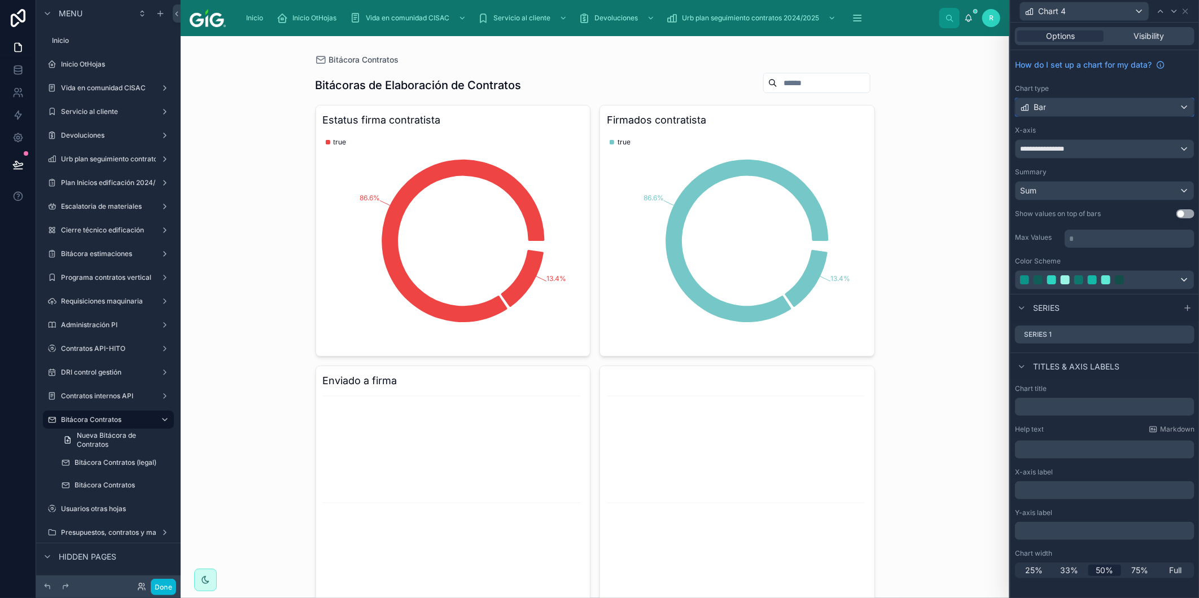
click at [1106, 103] on div "Bar" at bounding box center [1105, 107] width 178 height 18
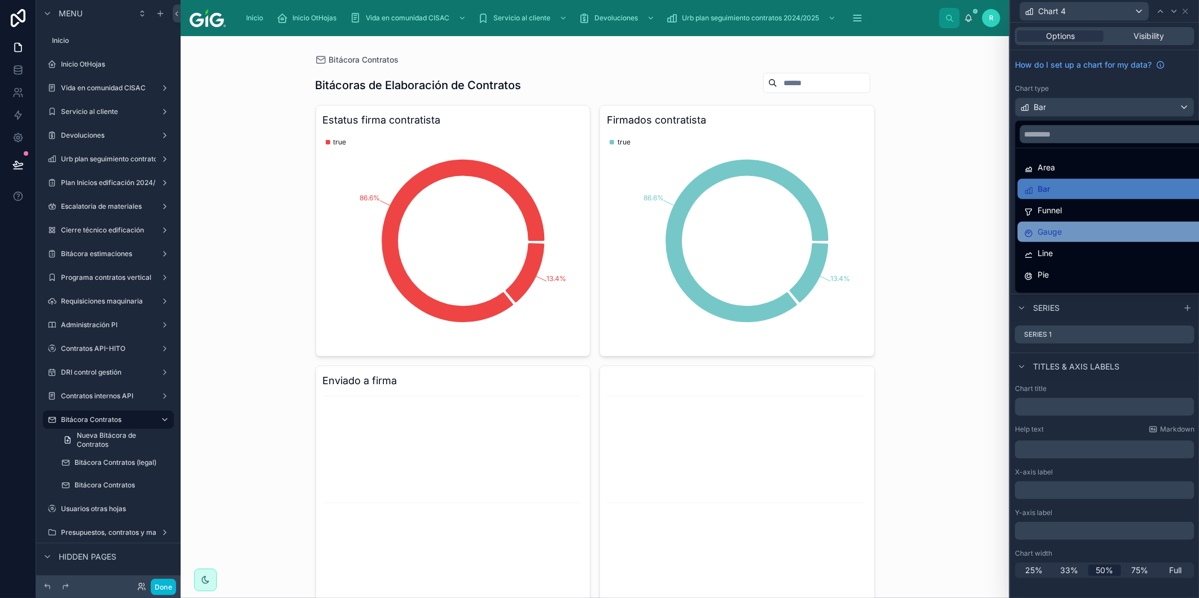
click at [1068, 231] on div "Gauge" at bounding box center [1118, 232] width 187 height 14
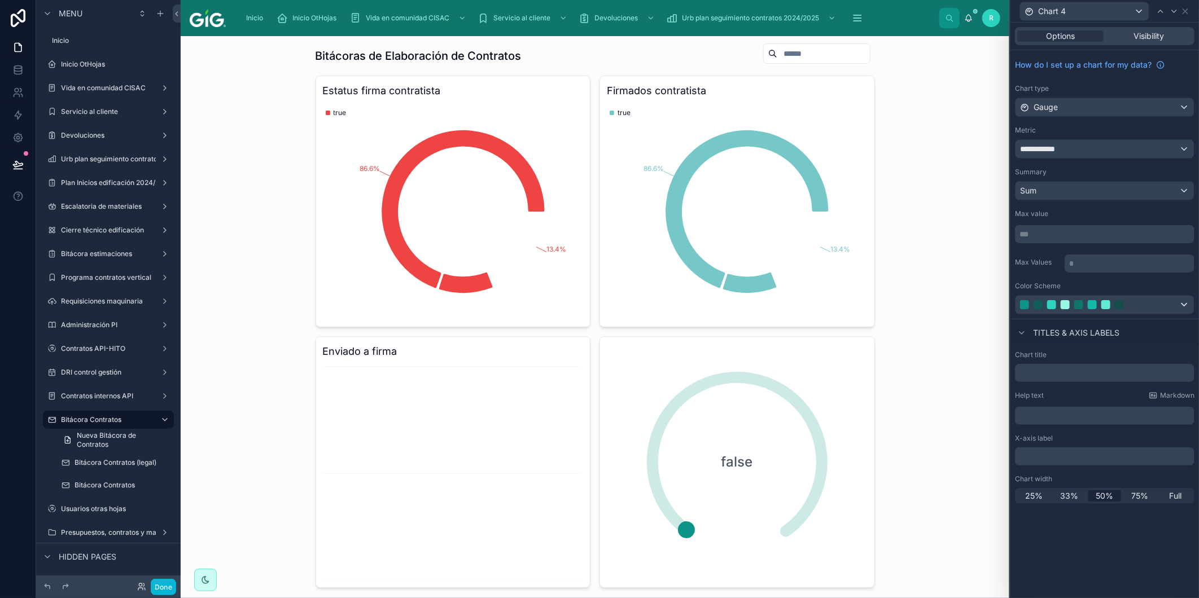
scroll to position [69, 0]
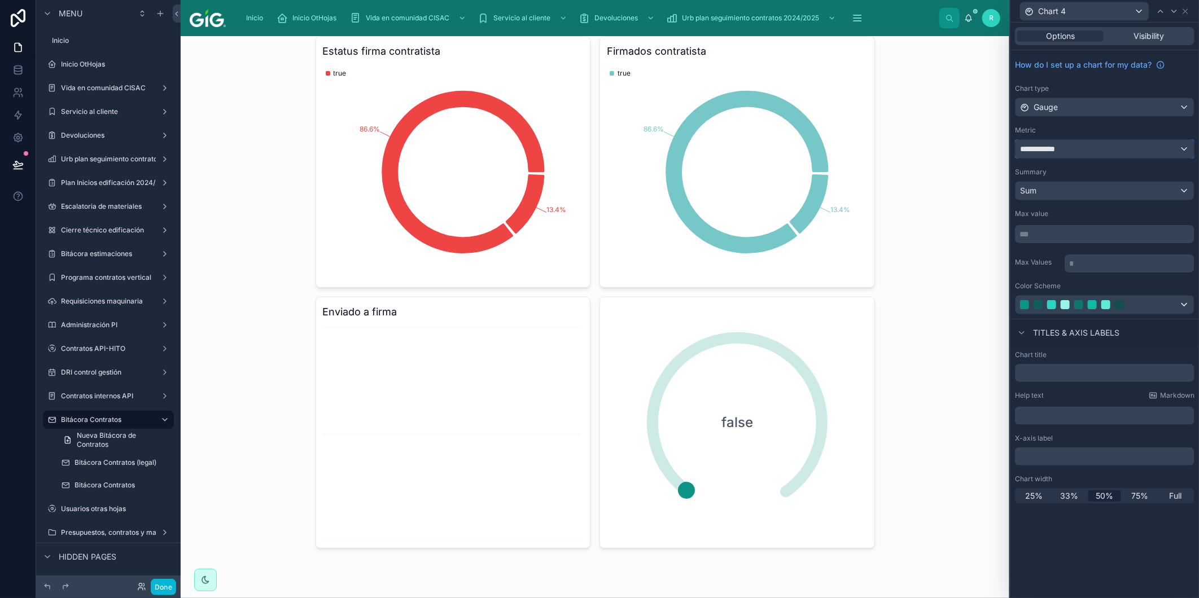
click at [1093, 148] on div "**********" at bounding box center [1105, 149] width 178 height 18
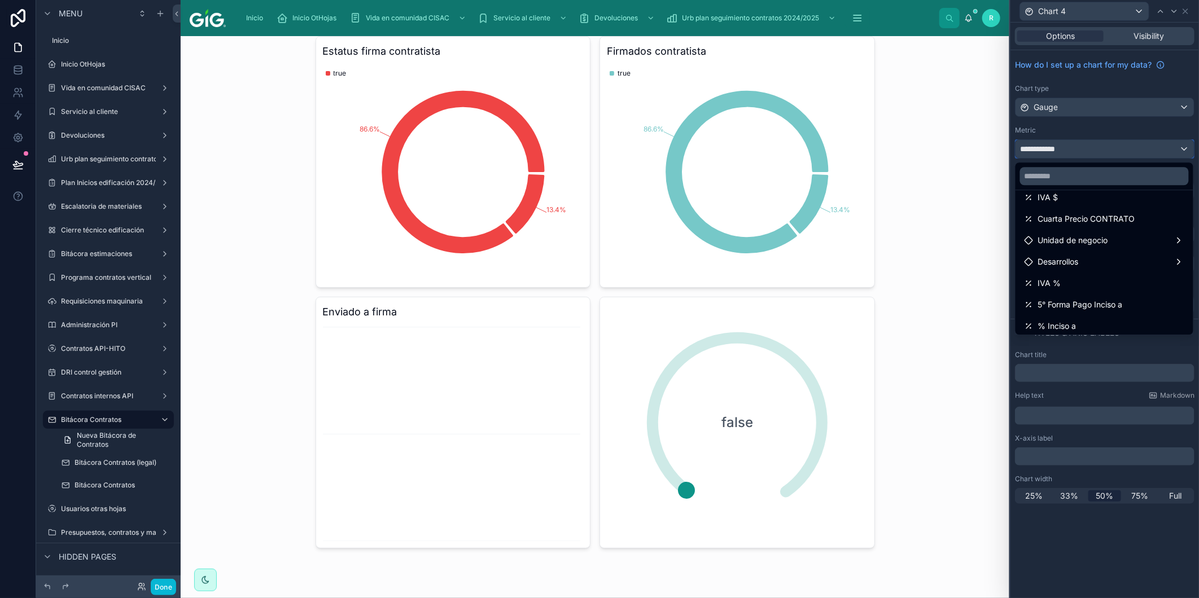
scroll to position [0, 0]
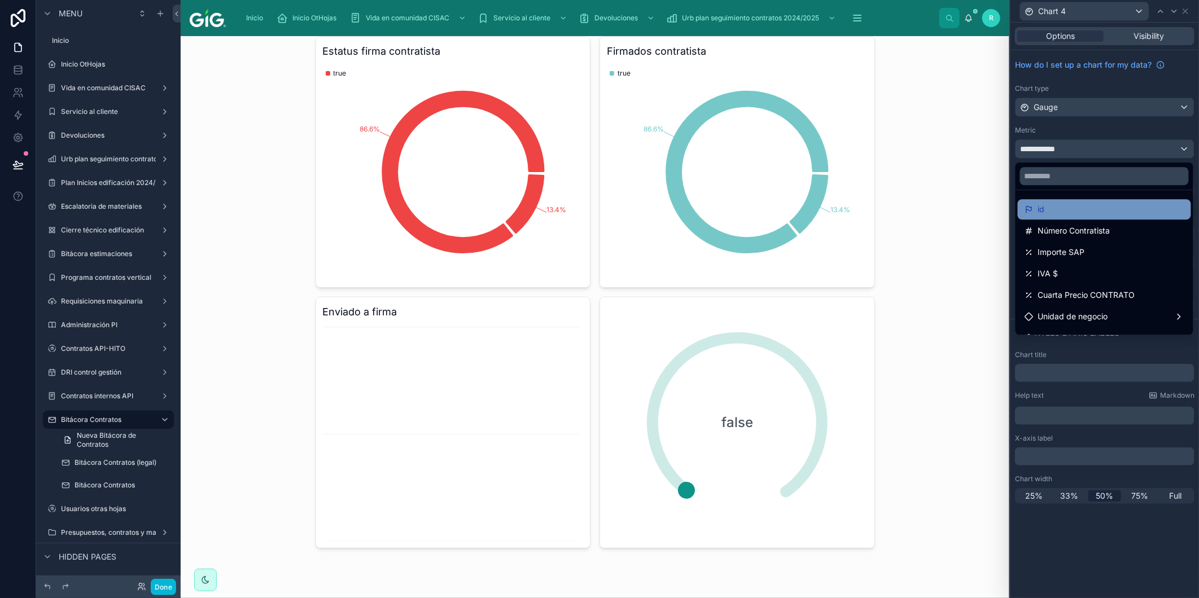
click at [1092, 212] on div "id" at bounding box center [1105, 210] width 160 height 14
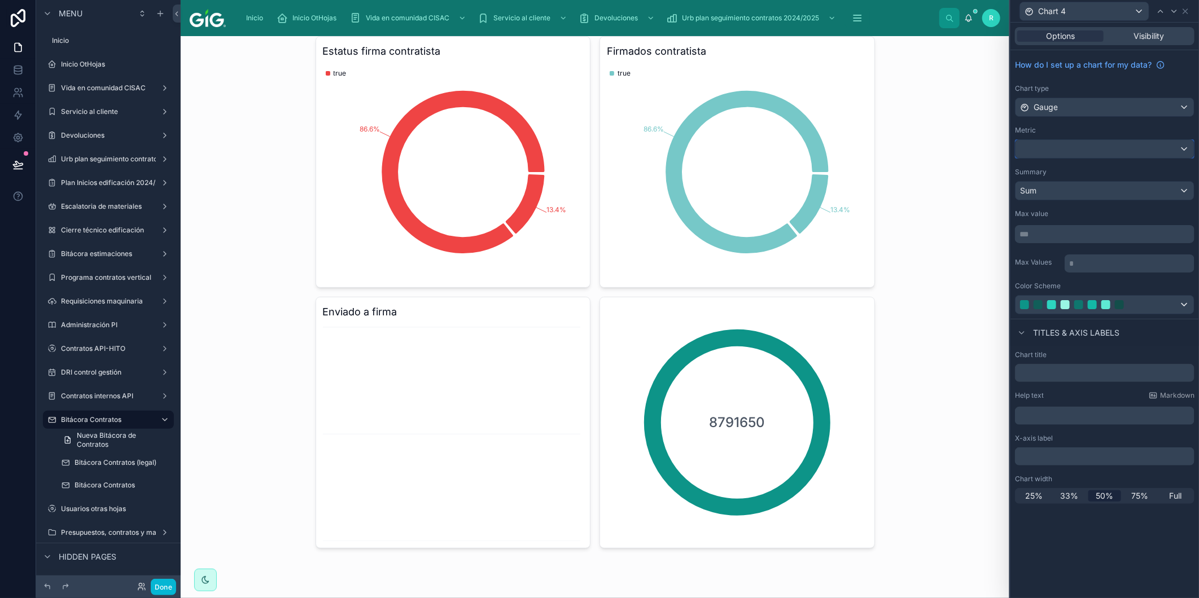
click at [1092, 151] on div at bounding box center [1105, 149] width 178 height 18
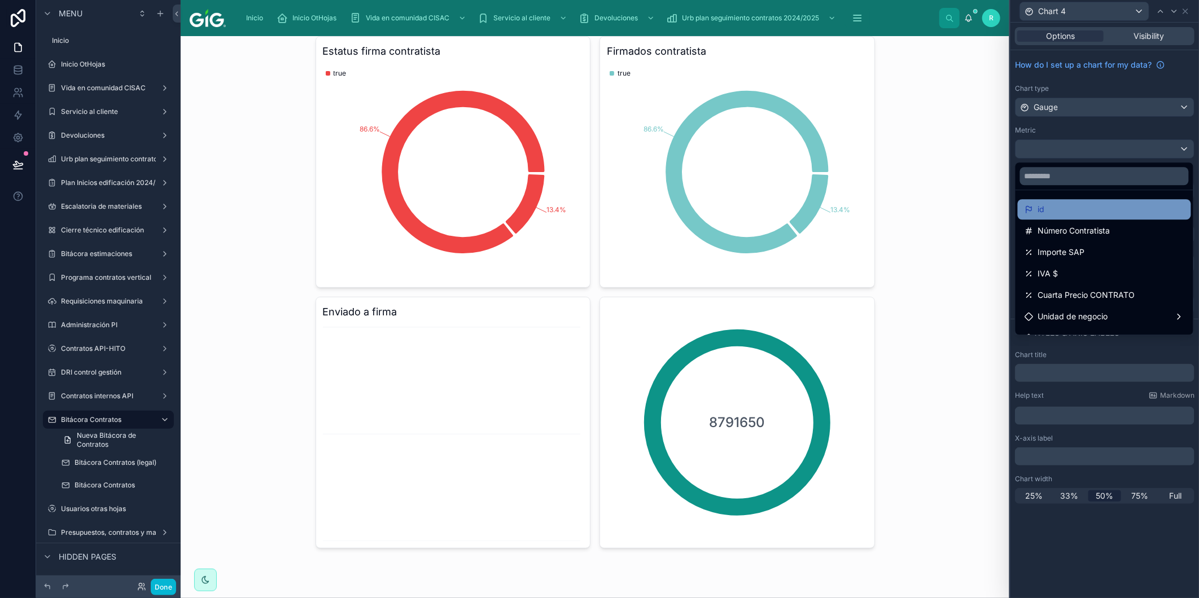
click at [1058, 213] on div "id" at bounding box center [1105, 210] width 160 height 14
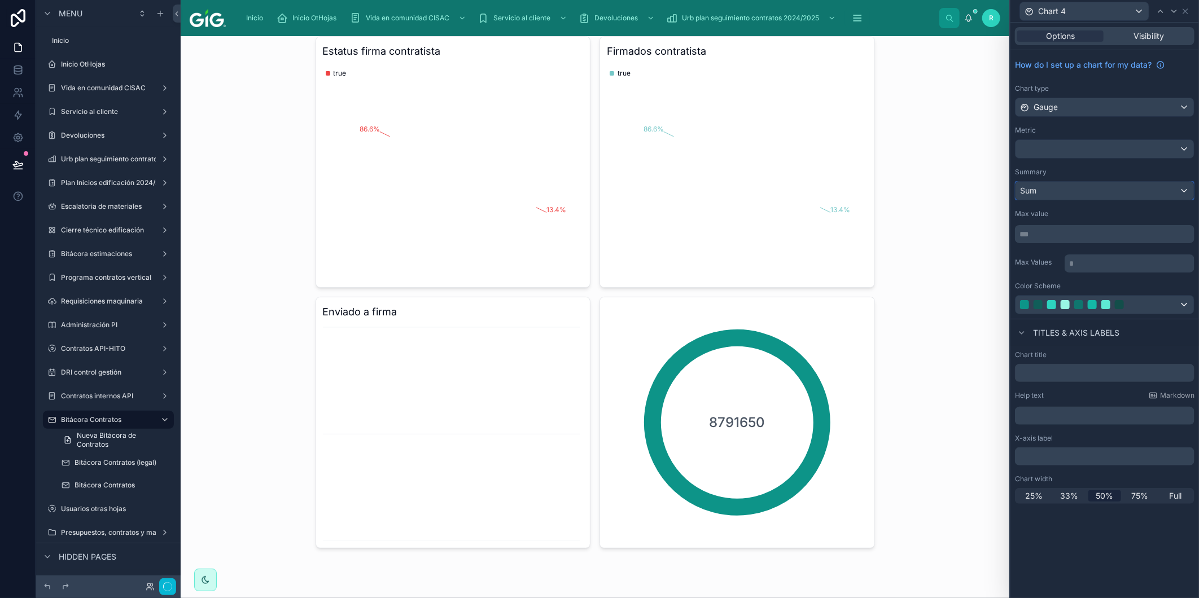
click at [1099, 188] on div "Sum" at bounding box center [1105, 191] width 178 height 18
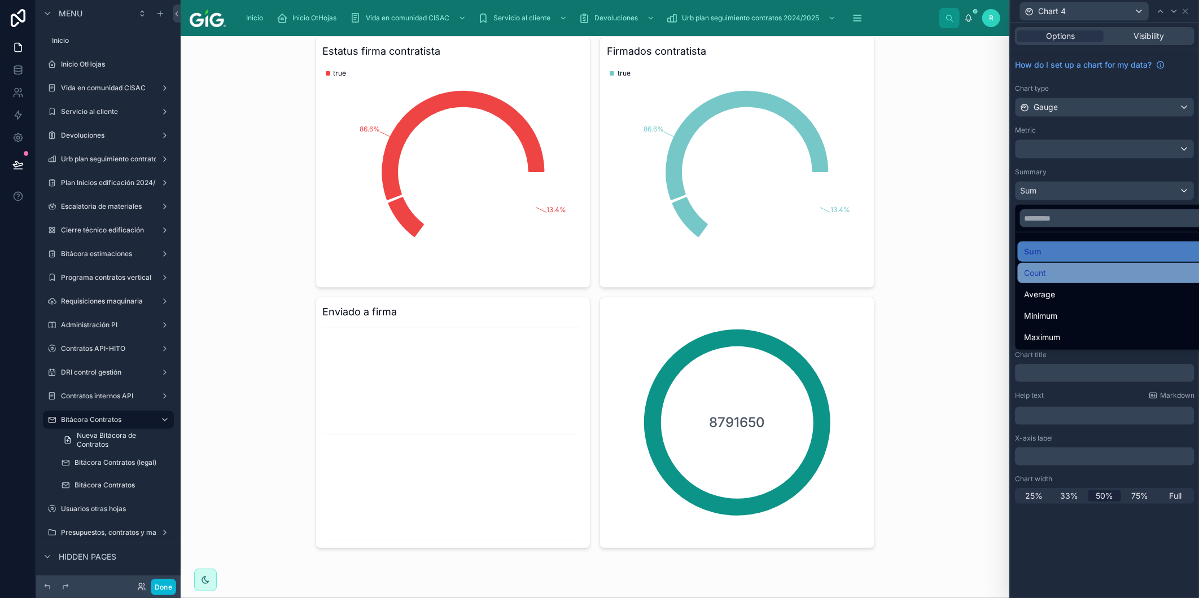
click at [1044, 272] on span "Count" at bounding box center [1036, 273] width 22 height 14
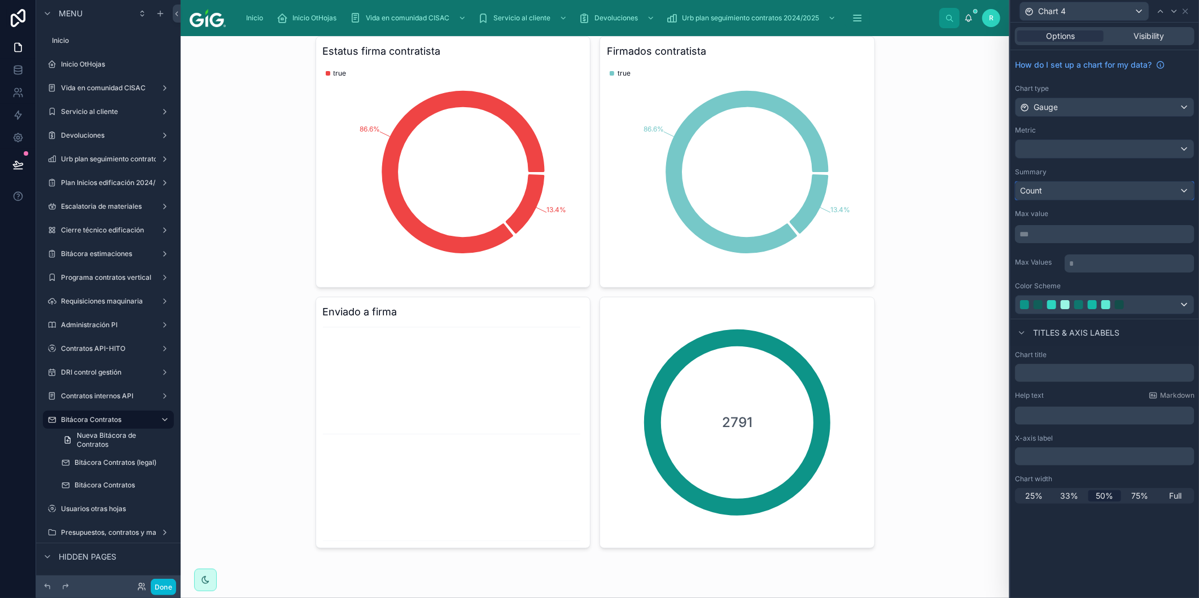
click at [1091, 194] on div "Count" at bounding box center [1105, 191] width 178 height 18
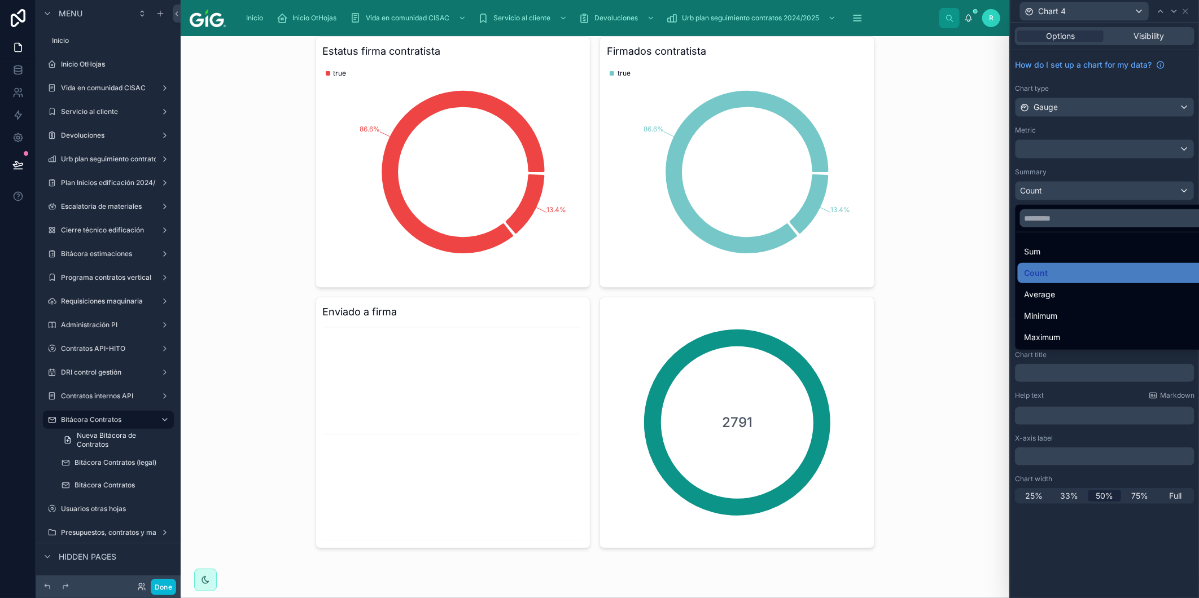
click at [1099, 152] on div at bounding box center [1104, 299] width 189 height 598
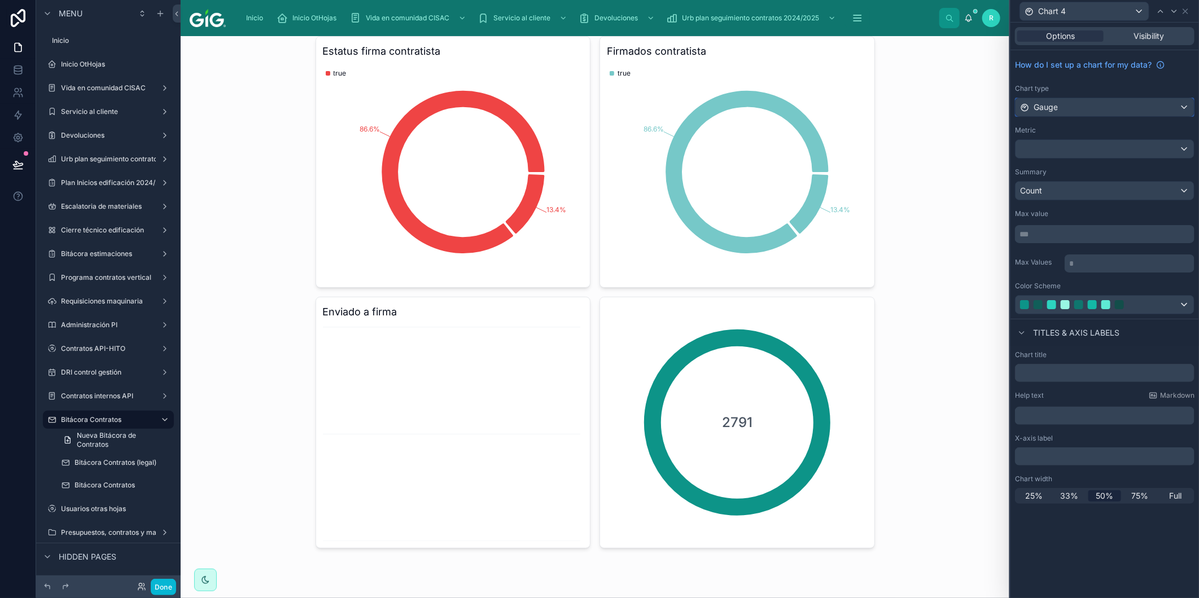
click at [1105, 111] on div "Gauge" at bounding box center [1105, 107] width 178 height 18
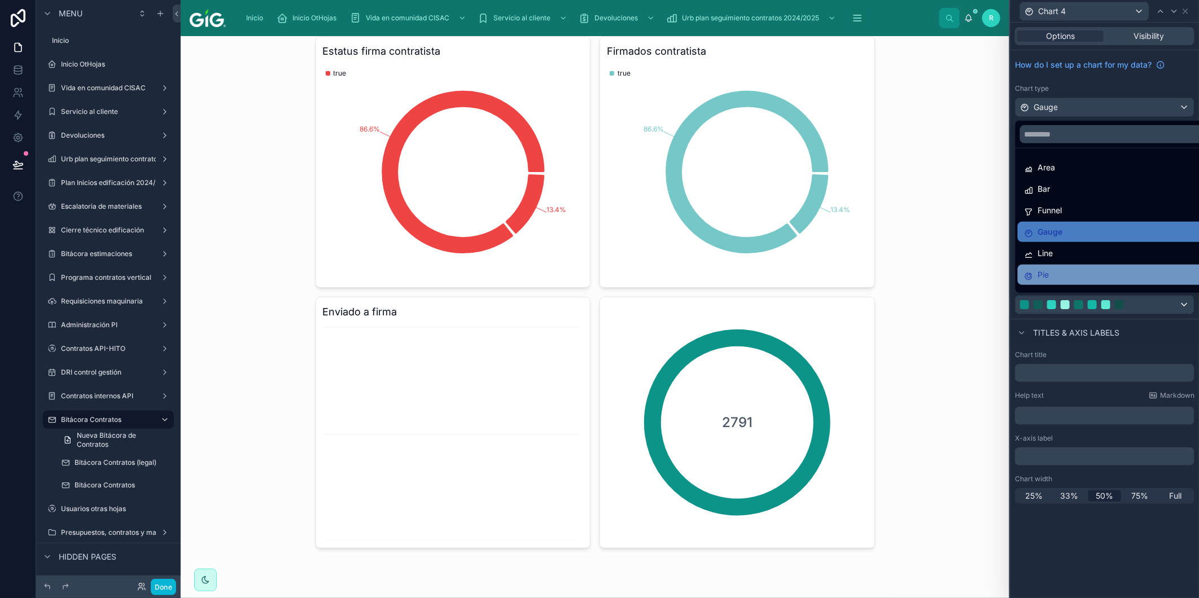
click at [1074, 278] on div "Pie" at bounding box center [1118, 275] width 187 height 14
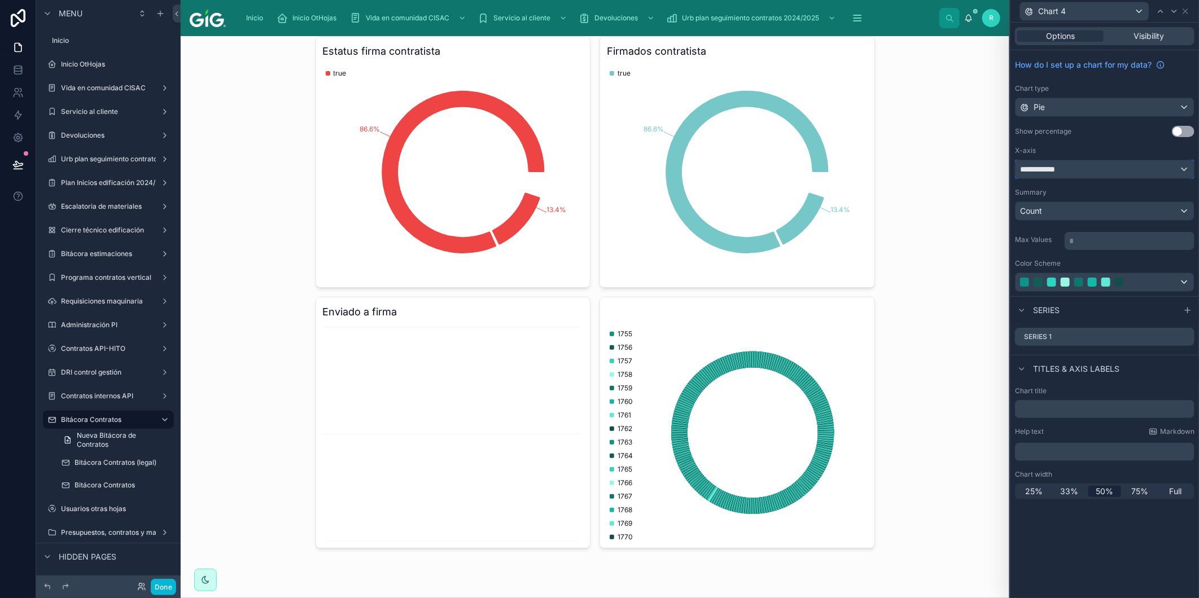
click at [1116, 165] on div "**********" at bounding box center [1105, 169] width 178 height 18
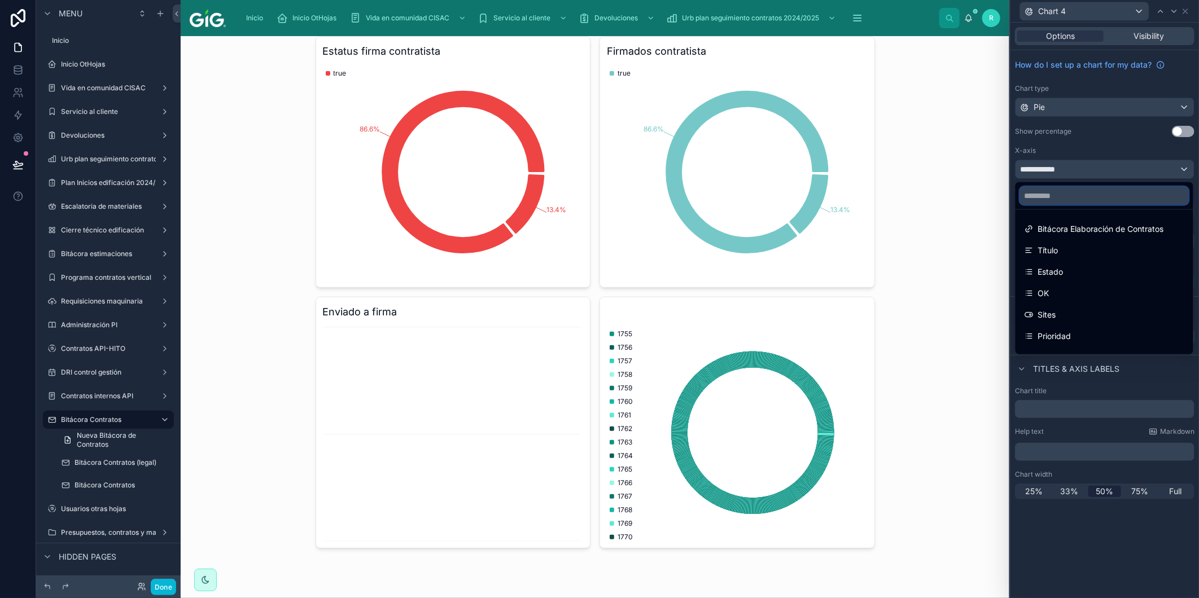
click at [1083, 200] on input "text" at bounding box center [1104, 196] width 169 height 18
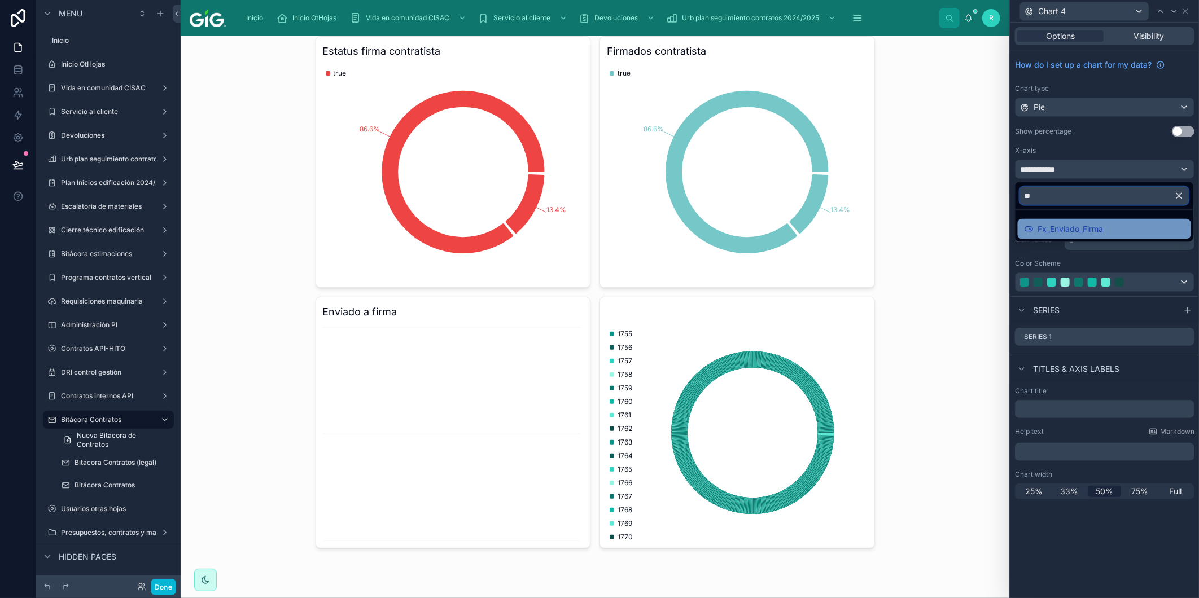
type input "**"
click at [1086, 226] on span "Fx_Enviado_Firma" at bounding box center [1070, 229] width 65 height 14
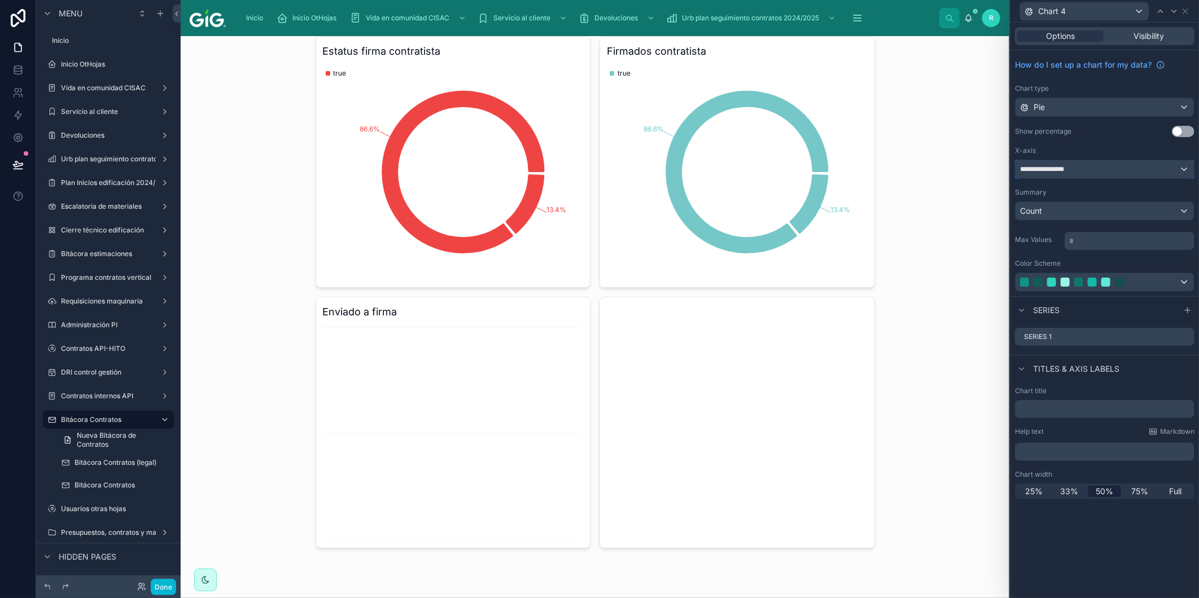
click at [1092, 170] on div "**********" at bounding box center [1105, 169] width 178 height 18
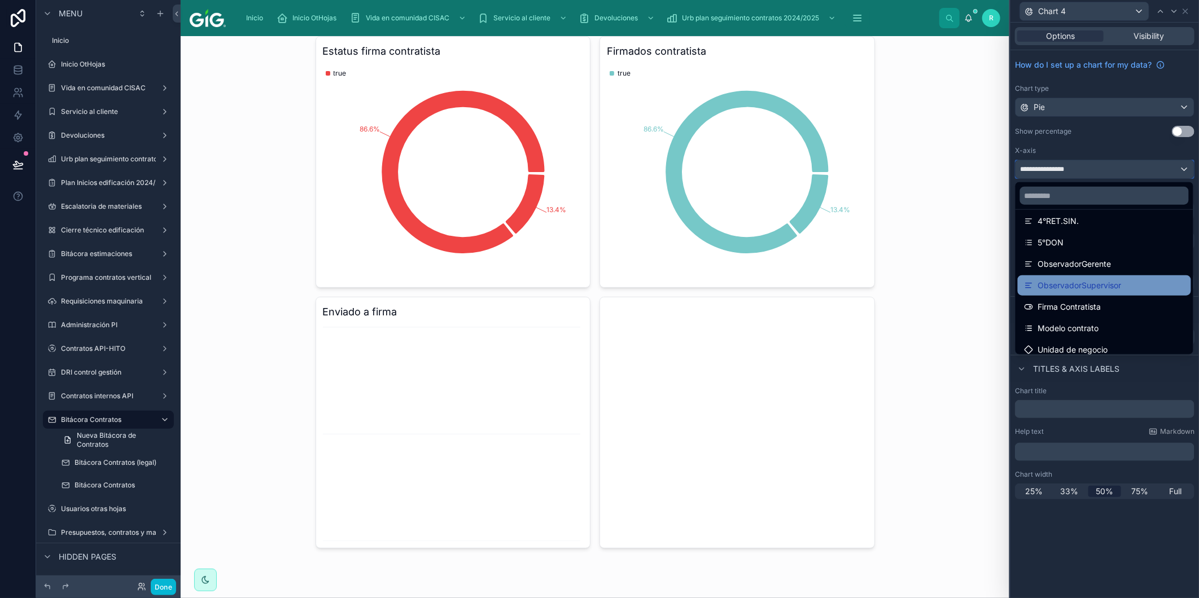
scroll to position [916, 0]
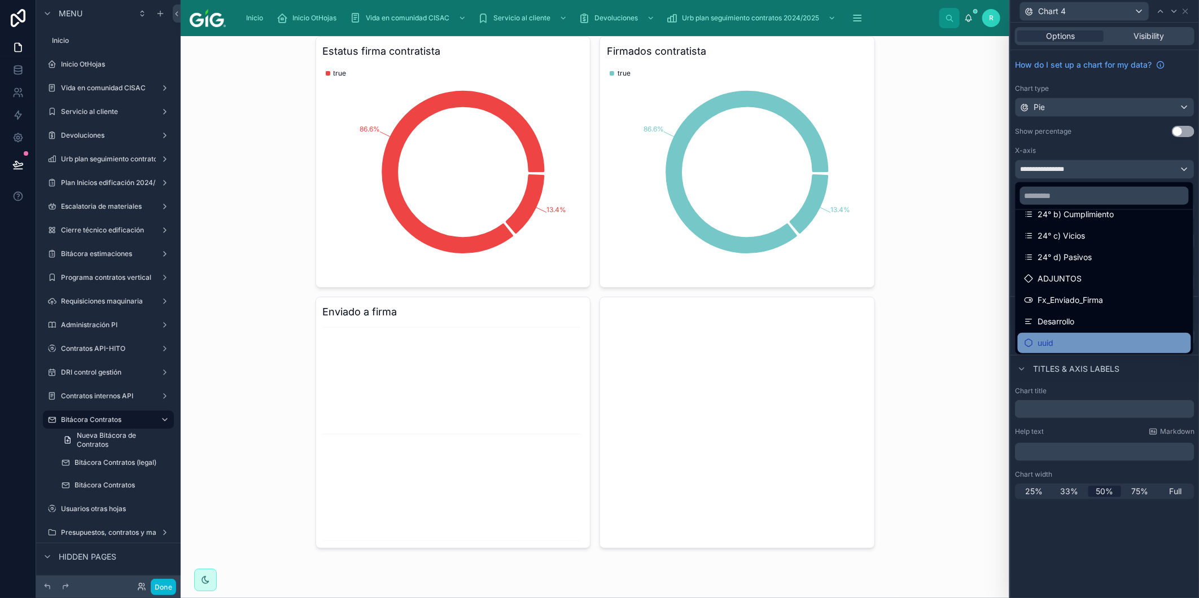
click at [1070, 339] on div "uuid" at bounding box center [1105, 343] width 160 height 14
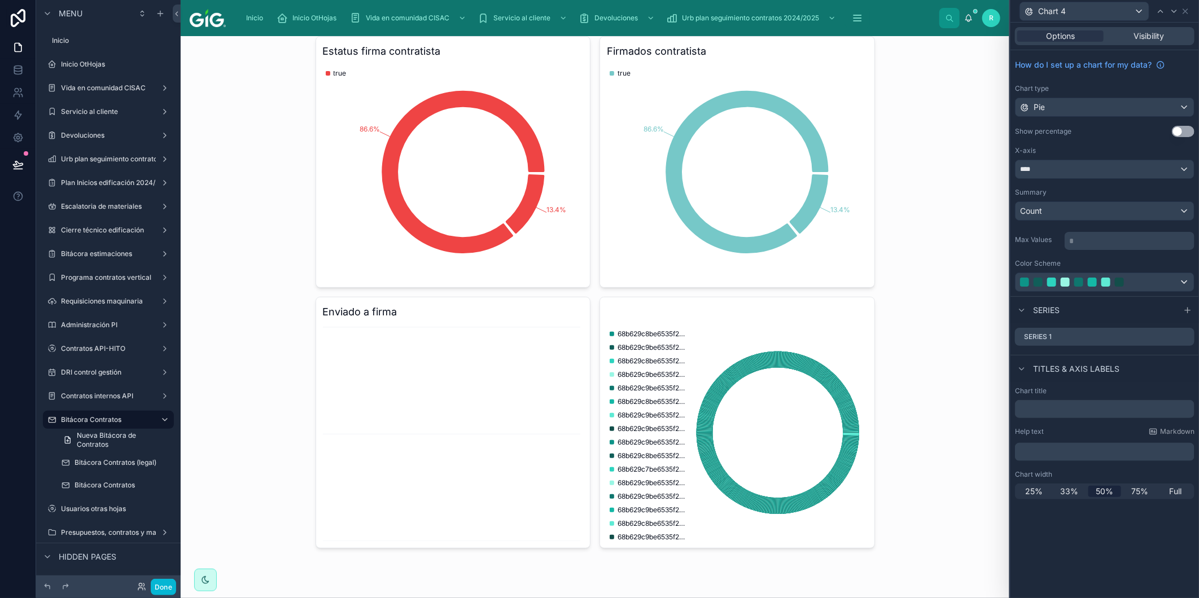
click at [0, 0] on icon at bounding box center [0, 0] width 0 height 0
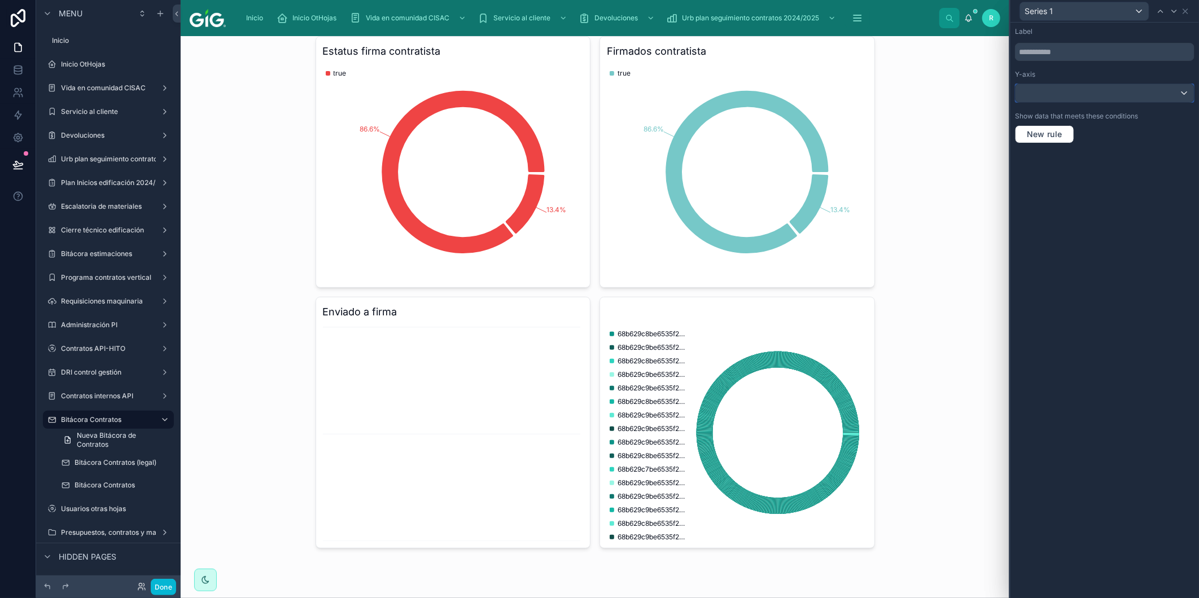
click at [1077, 99] on div at bounding box center [1105, 93] width 178 height 18
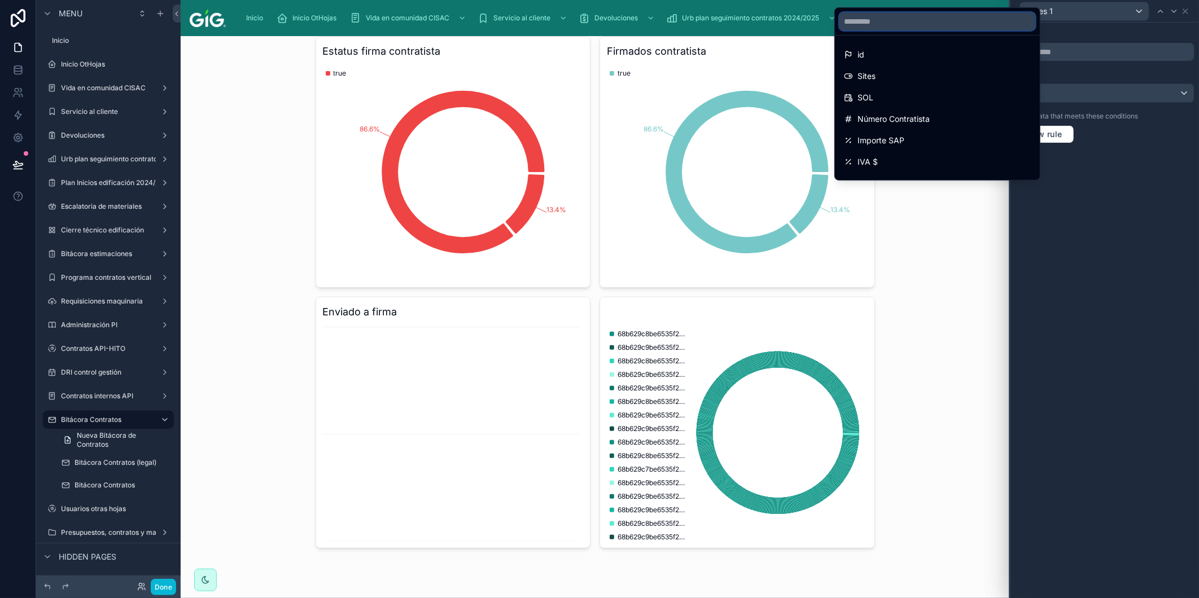
click at [899, 27] on input "text" at bounding box center [937, 21] width 196 height 18
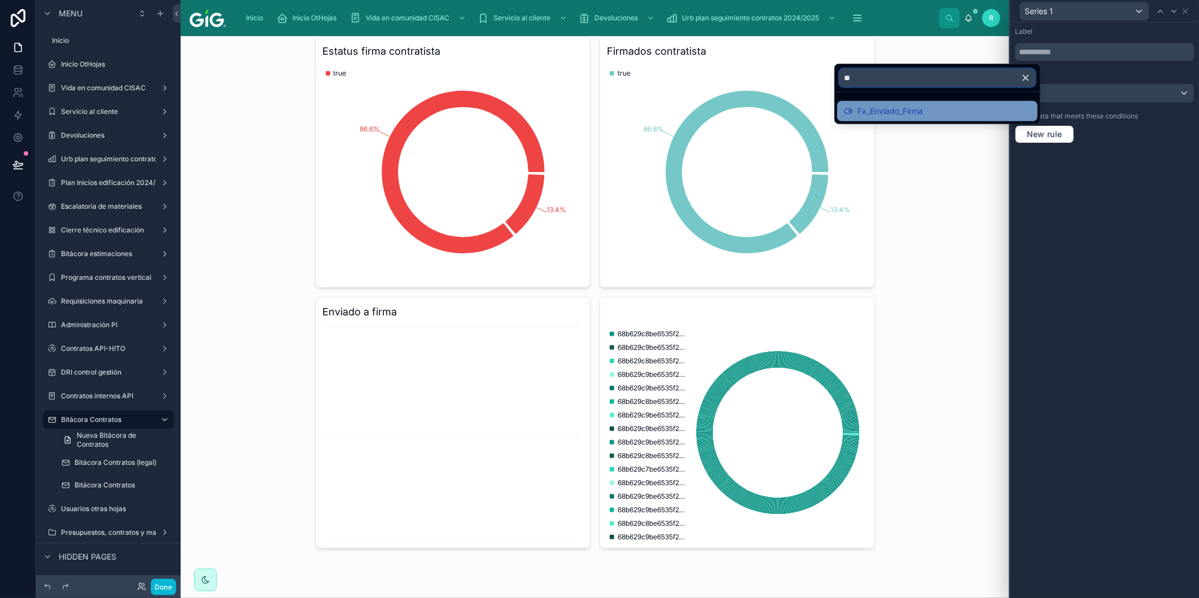
type input "**"
click at [916, 110] on span "Fx_Enviado_Firma" at bounding box center [890, 111] width 65 height 14
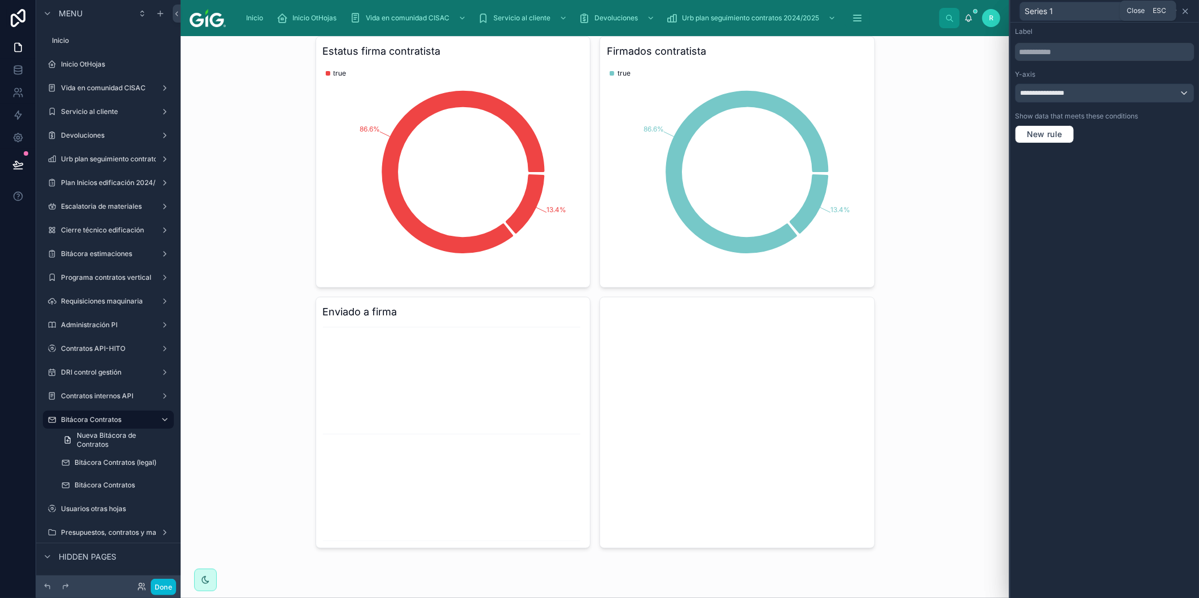
click at [1187, 11] on icon at bounding box center [1185, 11] width 9 height 9
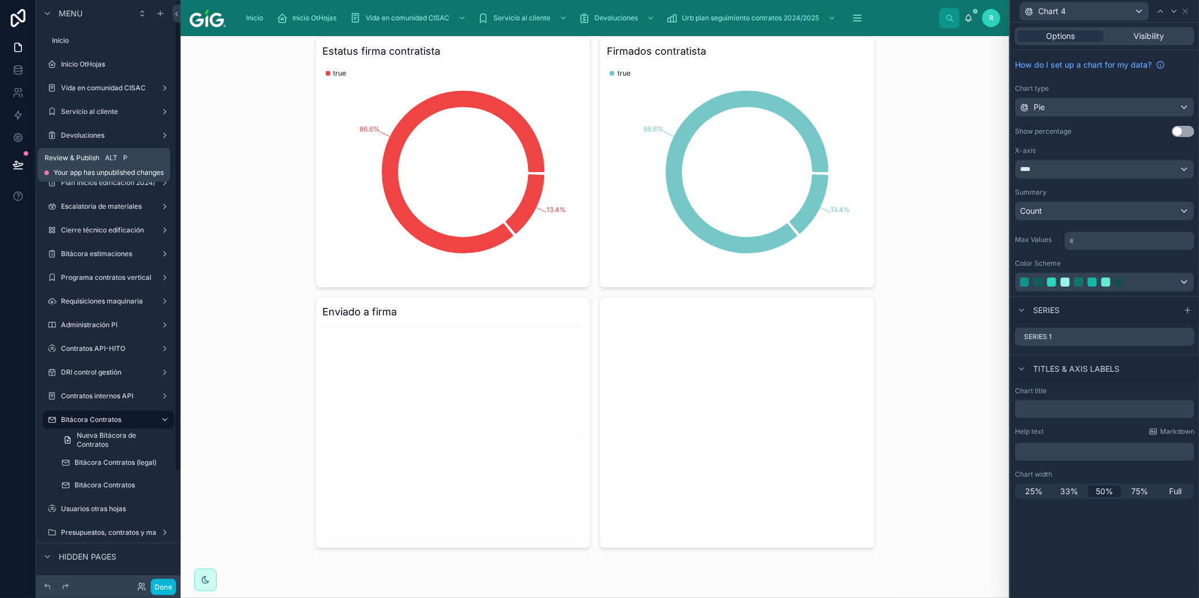
click at [16, 170] on button at bounding box center [18, 165] width 25 height 32
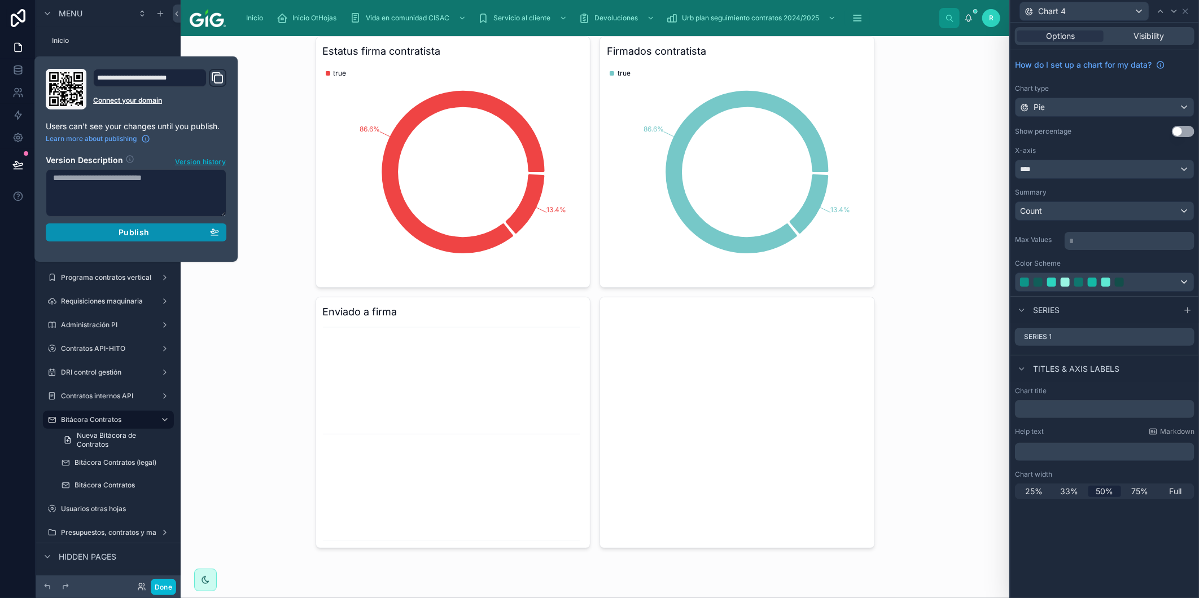
click at [137, 228] on span "Publish" at bounding box center [134, 233] width 30 height 10
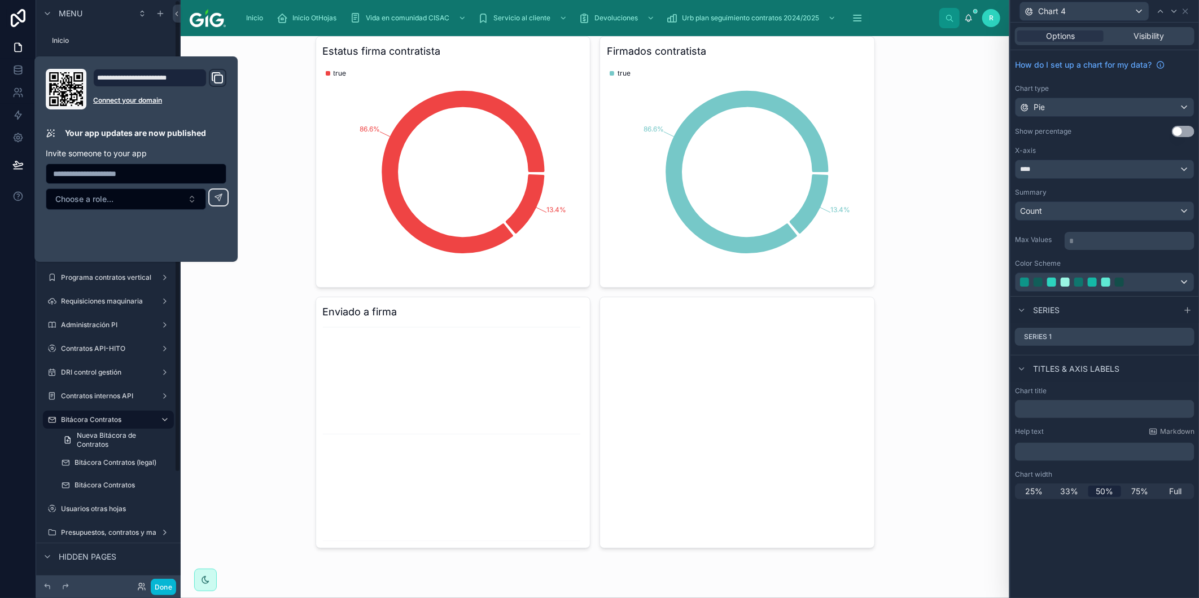
click at [256, 365] on div "Bitácora Contratos Bitácoras de Elaboración de Contratos Estatus firma contrati…" at bounding box center [595, 317] width 829 height 562
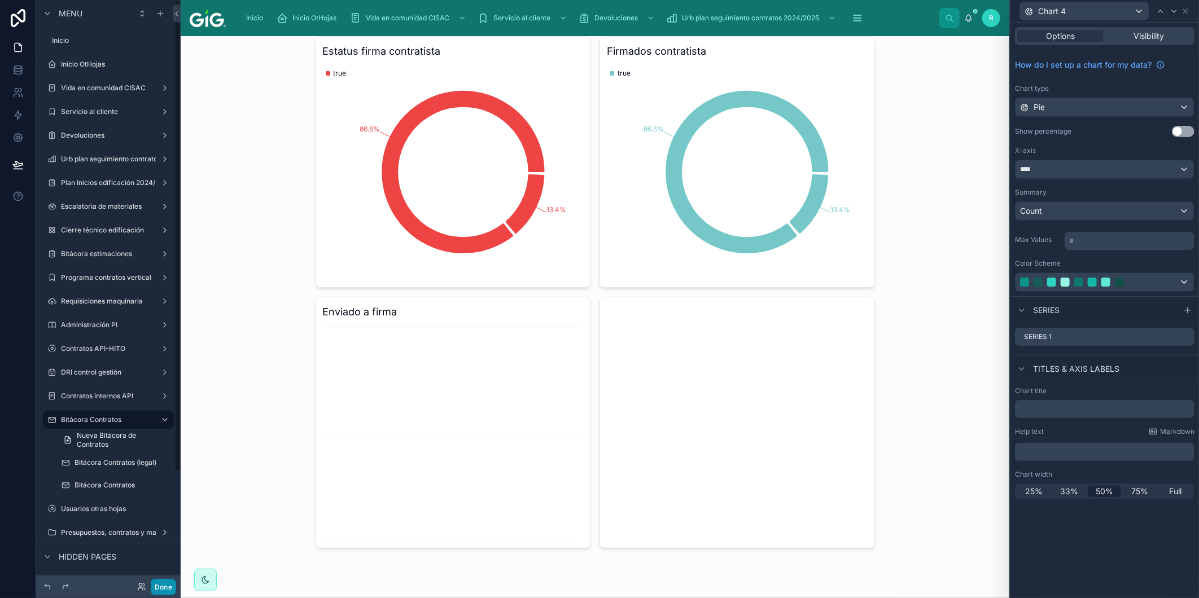
click at [162, 592] on button "Done" at bounding box center [163, 587] width 25 height 16
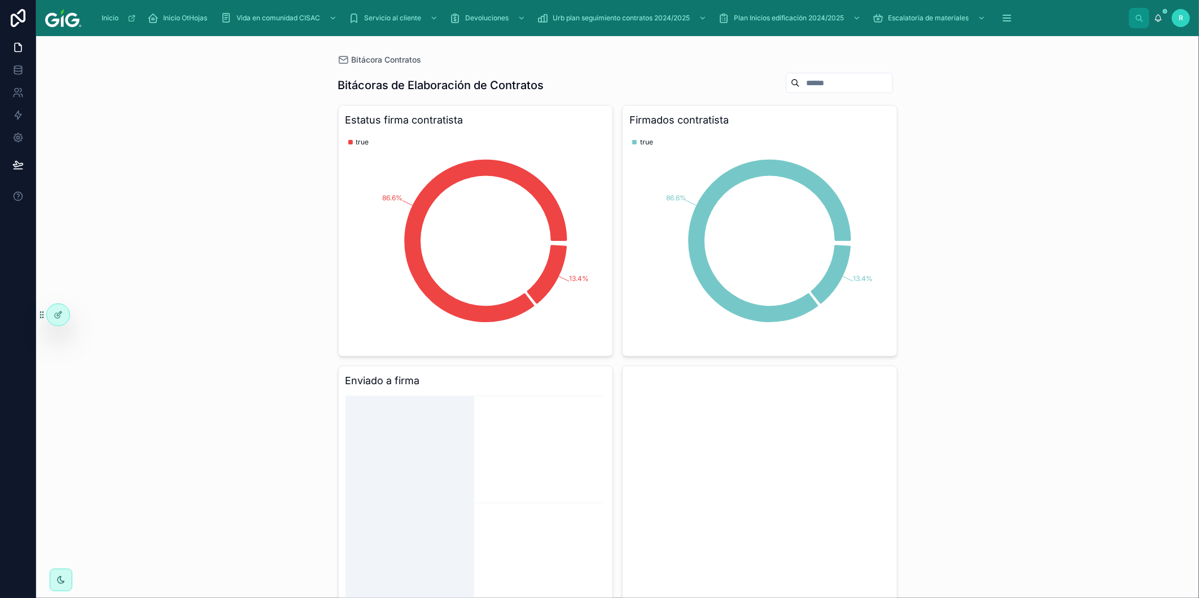
click at [492, 461] on icon "chart" at bounding box center [475, 501] width 260 height 217
click at [544, 435] on icon "chart" at bounding box center [475, 501] width 260 height 217
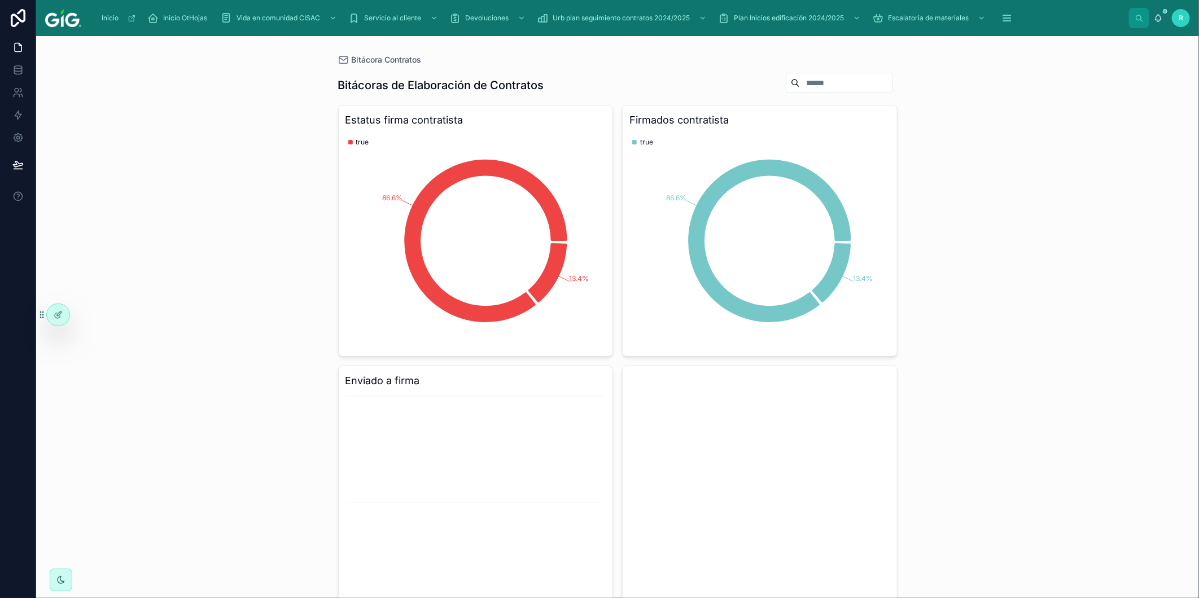
click at [936, 114] on div "Bitácora Contratos Bitácoras de Elaboración de Contratos Estatus firma contrati…" at bounding box center [617, 317] width 1163 height 562
click at [54, 317] on icon at bounding box center [58, 314] width 9 height 9
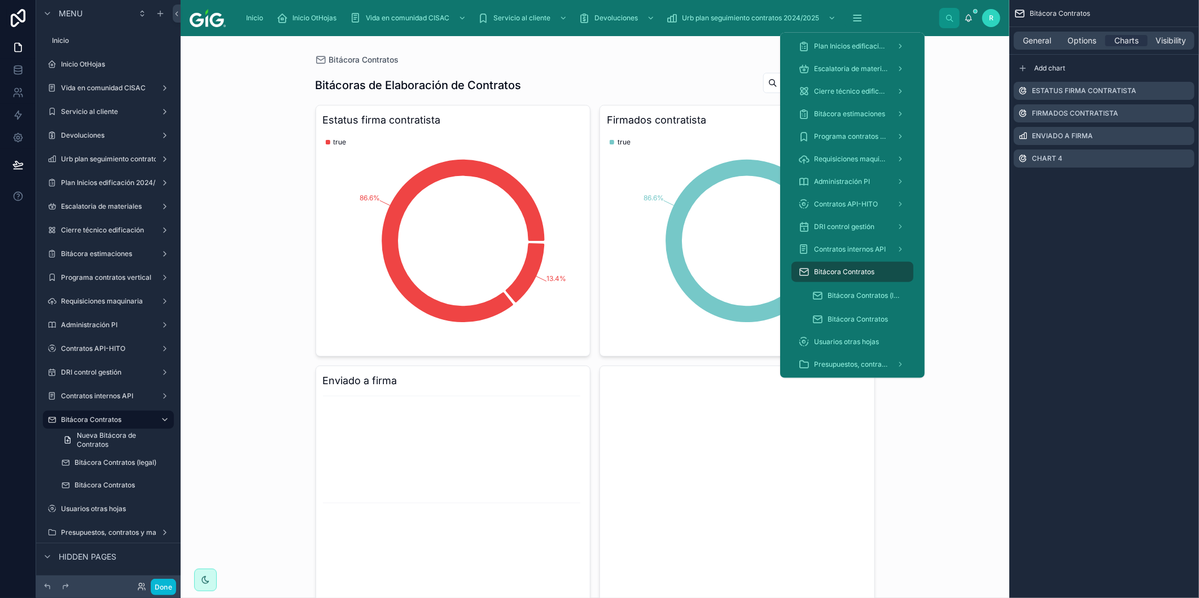
click at [854, 269] on span "Bitácora Contratos" at bounding box center [844, 272] width 60 height 9
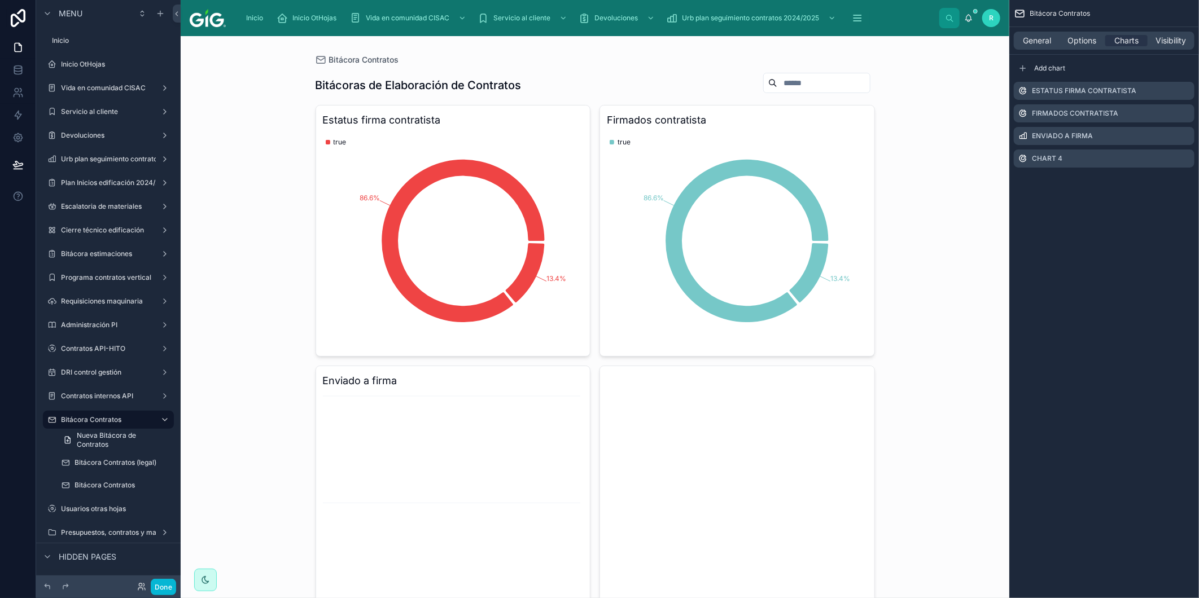
click at [960, 169] on div "Bitácora Contratos Bitácoras de Elaboración de Contratos Estatus firma contrati…" at bounding box center [595, 317] width 829 height 562
click at [165, 585] on button "Done" at bounding box center [163, 587] width 25 height 16
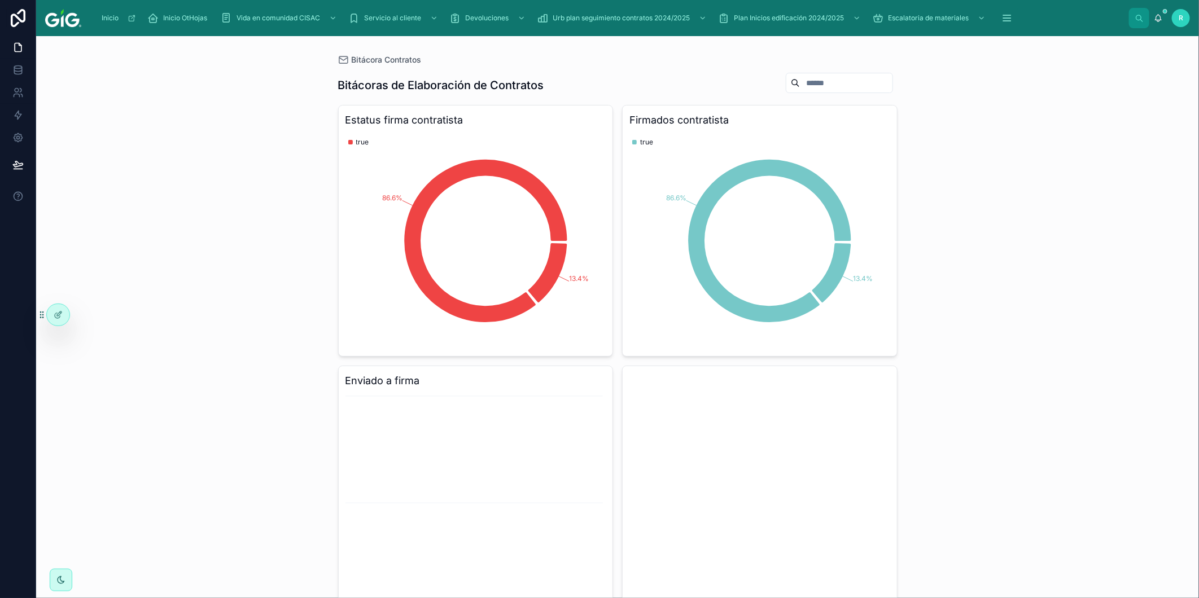
drag, startPoint x: 1058, startPoint y: 190, endPoint x: 1051, endPoint y: 185, distance: 8.9
click at [1058, 190] on div "Bitácora Contratos Bitácoras de Elaboración de Contratos Estatus firma contrati…" at bounding box center [617, 317] width 1163 height 562
